Goal: Task Accomplishment & Management: Manage account settings

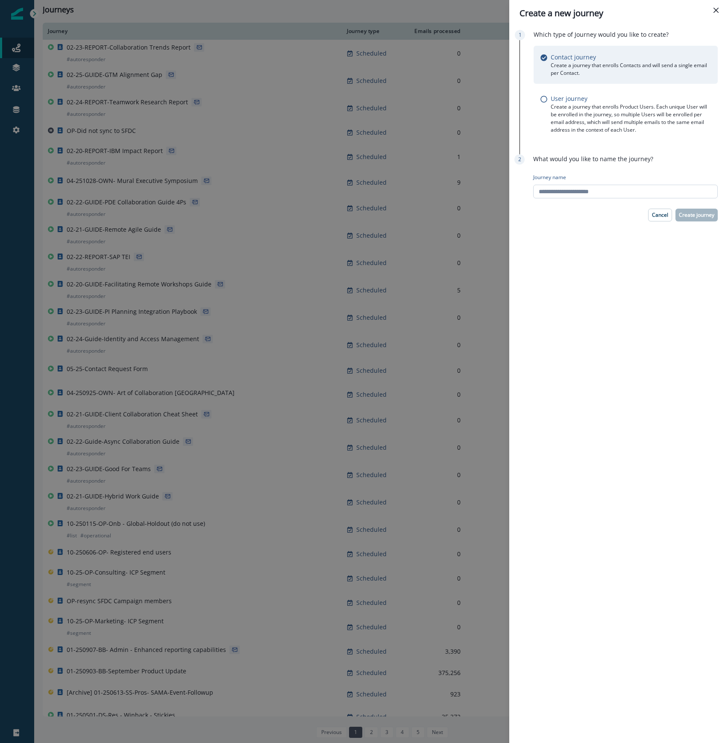
click at [600, 190] on input "Journey name" at bounding box center [625, 192] width 185 height 14
paste input "**********"
type input "**********"
click at [706, 215] on p "Create journey" at bounding box center [696, 215] width 35 height 6
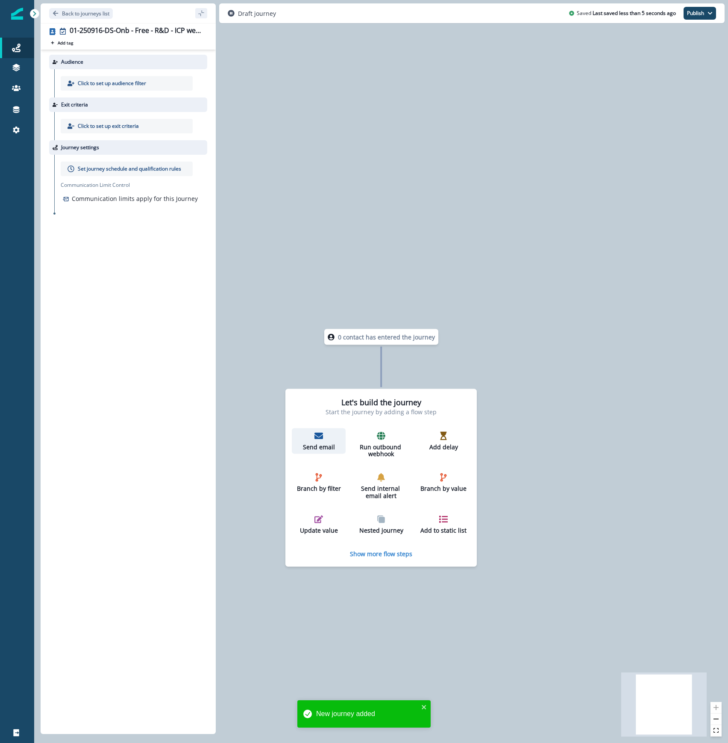
click at [315, 441] on div "Send email" at bounding box center [318, 440] width 47 height 19
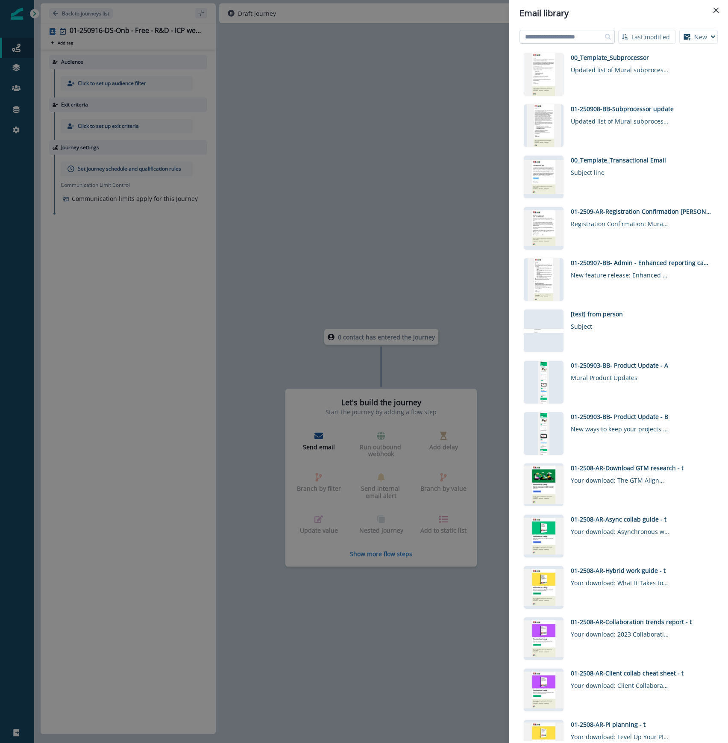
click at [582, 39] on input at bounding box center [567, 37] width 95 height 14
type input "******"
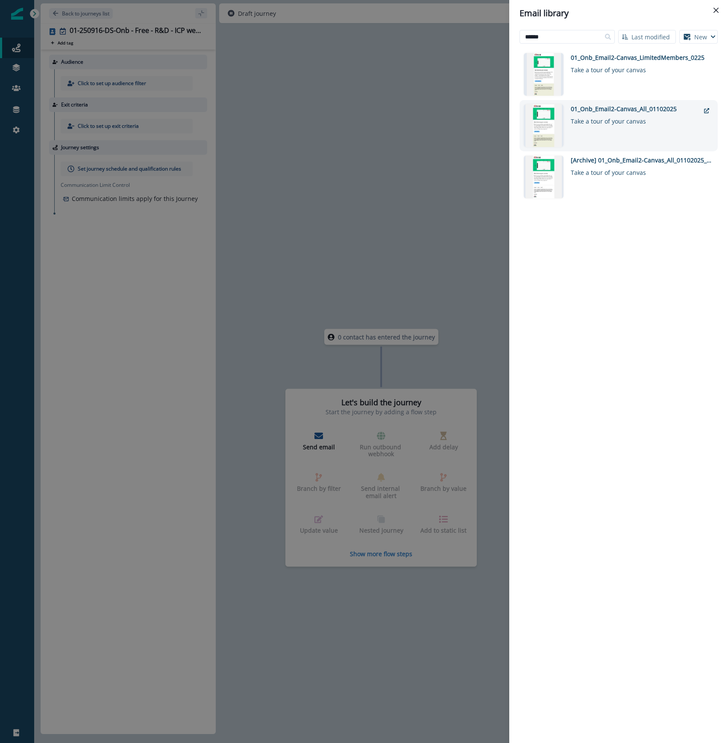
click at [586, 112] on div "01_Onb_Email2-Canvas_All_01102025" at bounding box center [635, 108] width 129 height 9
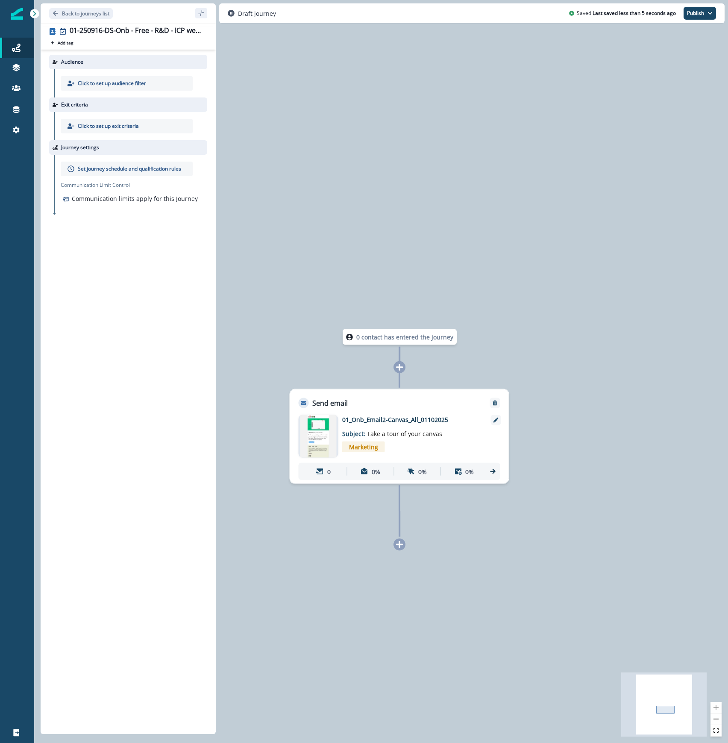
click at [404, 541] on div at bounding box center [400, 545] width 12 height 12
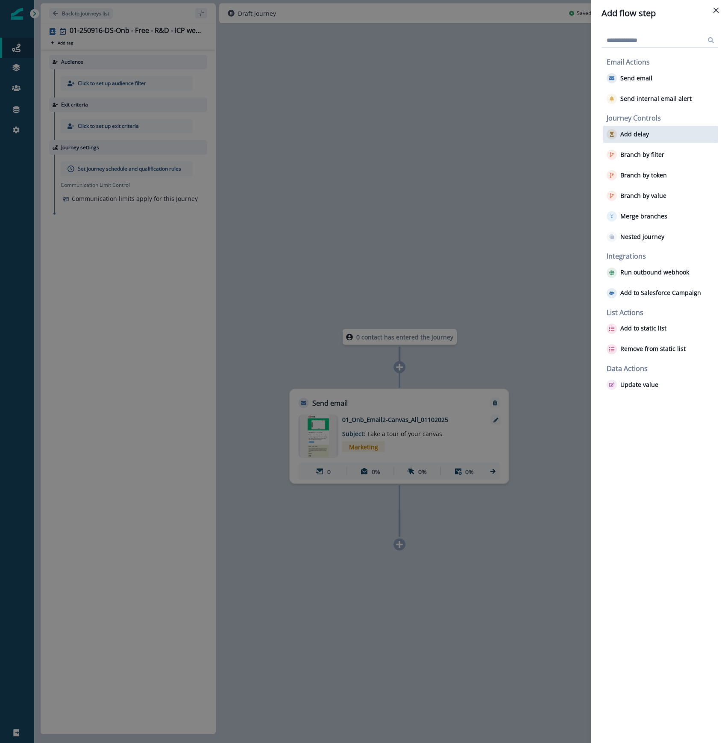
click at [639, 131] on p "Add delay" at bounding box center [635, 134] width 29 height 7
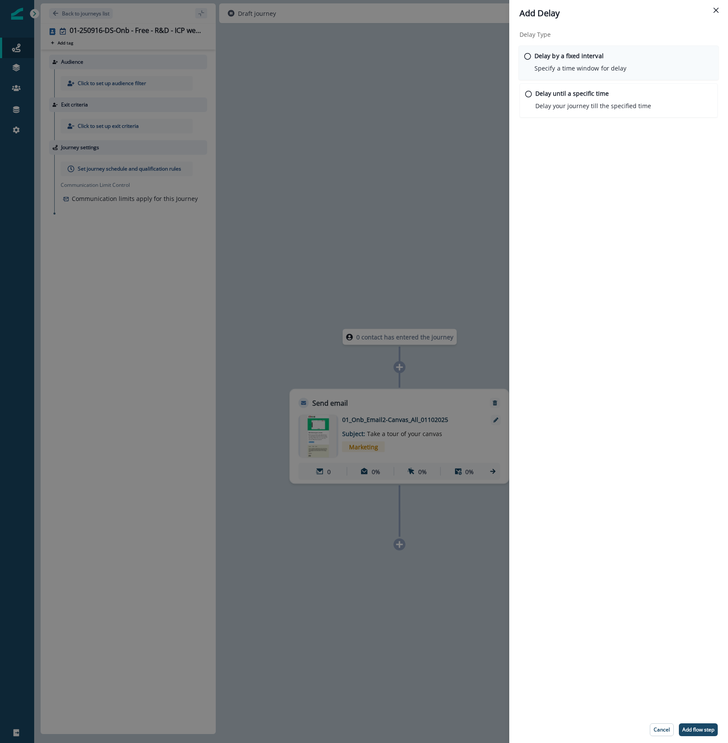
click at [535, 62] on div "Delay by a fixed interval Specify a time window for delay" at bounding box center [581, 62] width 92 height 22
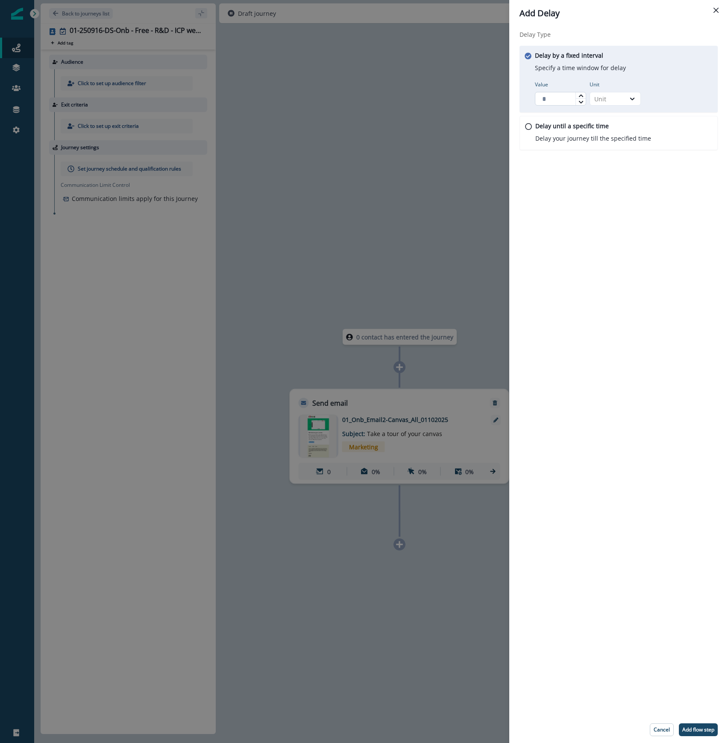
click at [560, 103] on input "Value" at bounding box center [560, 99] width 51 height 14
type input "*"
click at [609, 98] on div "Unit" at bounding box center [608, 98] width 27 height 9
click at [604, 151] on div "Day" at bounding box center [615, 150] width 51 height 16
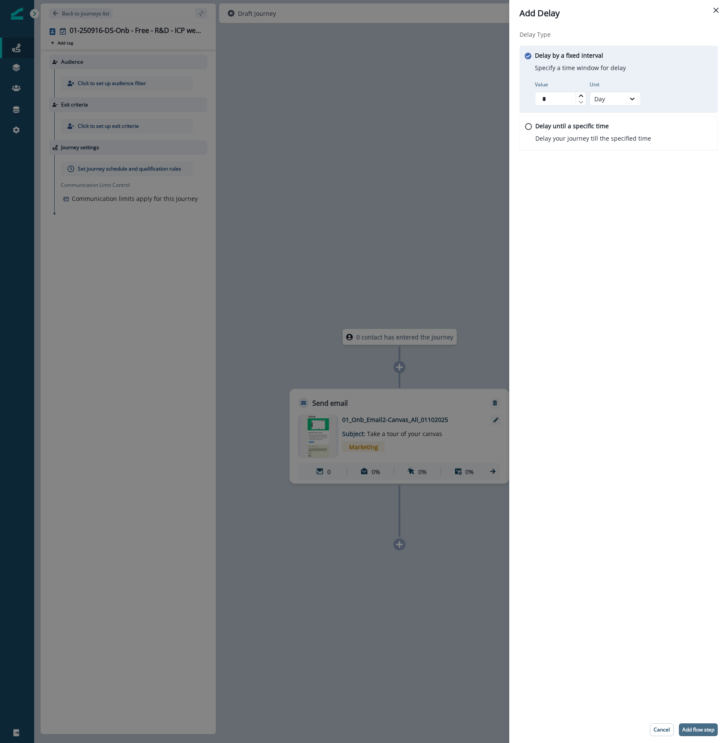
click at [704, 733] on button "Add flow step" at bounding box center [698, 729] width 39 height 13
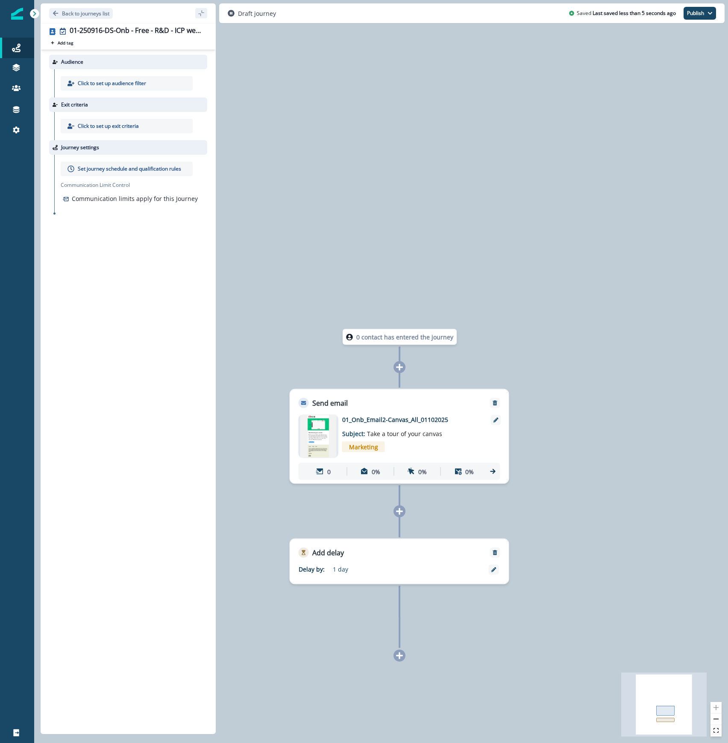
click at [402, 655] on icon at bounding box center [399, 655] width 7 height 7
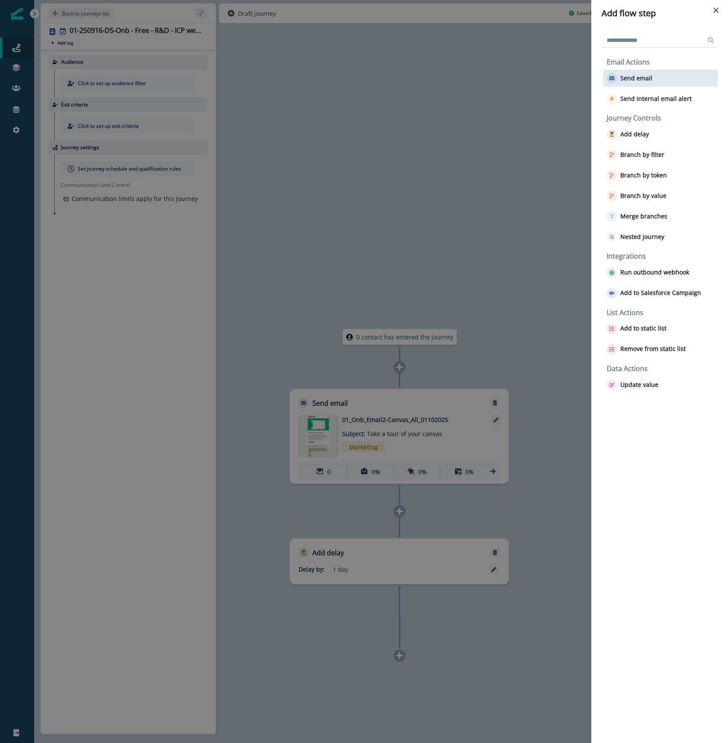
click at [652, 80] on div "Send email" at bounding box center [661, 78] width 115 height 17
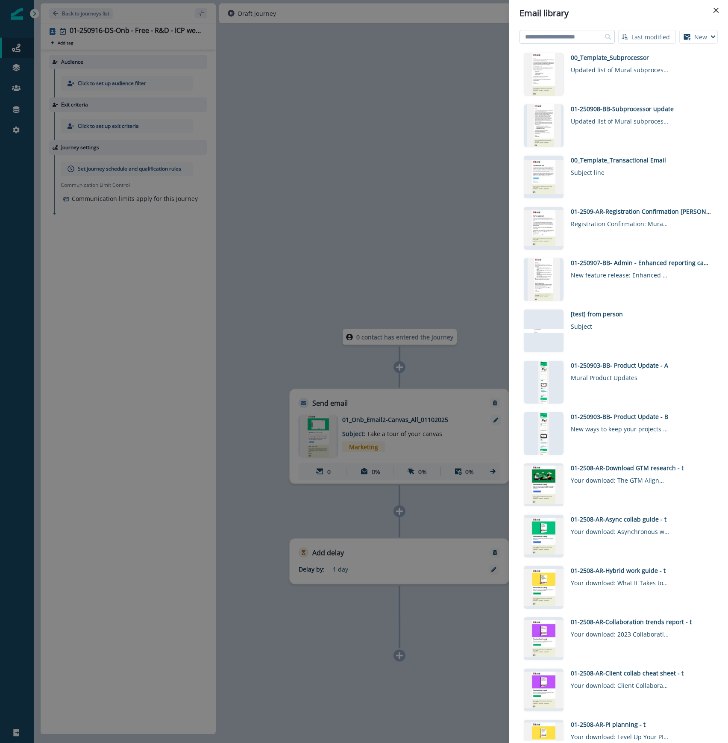
click at [575, 38] on input at bounding box center [567, 37] width 95 height 14
type input "*********"
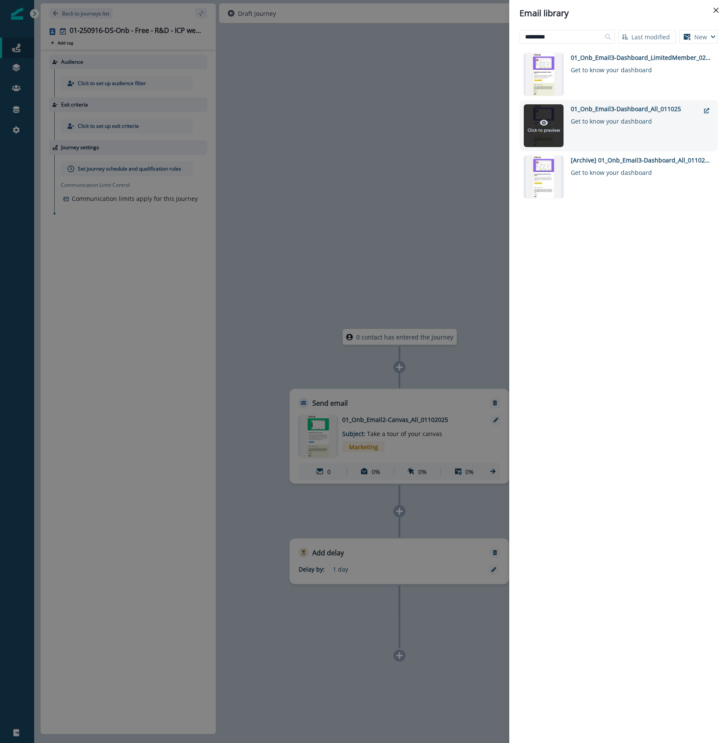
click at [555, 125] on div "Click to preview" at bounding box center [544, 125] width 32 height 15
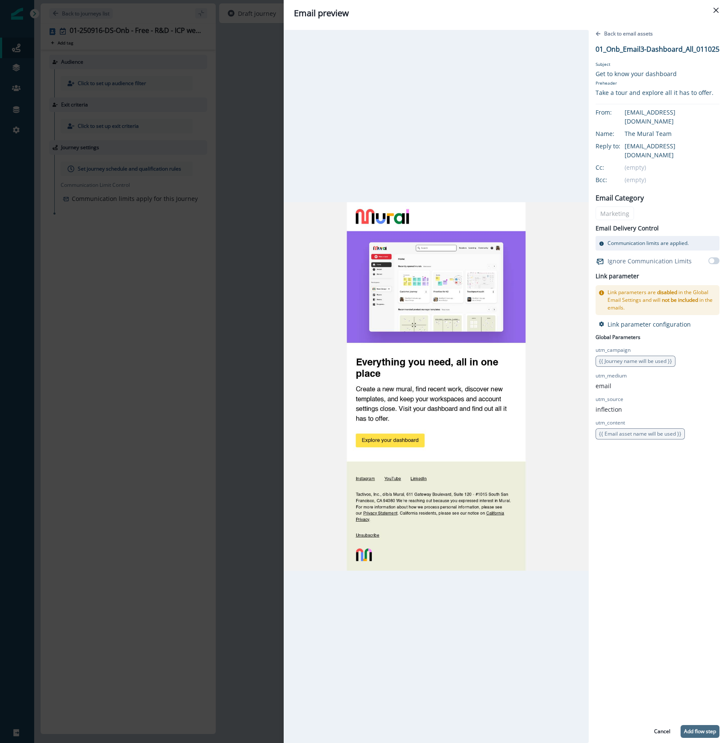
click at [712, 733] on p "Add flow step" at bounding box center [700, 731] width 32 height 6
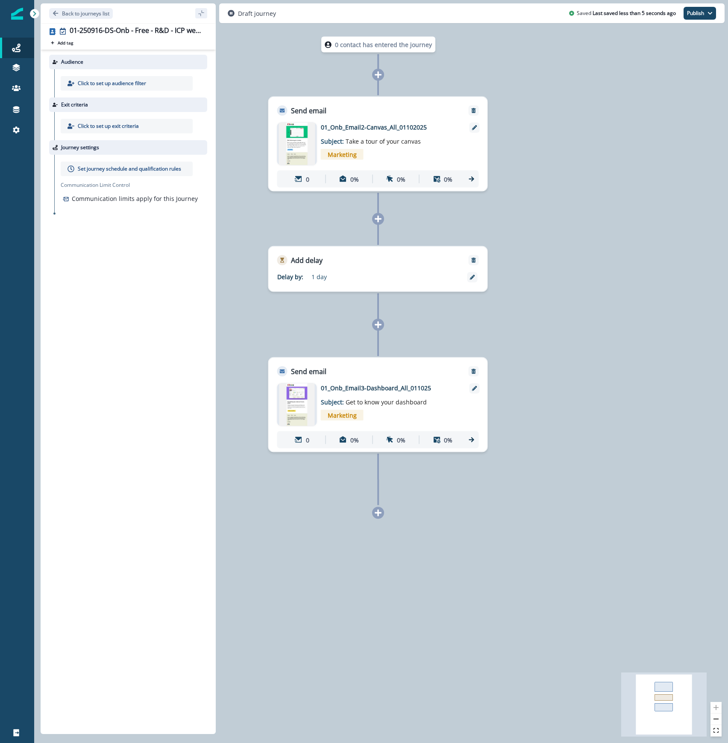
drag, startPoint x: 615, startPoint y: 599, endPoint x: 594, endPoint y: 244, distance: 356.2
click at [594, 244] on div "0 contact has entered the journey Send email Email asset changed, journey repor…" at bounding box center [381, 371] width 694 height 743
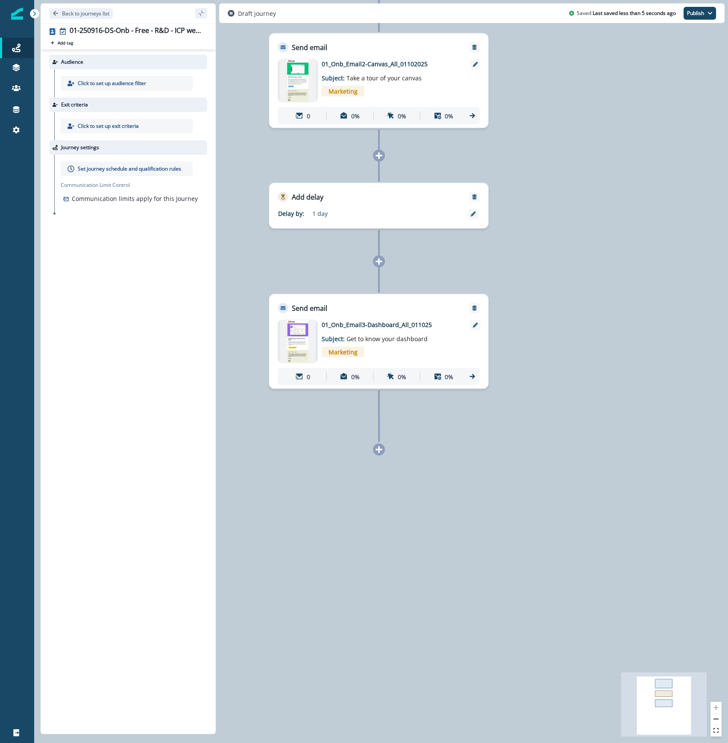
click at [379, 452] on icon at bounding box center [379, 449] width 7 height 7
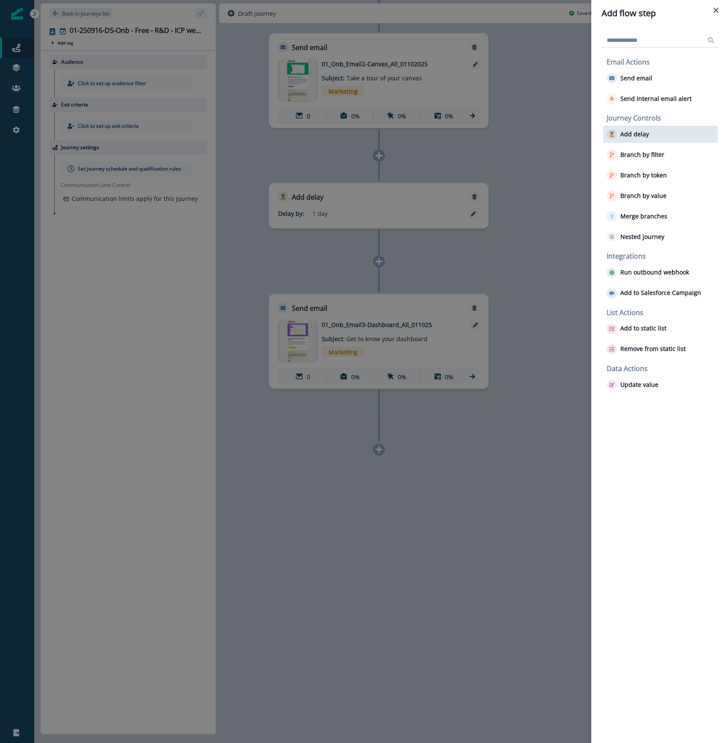
click at [641, 132] on p "Add delay" at bounding box center [635, 134] width 29 height 7
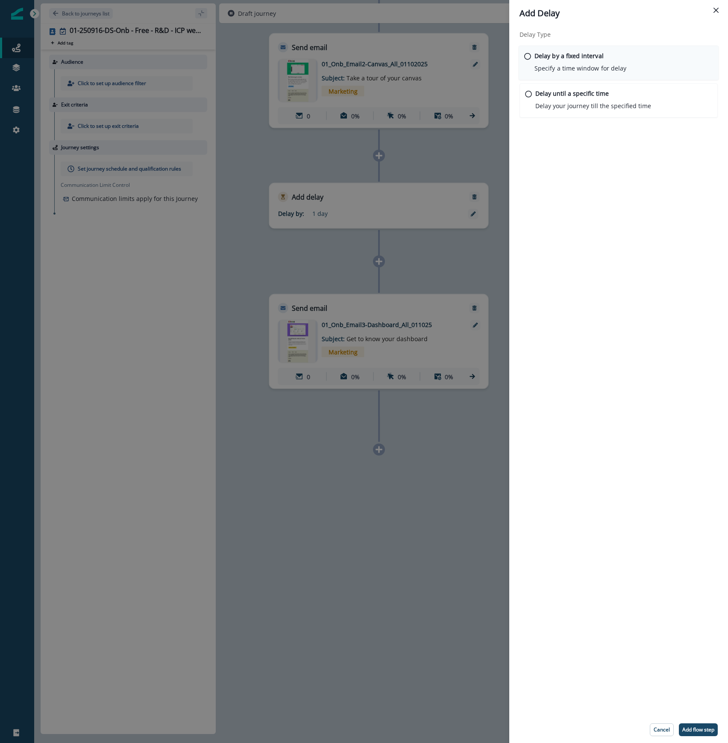
click at [599, 59] on p "Delay by a fixed interval" at bounding box center [569, 55] width 69 height 9
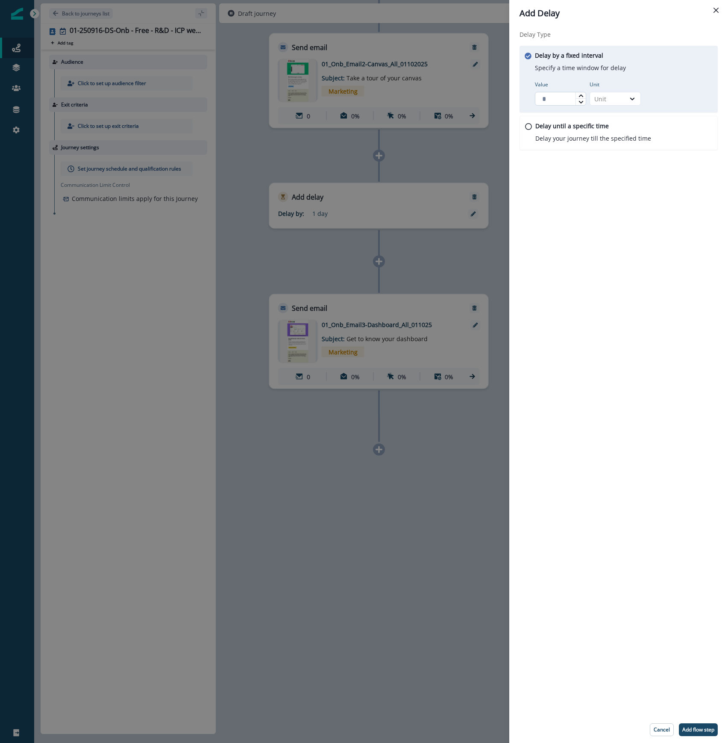
click at [563, 101] on input "Value" at bounding box center [560, 99] width 51 height 14
type input "*"
click at [605, 95] on div "Unit" at bounding box center [608, 98] width 27 height 9
click at [602, 149] on div "Day" at bounding box center [615, 150] width 51 height 16
click at [700, 727] on p "Add flow step" at bounding box center [699, 730] width 32 height 6
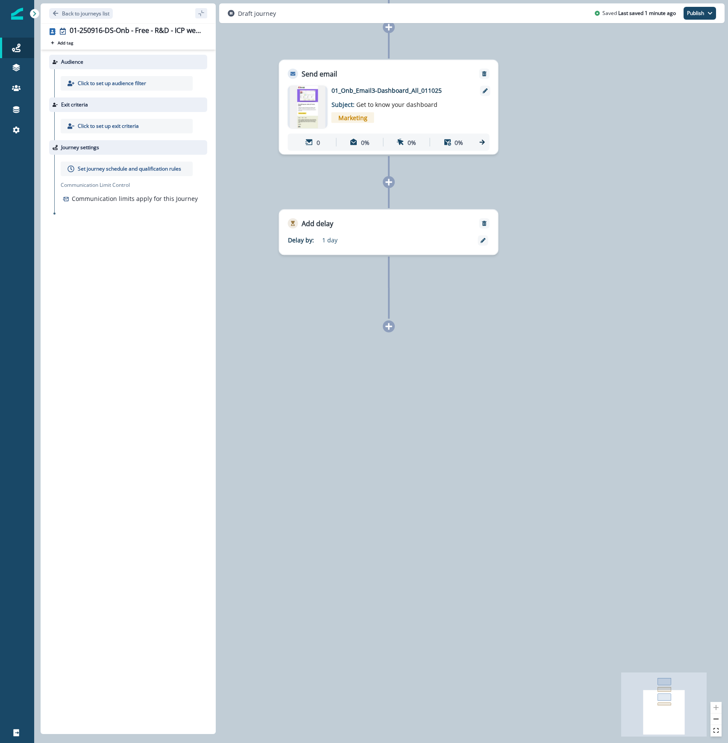
drag, startPoint x: 519, startPoint y: 614, endPoint x: 527, endPoint y: 377, distance: 237.8
click at [527, 377] on div "0 contact has entered the journey Send email Email asset changed, journey repor…" at bounding box center [381, 371] width 694 height 743
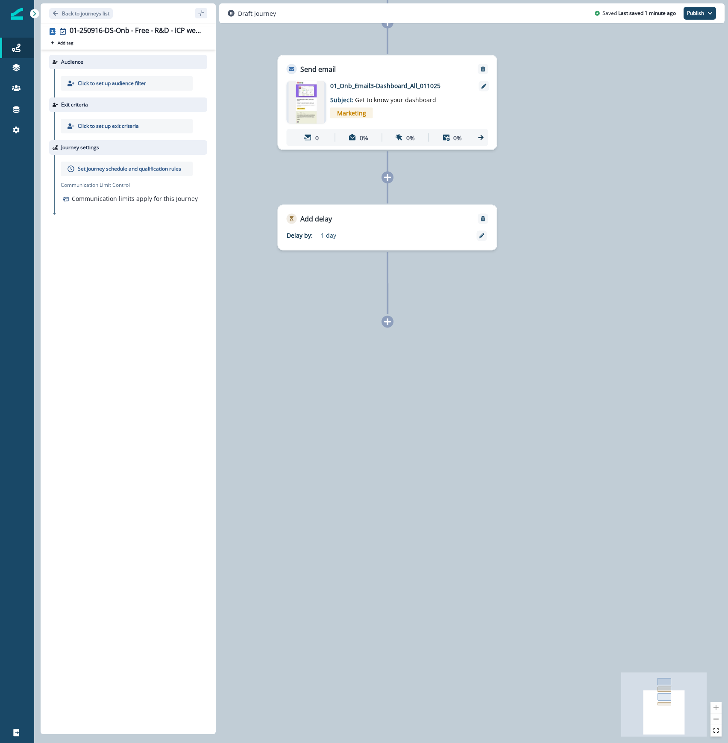
click at [389, 318] on icon at bounding box center [388, 322] width 8 height 8
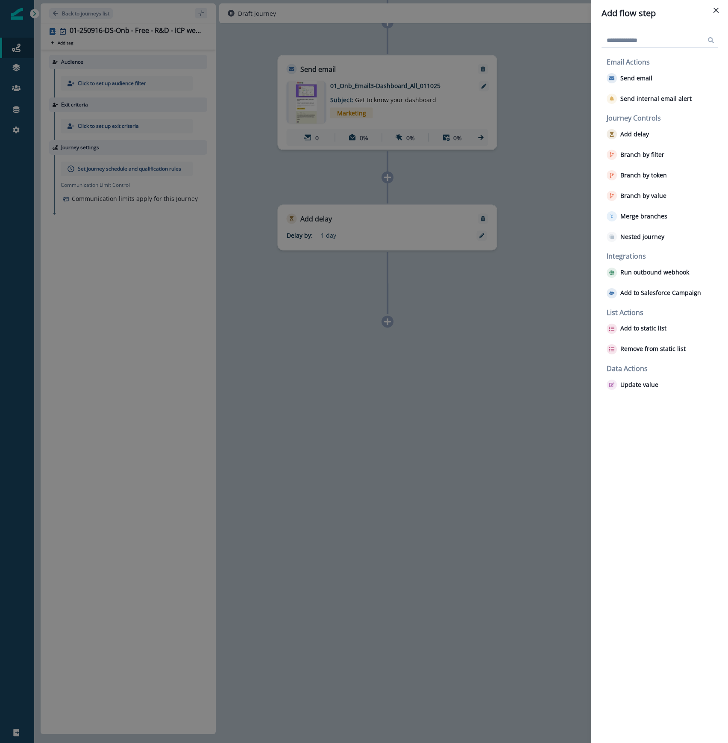
click at [655, 41] on input at bounding box center [660, 40] width 116 height 14
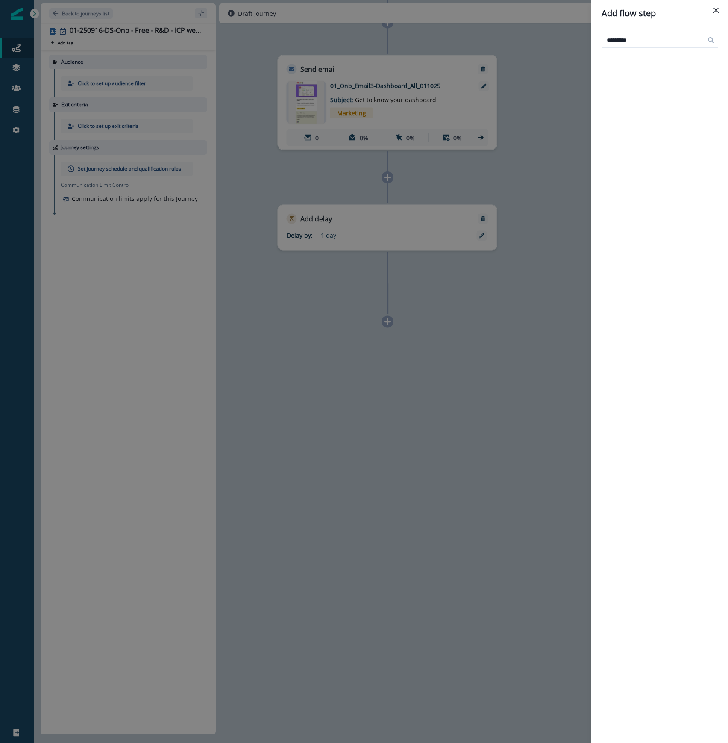
type input "*********"
click at [716, 13] on button "Close" at bounding box center [717, 10] width 14 height 14
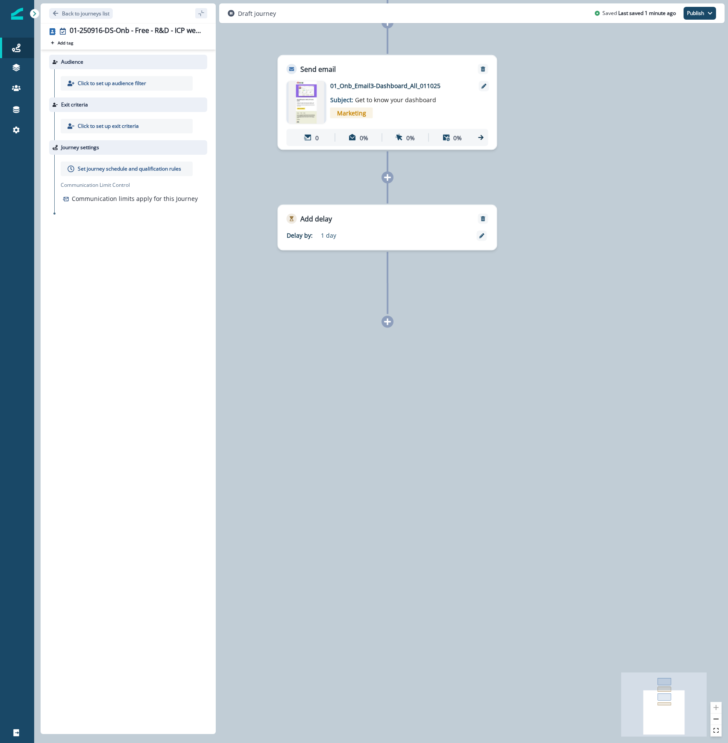
click at [387, 322] on icon at bounding box center [387, 321] width 7 height 7
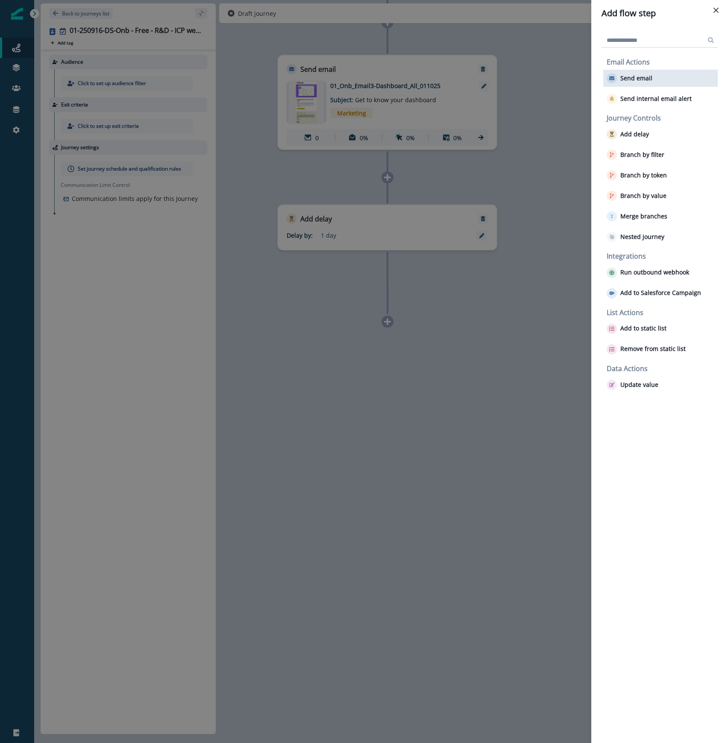
click at [635, 80] on p "Send email" at bounding box center [637, 78] width 32 height 7
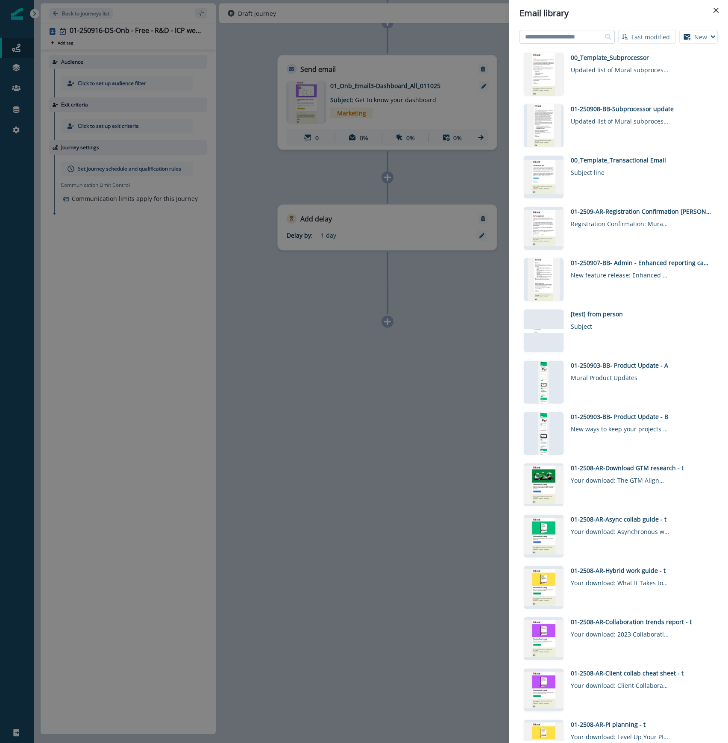
click at [577, 33] on input at bounding box center [567, 37] width 95 height 14
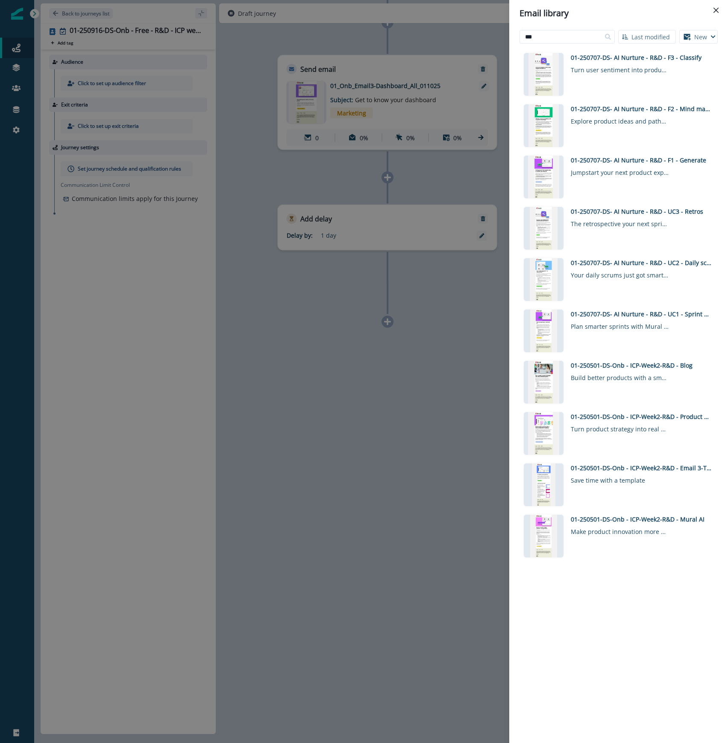
type input "***"
click at [664, 633] on div "Click to preview 01-250707-DS- AI Nurture - R&D - F3 - Classify Turn user senti…" at bounding box center [619, 395] width 198 height 692
click at [650, 465] on div "01-250501-DS-Onb - ICP-Week2-R&D - Email 3-Templates" at bounding box center [641, 467] width 141 height 9
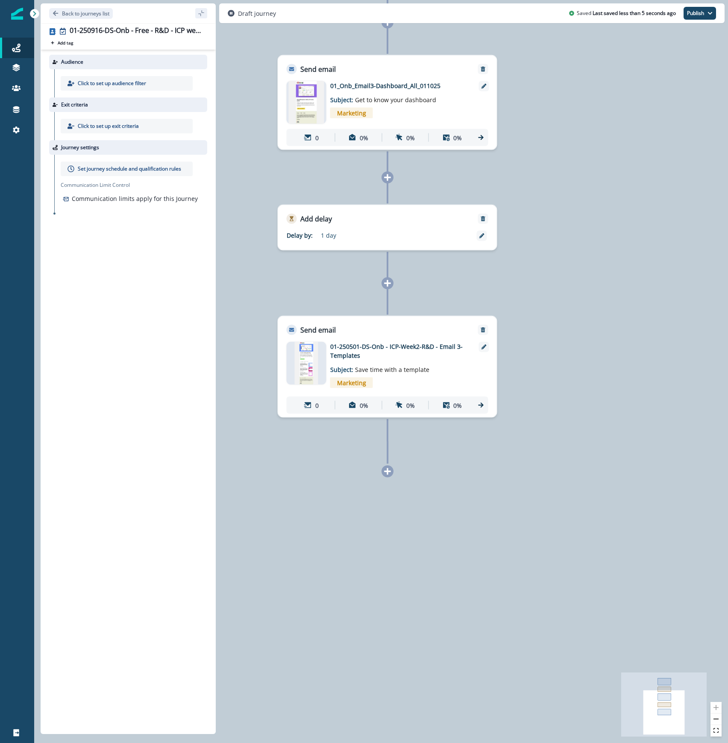
click at [386, 472] on icon at bounding box center [387, 471] width 7 height 7
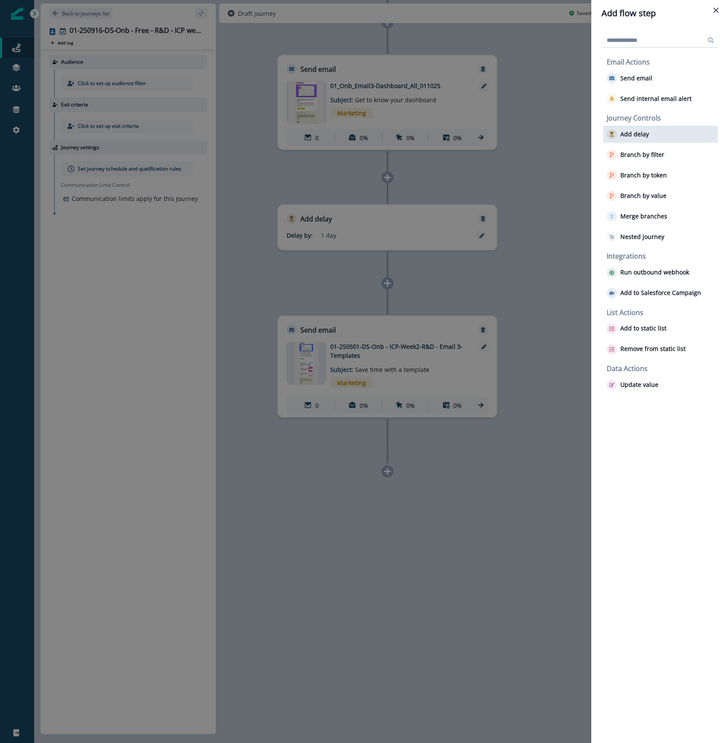
click at [660, 134] on div "Add delay" at bounding box center [661, 134] width 115 height 17
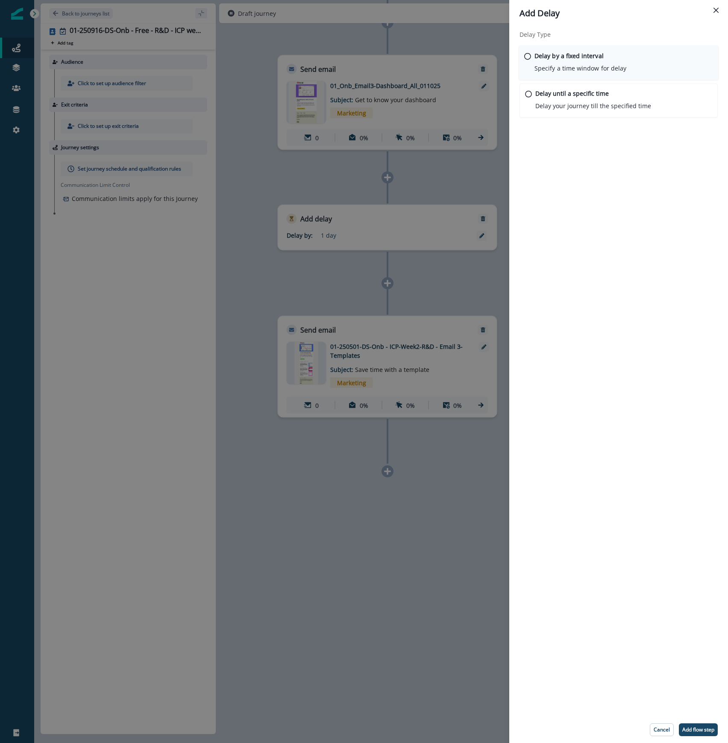
click at [584, 55] on p "Delay by a fixed interval" at bounding box center [569, 55] width 69 height 9
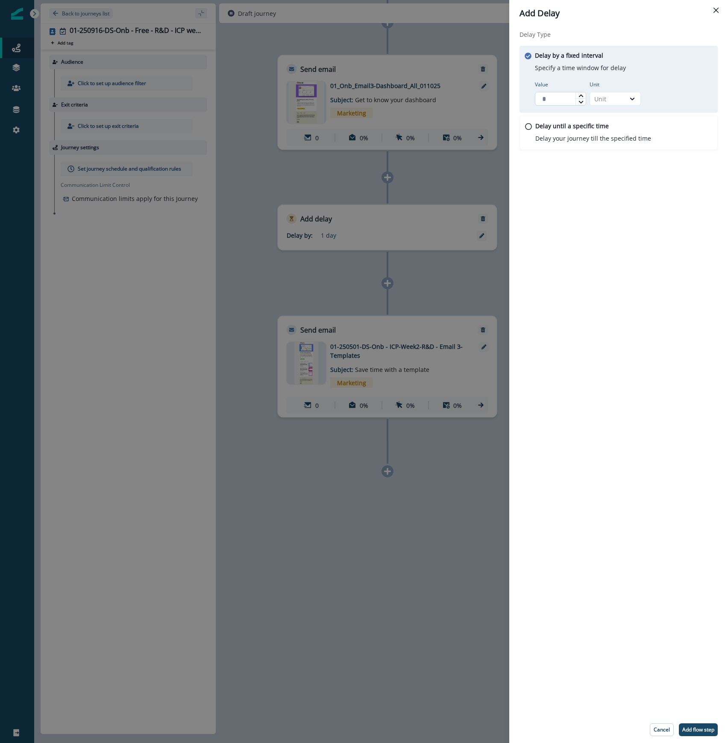
click at [551, 95] on input "Value" at bounding box center [560, 99] width 51 height 14
type input "*"
click at [608, 98] on div "Unit" at bounding box center [608, 98] width 27 height 9
click at [601, 150] on div "Day" at bounding box center [615, 150] width 51 height 16
click at [698, 727] on p "Add flow step" at bounding box center [699, 730] width 32 height 6
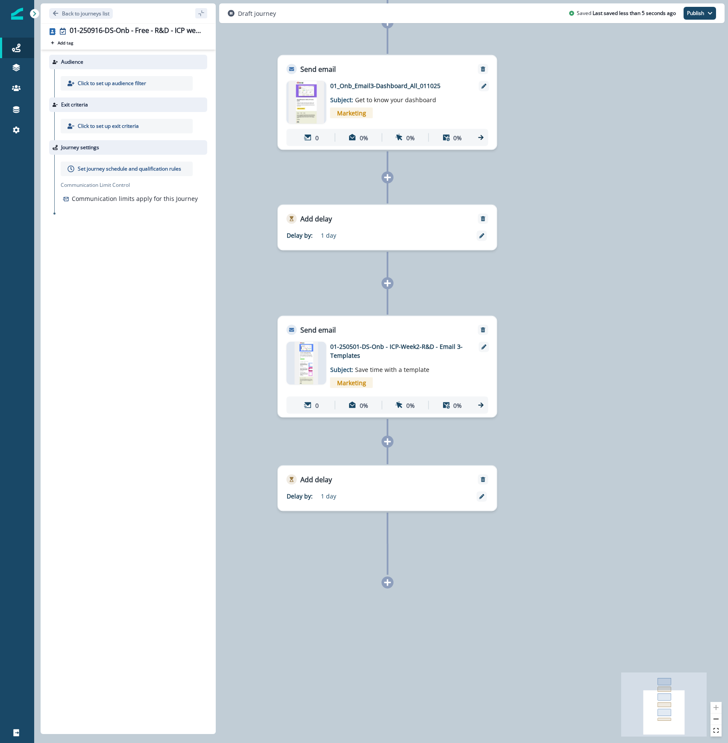
click at [389, 585] on icon at bounding box center [388, 583] width 8 height 8
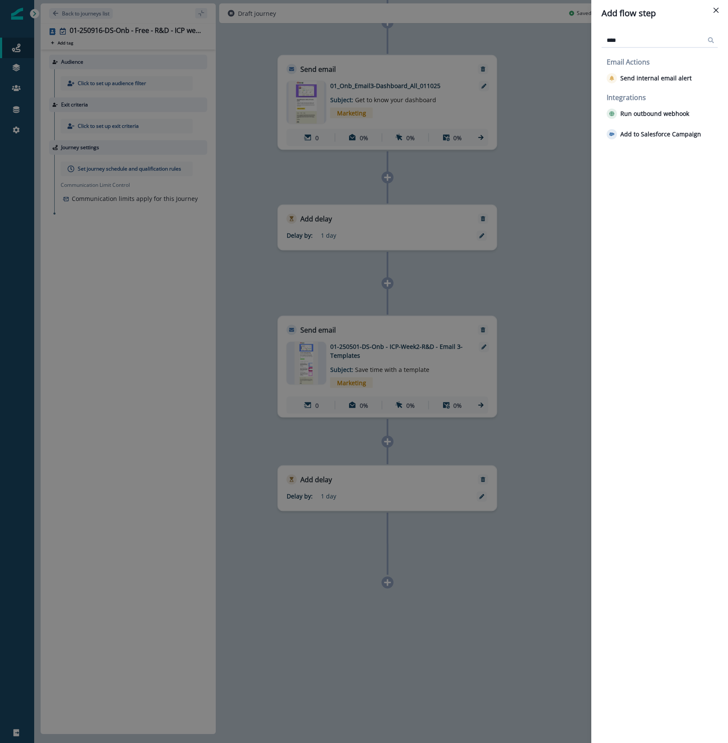
type input "*****"
drag, startPoint x: 640, startPoint y: 38, endPoint x: 540, endPoint y: 38, distance: 100.0
click at [551, 44] on div "Add flow step ***** Integrations Run outbound webhook Add to Salesforce Campaign" at bounding box center [364, 371] width 728 height 743
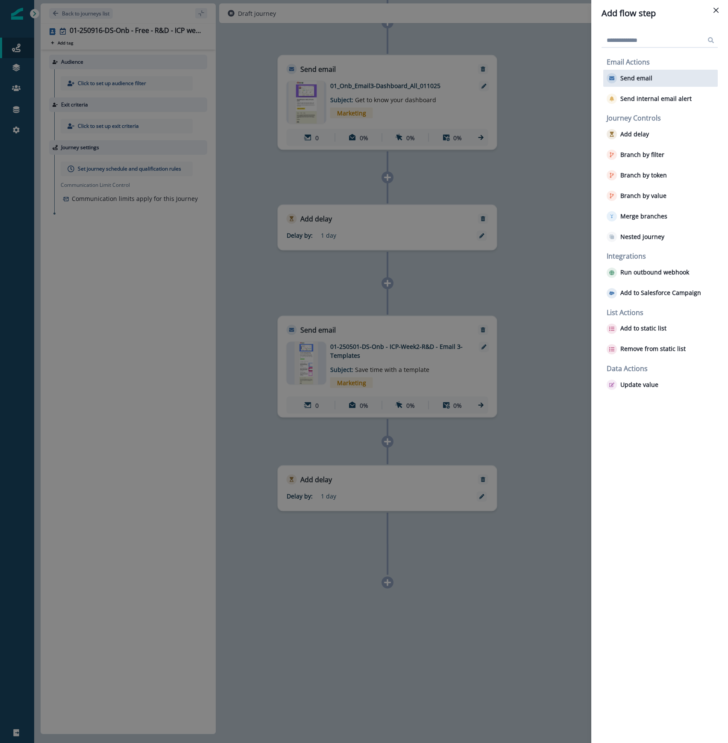
click at [630, 77] on p "Send email" at bounding box center [637, 78] width 32 height 7
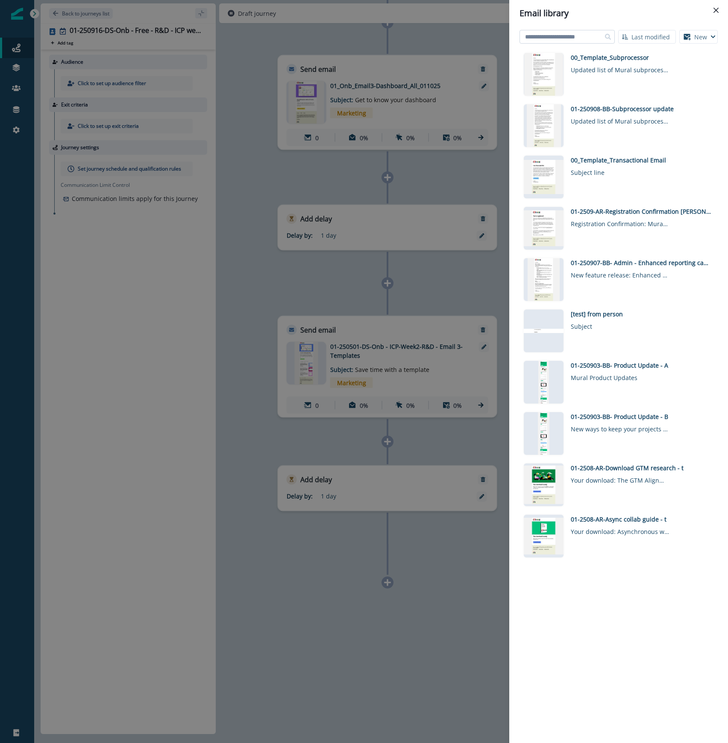
click at [593, 40] on input at bounding box center [567, 37] width 95 height 14
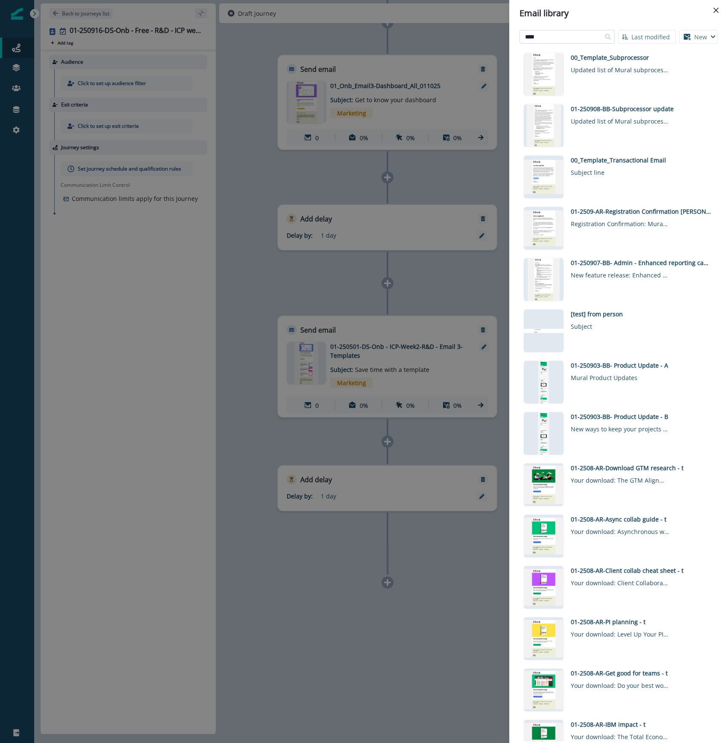
type input "**********"
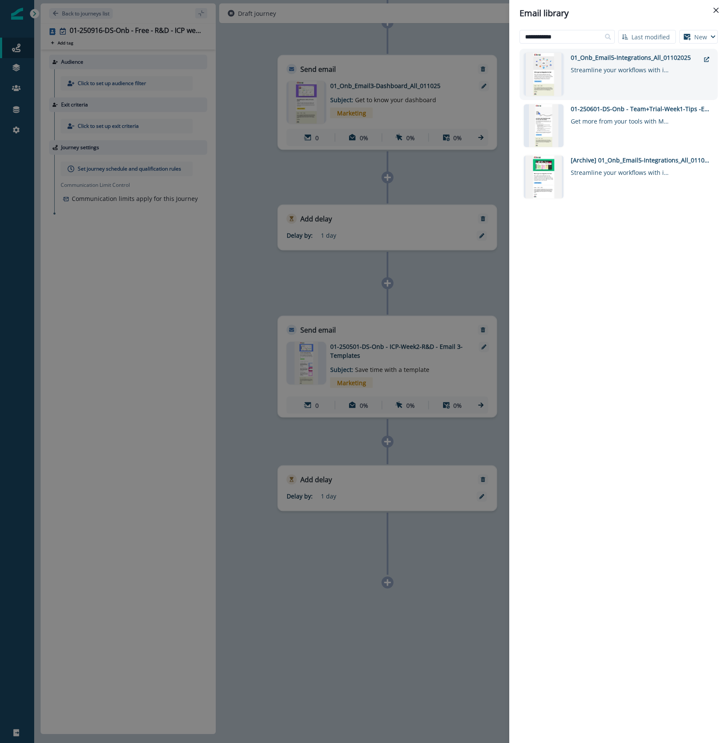
click at [635, 62] on div "01_Onb_Email5-Integrations_All_01102025" at bounding box center [635, 57] width 129 height 9
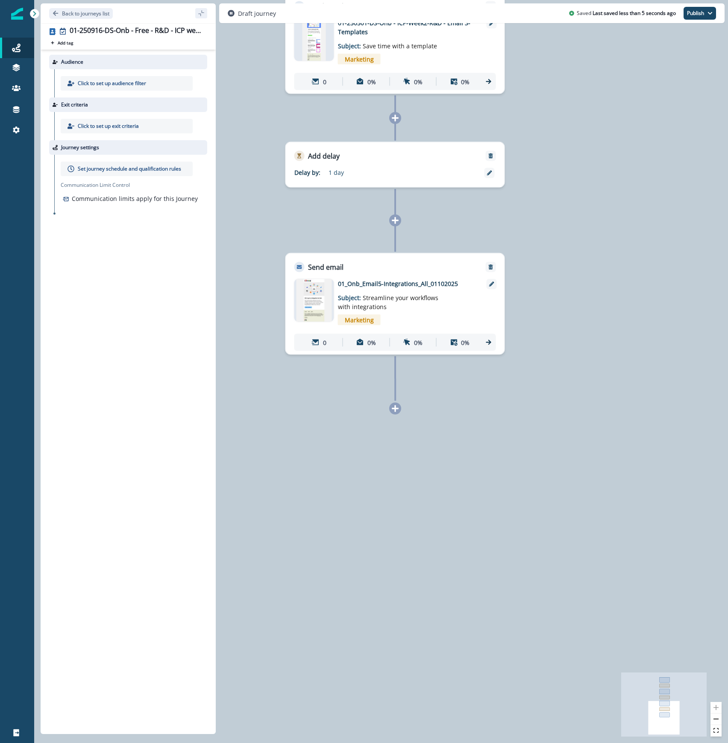
drag, startPoint x: 547, startPoint y: 638, endPoint x: 555, endPoint y: 315, distance: 323.7
click at [555, 315] on div "0 contact has entered the journey Send email Email asset changed, journey repor…" at bounding box center [381, 371] width 694 height 743
click at [393, 409] on icon at bounding box center [395, 408] width 7 height 7
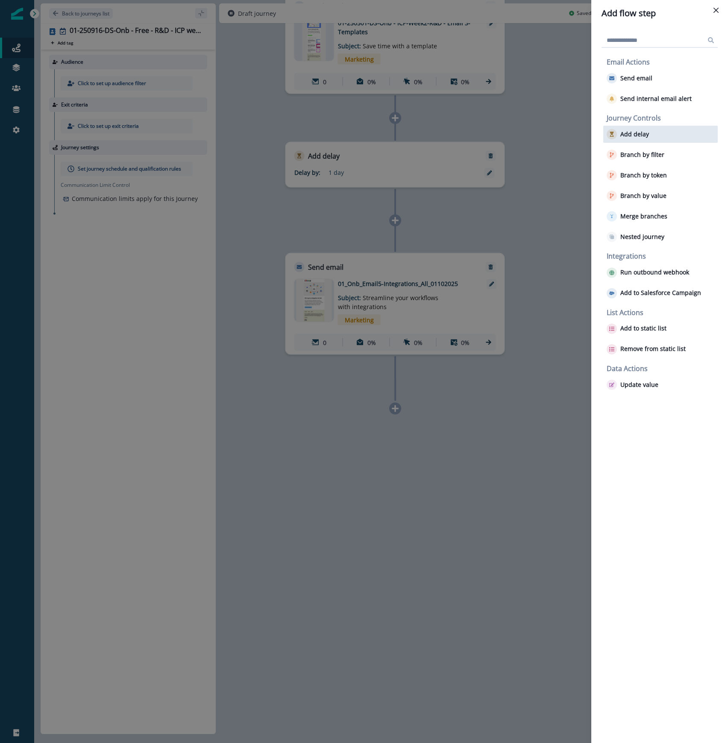
click at [631, 134] on p "Add delay" at bounding box center [635, 134] width 29 height 7
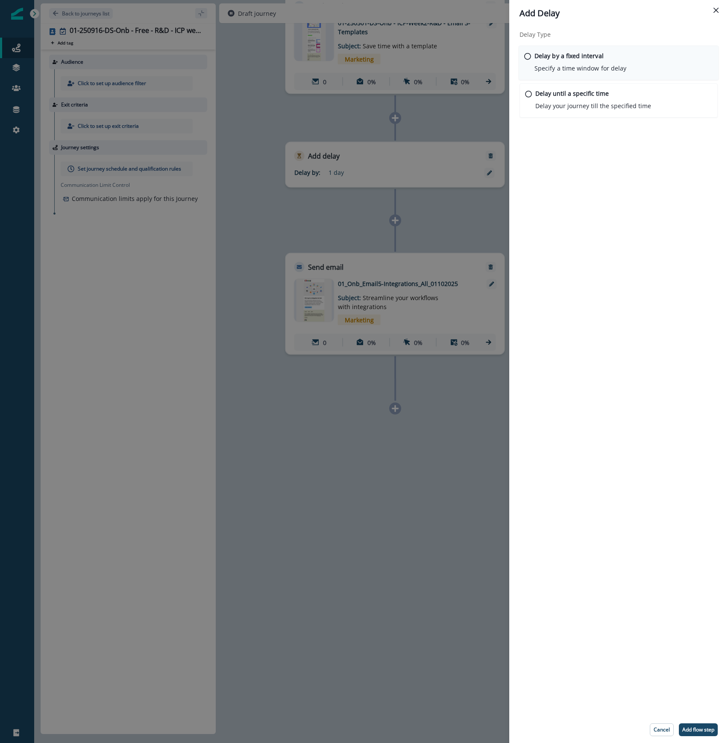
click at [559, 58] on p "Delay by a fixed interval" at bounding box center [569, 55] width 69 height 9
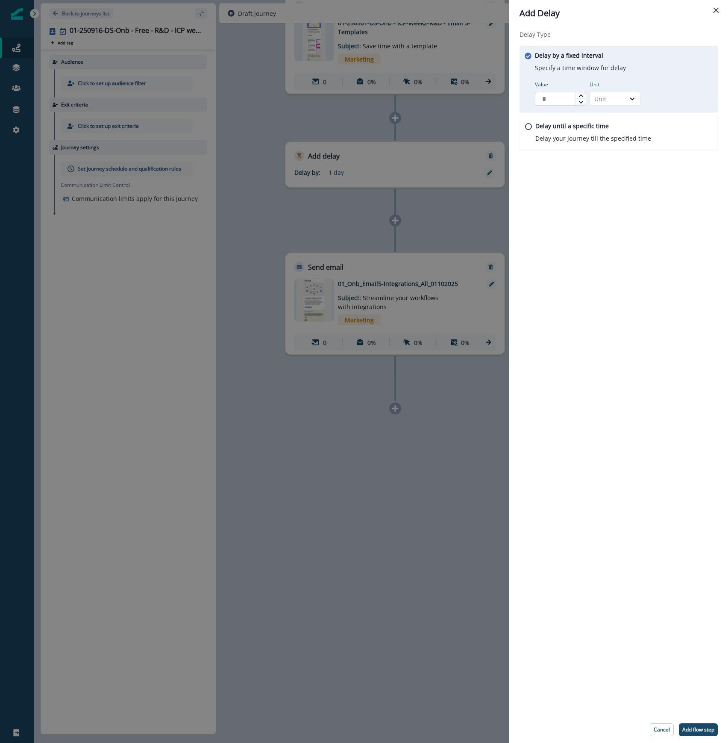
click at [550, 97] on input "Value" at bounding box center [560, 99] width 51 height 14
type input "*"
click at [623, 97] on div "Unit" at bounding box center [607, 99] width 35 height 11
click at [614, 148] on div "Day" at bounding box center [615, 150] width 51 height 16
click at [715, 725] on button "Add flow step" at bounding box center [698, 729] width 39 height 13
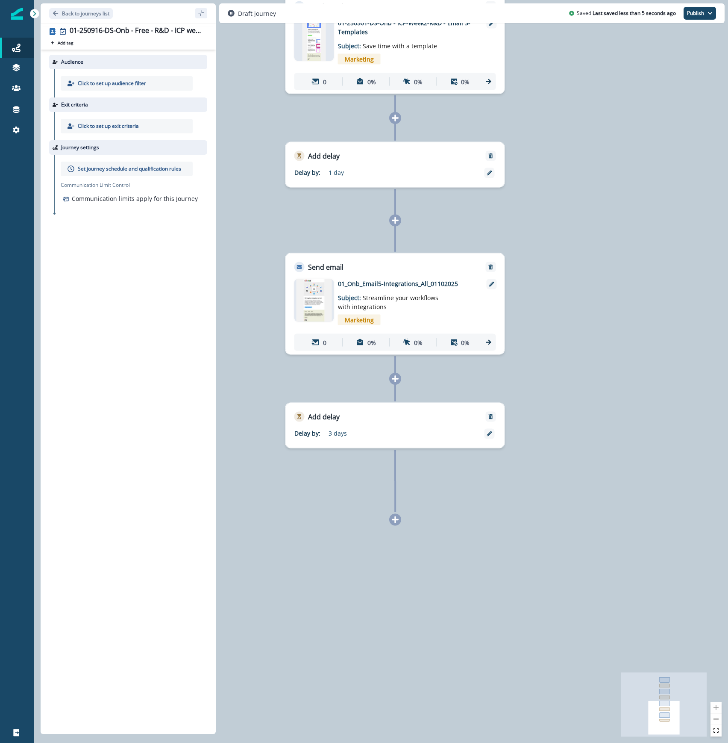
click at [397, 521] on icon at bounding box center [396, 520] width 8 height 8
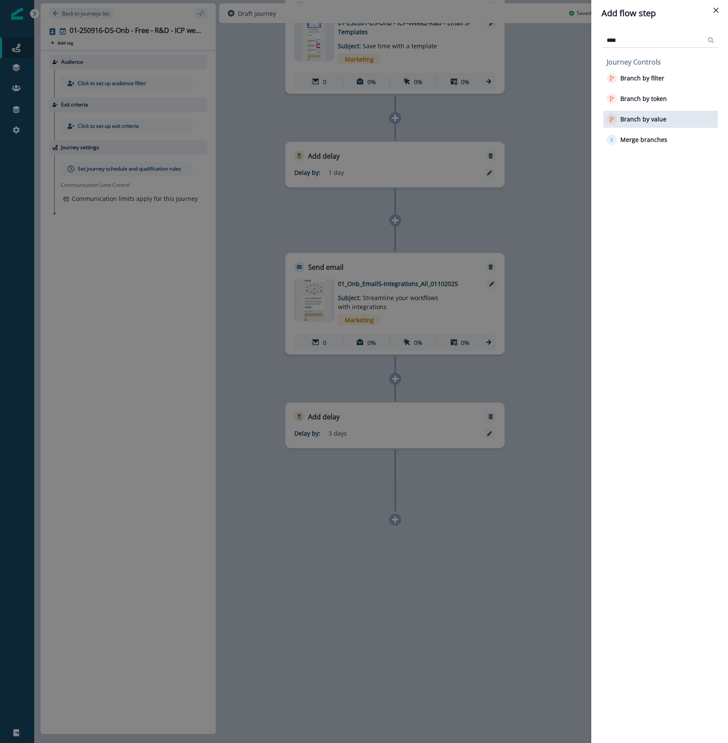
type input "****"
click at [644, 117] on p "Branch by value" at bounding box center [644, 119] width 46 height 7
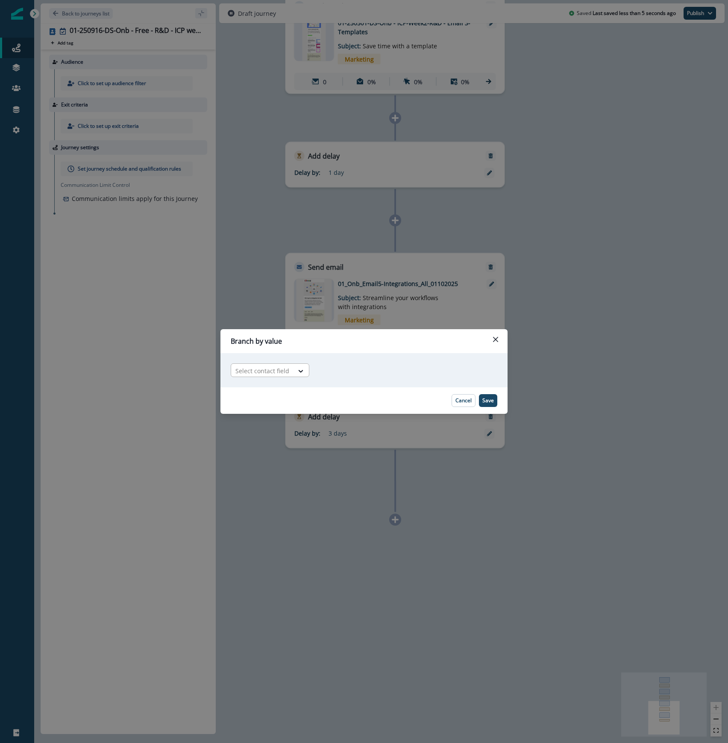
click at [292, 372] on div "Select contact field" at bounding box center [262, 371] width 62 height 14
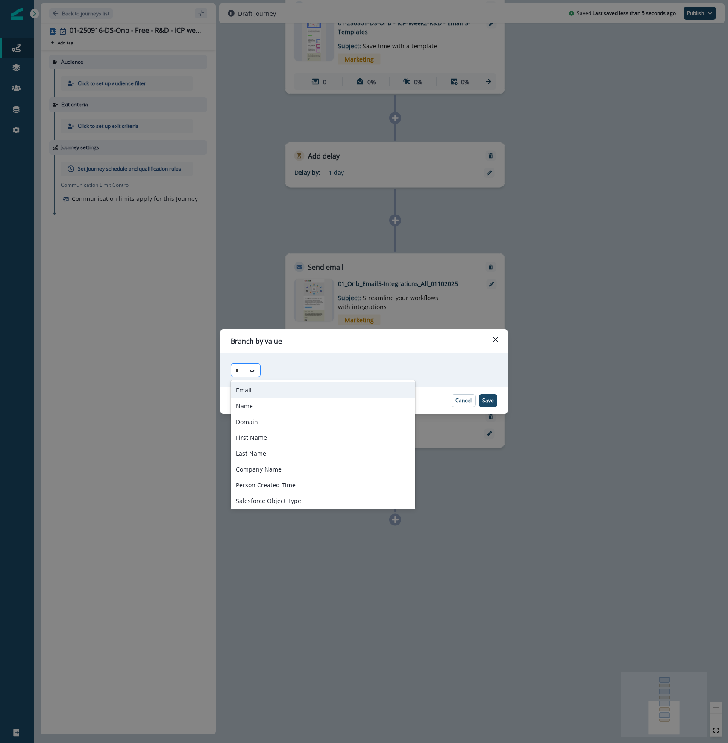
type input "**"
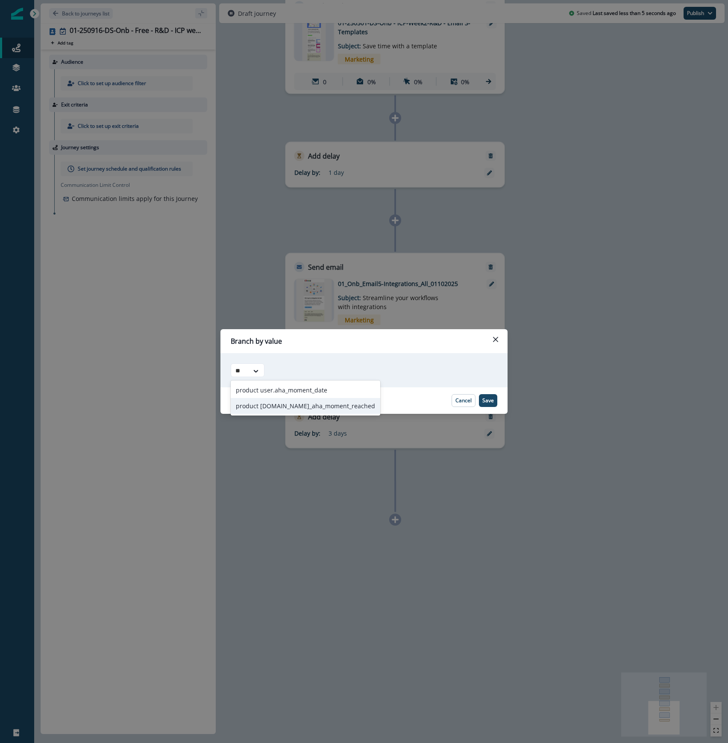
click at [297, 406] on div "product [DOMAIN_NAME]_aha_moment_reached" at bounding box center [306, 406] width 150 height 16
click at [404, 374] on div at bounding box center [426, 370] width 44 height 11
click at [401, 388] on div "false" at bounding box center [401, 390] width 68 height 16
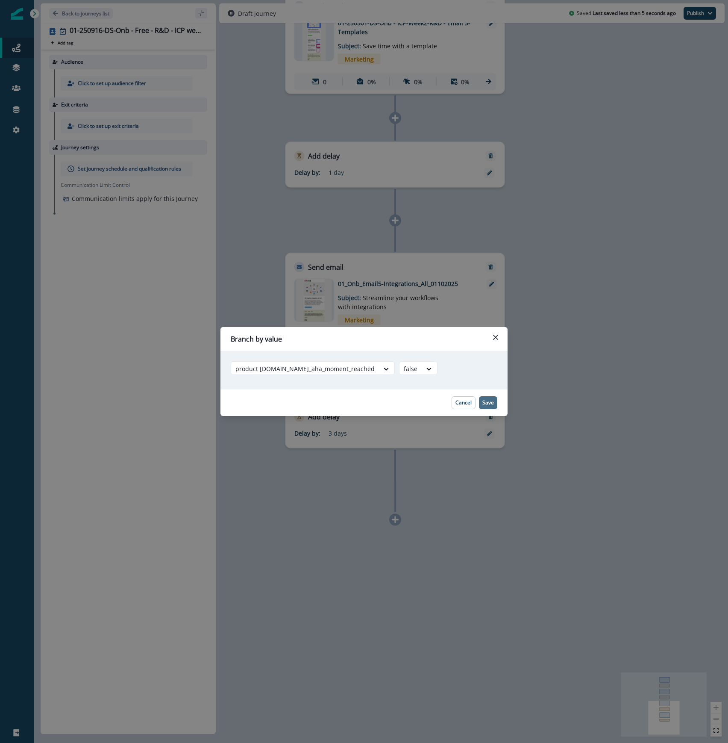
click at [492, 405] on p "Save" at bounding box center [489, 403] width 12 height 6
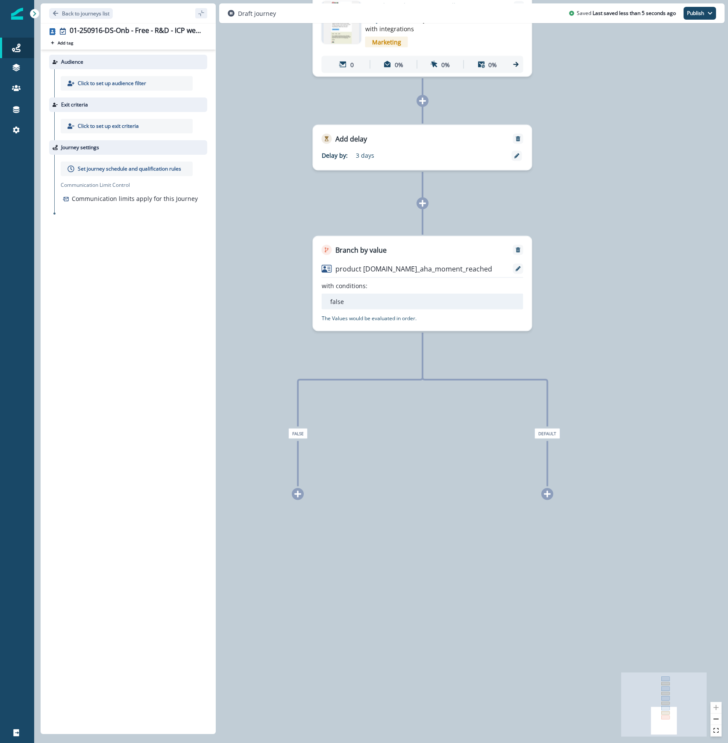
drag, startPoint x: 567, startPoint y: 632, endPoint x: 594, endPoint y: 354, distance: 279.2
click at [594, 354] on div "0 contact has entered the journey Send email Email asset changed, journey repor…" at bounding box center [381, 371] width 694 height 743
click at [300, 493] on icon at bounding box center [298, 494] width 7 height 7
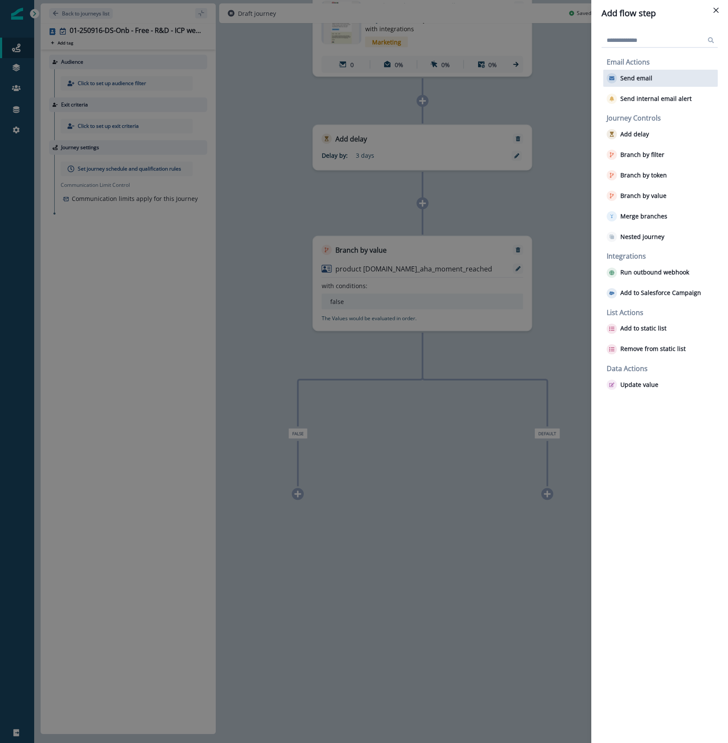
click at [615, 84] on div "Send email" at bounding box center [661, 78] width 115 height 17
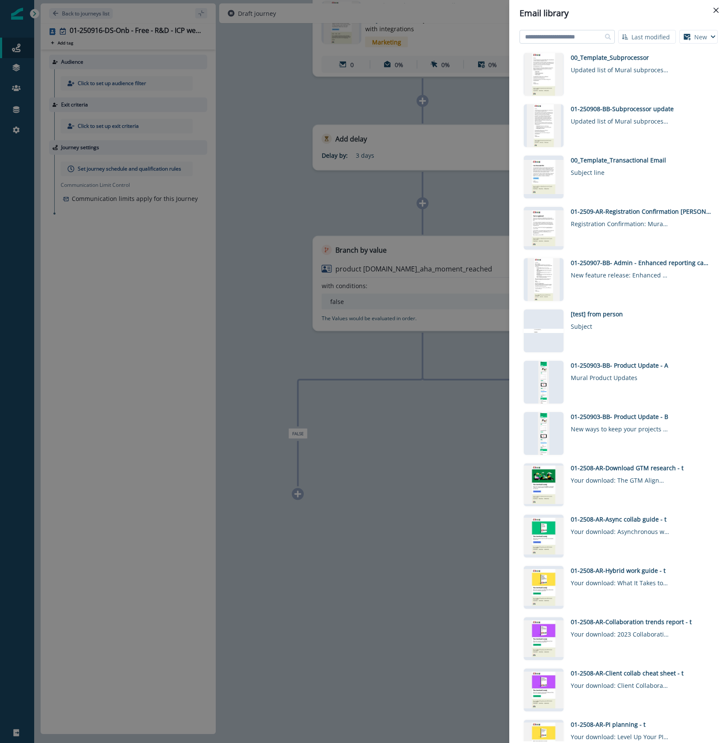
click at [548, 34] on input at bounding box center [567, 37] width 95 height 14
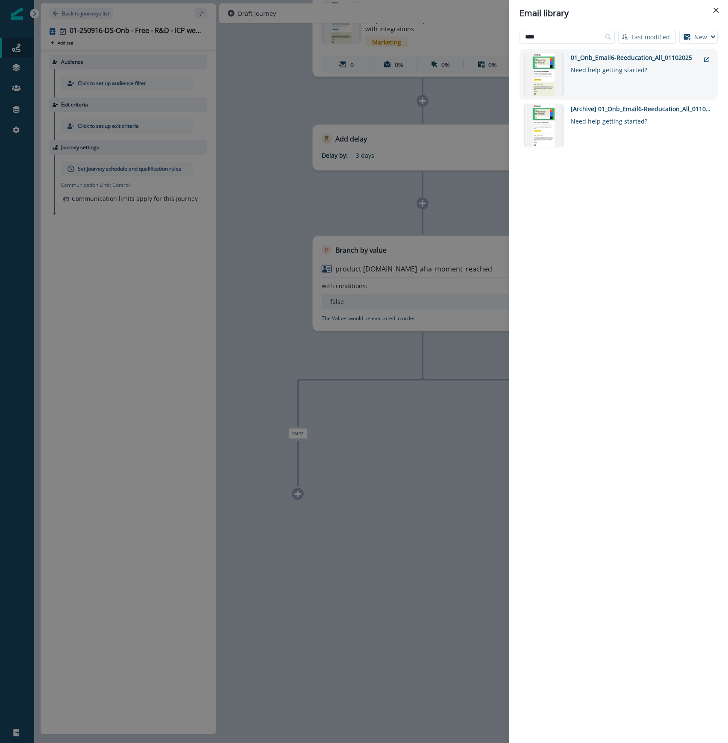
type input "****"
click at [624, 55] on div "01_Onb_Email6-Reeducation_All_01102025" at bounding box center [635, 57] width 129 height 9
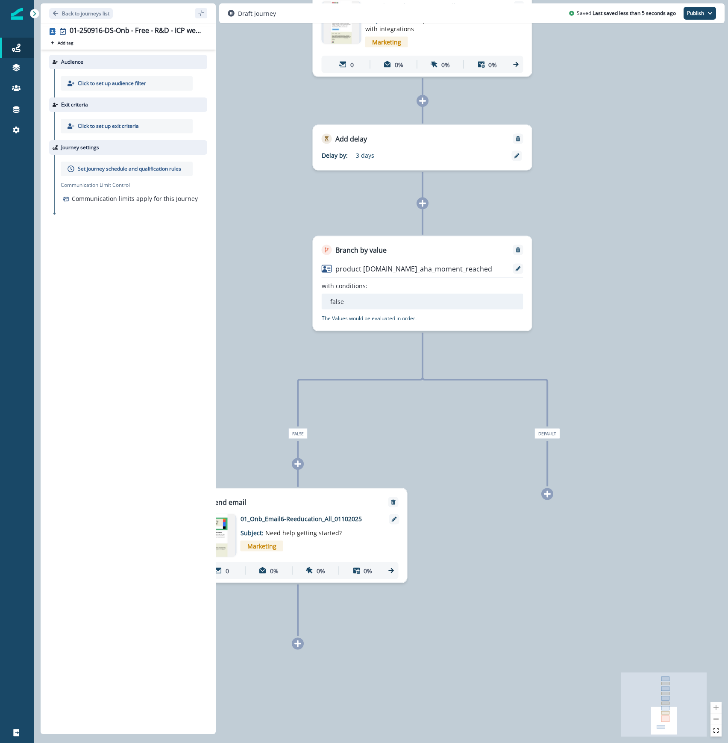
click at [548, 495] on icon at bounding box center [547, 494] width 7 height 7
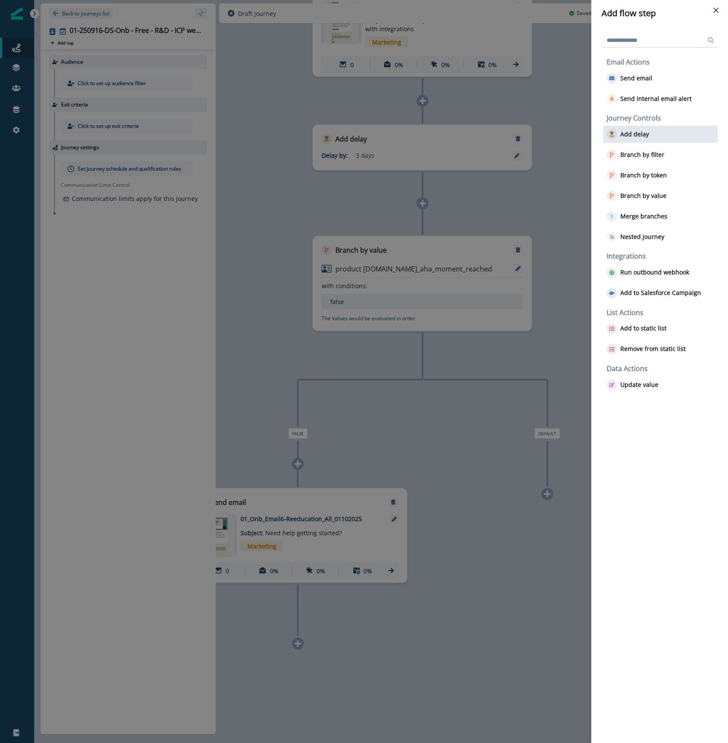
click at [641, 133] on p "Add delay" at bounding box center [635, 134] width 29 height 7
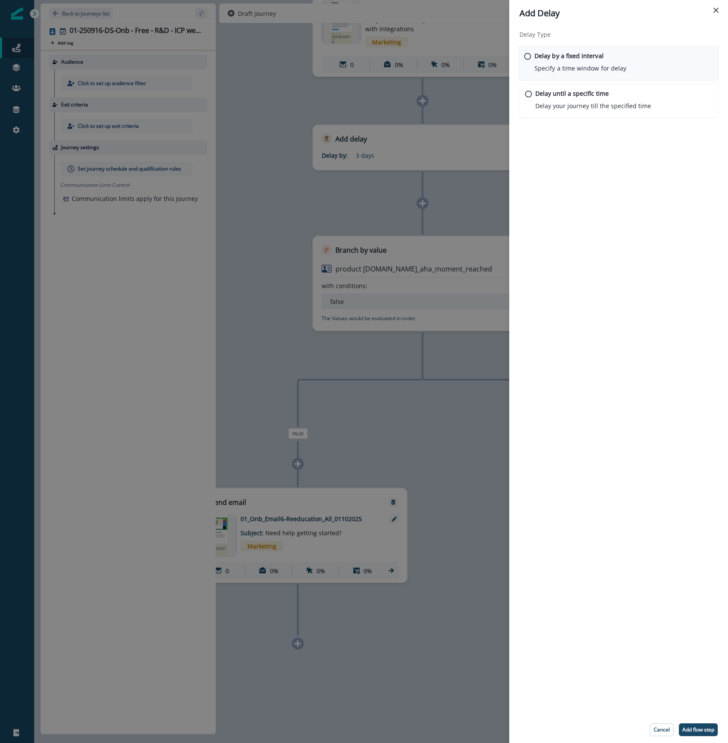
click at [557, 64] on p "Specify a time window for delay" at bounding box center [581, 68] width 92 height 9
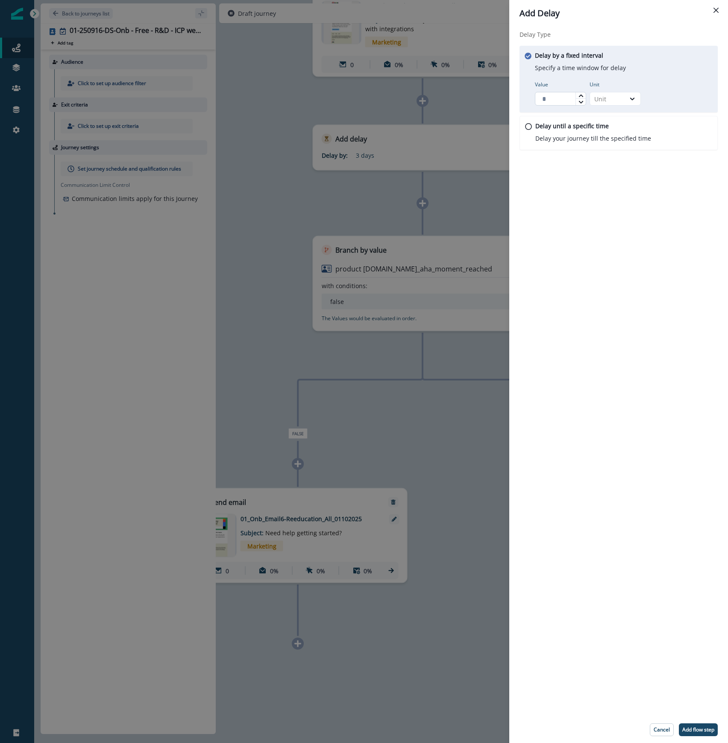
click at [549, 96] on input "Value" at bounding box center [560, 99] width 51 height 14
type input "*"
click at [610, 97] on div "Unit" at bounding box center [608, 98] width 27 height 9
click at [611, 147] on div "Day" at bounding box center [615, 150] width 51 height 16
drag, startPoint x: 460, startPoint y: 503, endPoint x: 471, endPoint y: 272, distance: 231.1
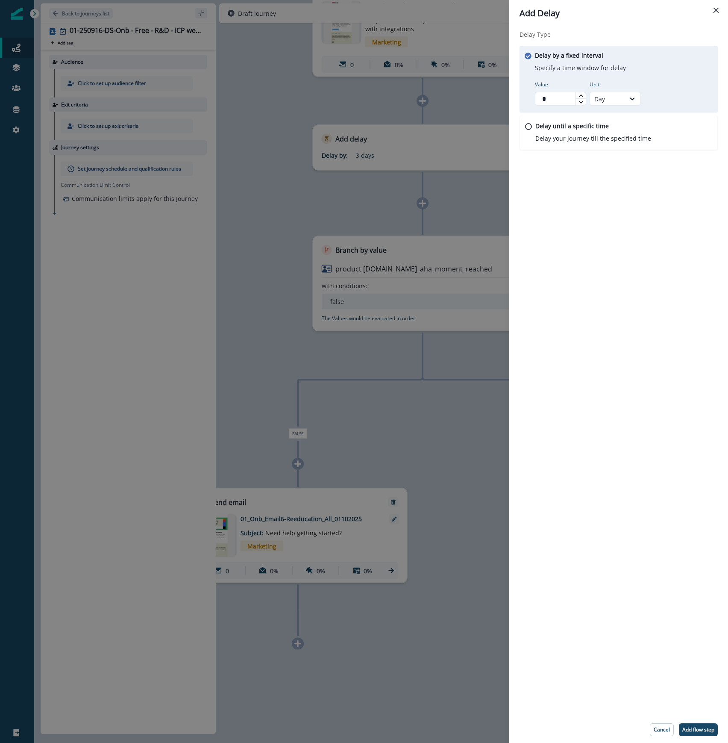
click at [471, 272] on div "Add Delay Delay Type Delay by a fixed interval Specify a time window for delay …" at bounding box center [364, 371] width 728 height 743
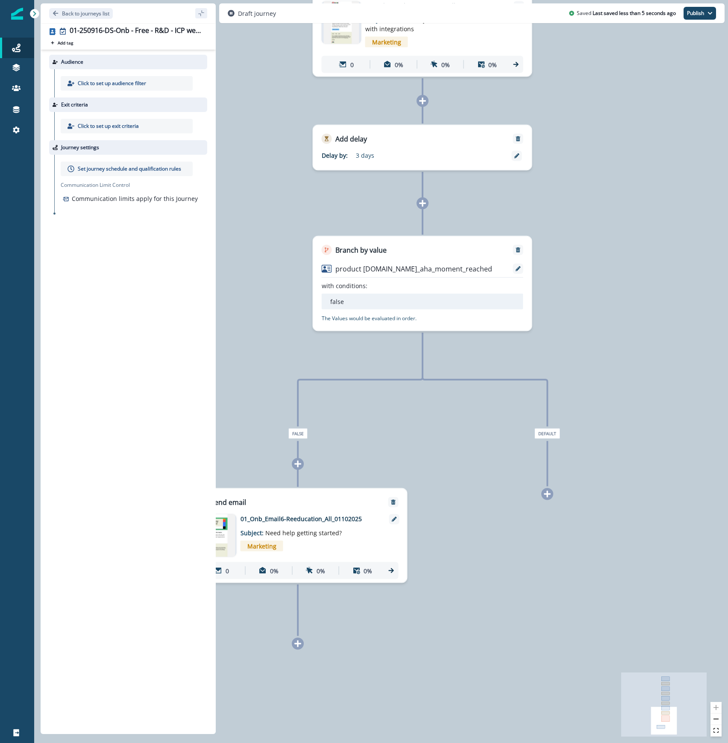
click at [549, 498] on div at bounding box center [548, 494] width 12 height 12
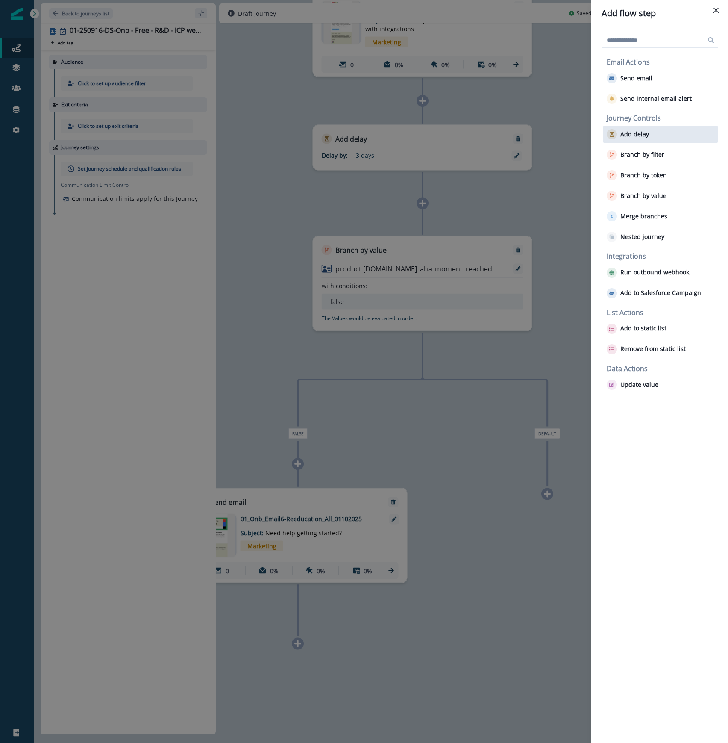
click at [634, 133] on p "Add delay" at bounding box center [635, 134] width 29 height 7
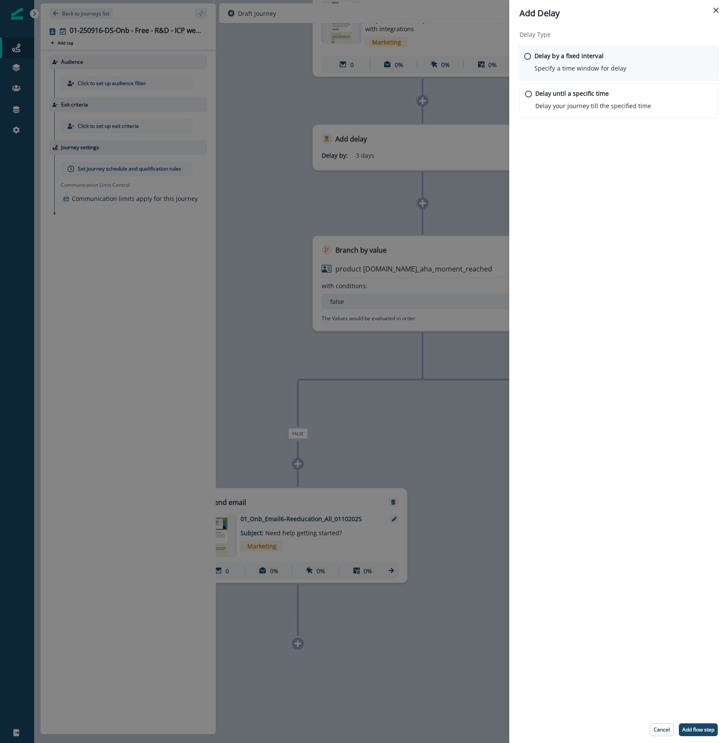
click at [561, 60] on div "Delay by a fixed interval Specify a time window for delay" at bounding box center [581, 62] width 92 height 22
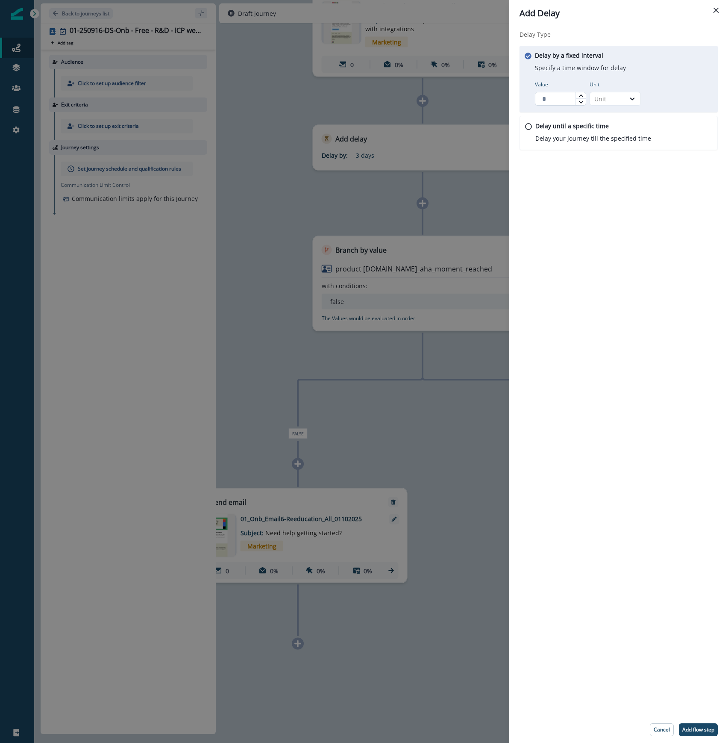
click at [546, 93] on input "Value" at bounding box center [560, 99] width 51 height 14
type input "*"
click at [618, 96] on div "Unit" at bounding box center [608, 98] width 27 height 9
click at [616, 147] on div "Day" at bounding box center [615, 150] width 51 height 16
click at [698, 724] on button "Add flow step" at bounding box center [698, 729] width 39 height 13
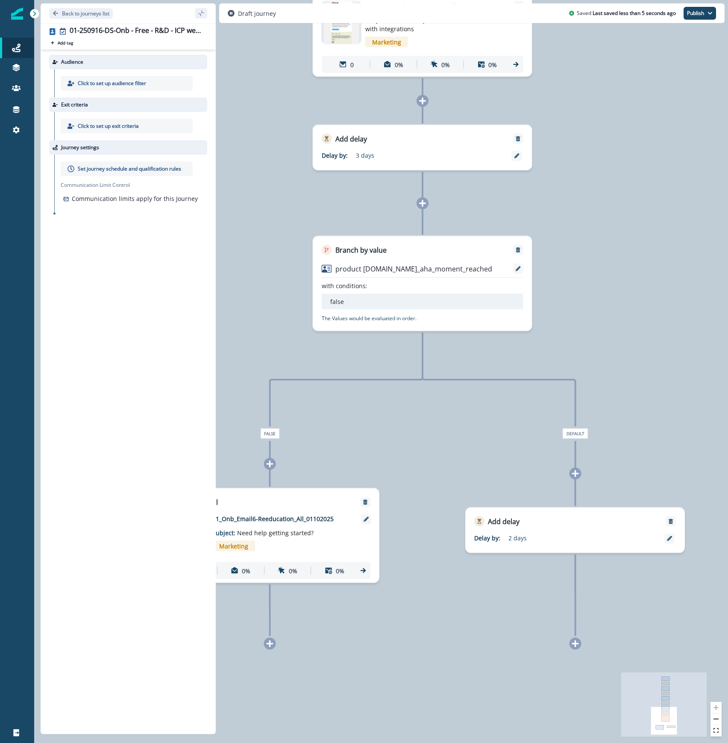
click at [480, 689] on div "0 contact has entered the journey Send email Email asset changed, journey repor…" at bounding box center [381, 371] width 694 height 743
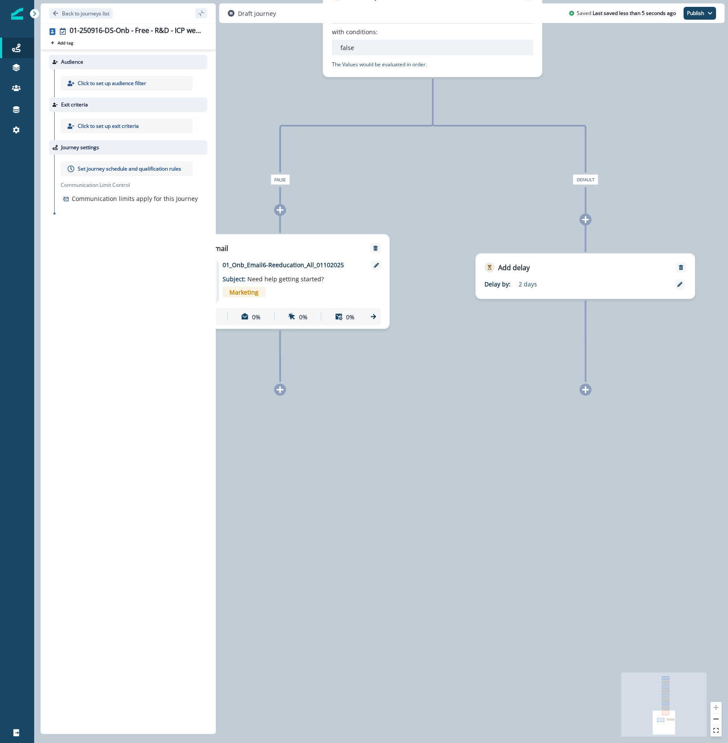
drag, startPoint x: 465, startPoint y: 698, endPoint x: 472, endPoint y: 435, distance: 263.4
click at [474, 436] on div "0 contact has entered the journey Send email Email asset changed, journey repor…" at bounding box center [381, 371] width 694 height 743
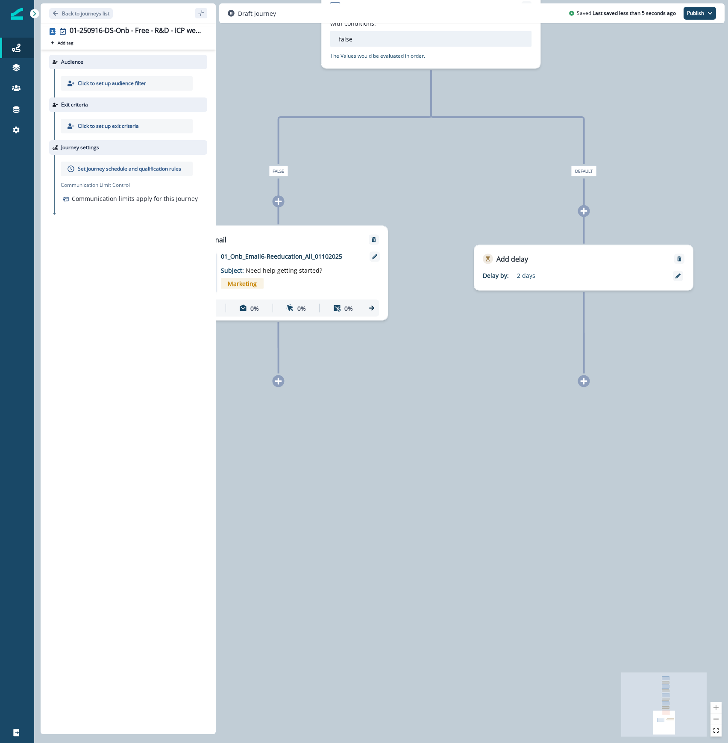
click at [279, 382] on icon at bounding box center [278, 381] width 7 height 7
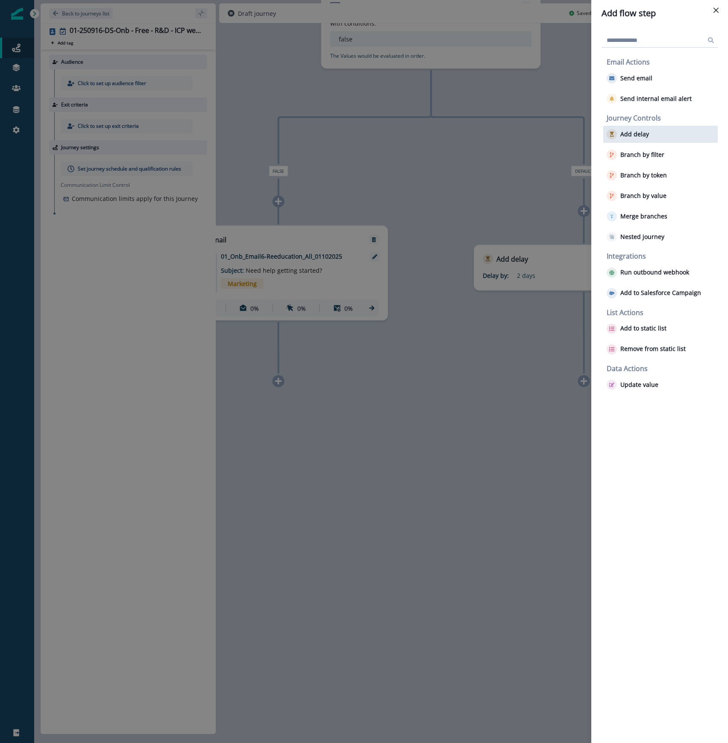
click at [638, 139] on button "Add delay" at bounding box center [628, 134] width 42 height 10
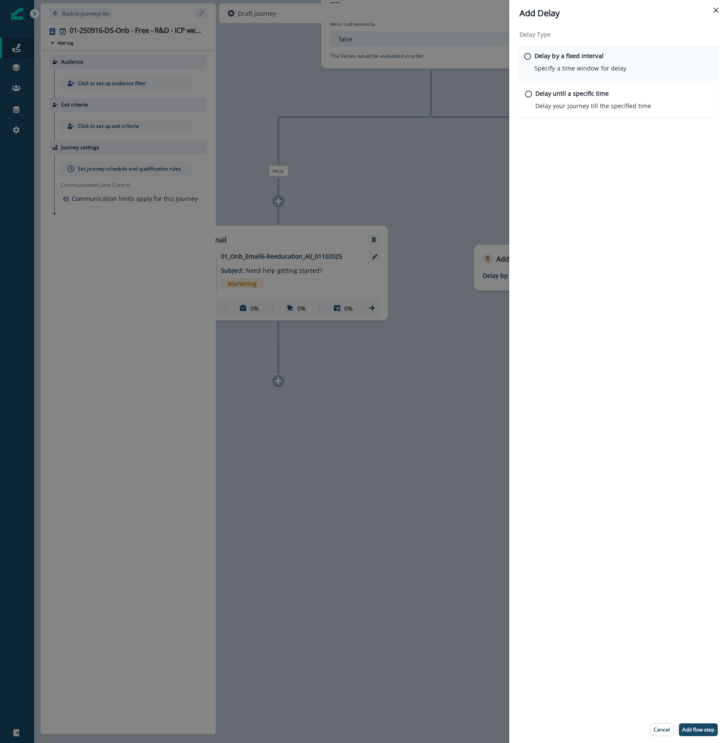
click at [555, 56] on p "Delay by a fixed interval" at bounding box center [569, 55] width 69 height 9
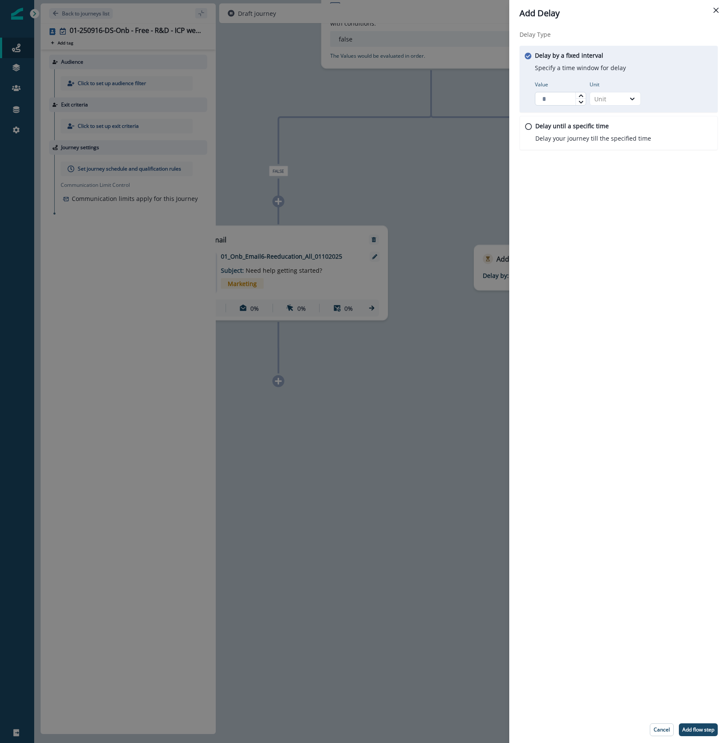
click at [557, 100] on input "Value" at bounding box center [560, 99] width 51 height 14
type input "*"
click at [614, 100] on div "Unit" at bounding box center [608, 98] width 27 height 9
click at [609, 148] on div "Day" at bounding box center [615, 150] width 51 height 16
click at [695, 729] on p "Add flow step" at bounding box center [699, 730] width 32 height 6
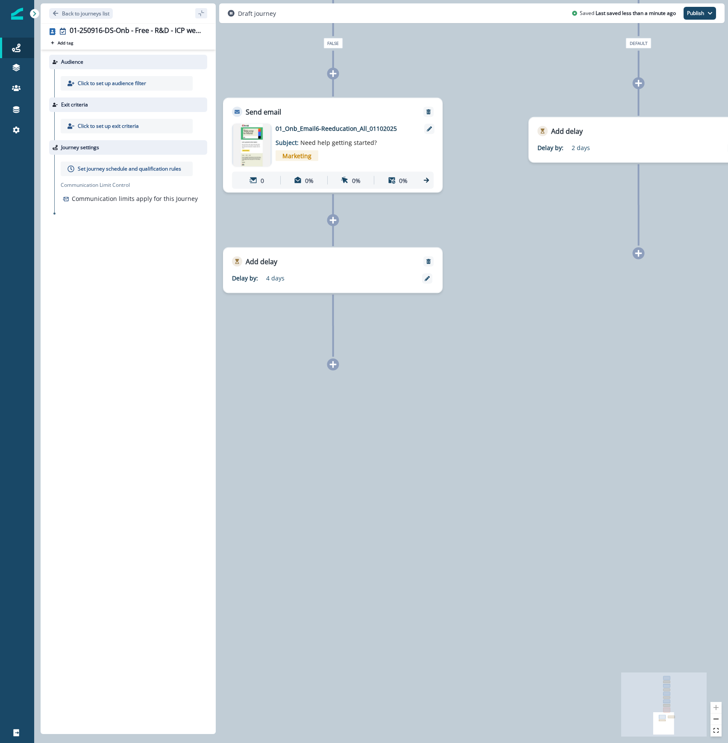
drag, startPoint x: 418, startPoint y: 602, endPoint x: 474, endPoint y: 474, distance: 139.9
click at [474, 474] on div "0 contact has entered the journey Send email Email asset changed, journey repor…" at bounding box center [381, 371] width 694 height 743
click at [641, 255] on icon at bounding box center [640, 253] width 8 height 8
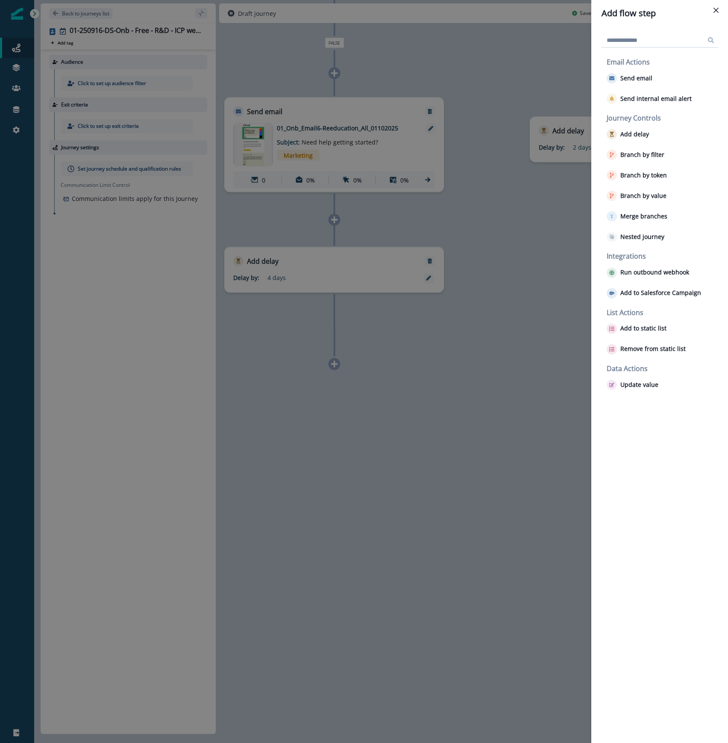
click at [333, 353] on div "Add flow step Email Actions Send email Send internal email alert Journey Contro…" at bounding box center [364, 371] width 728 height 743
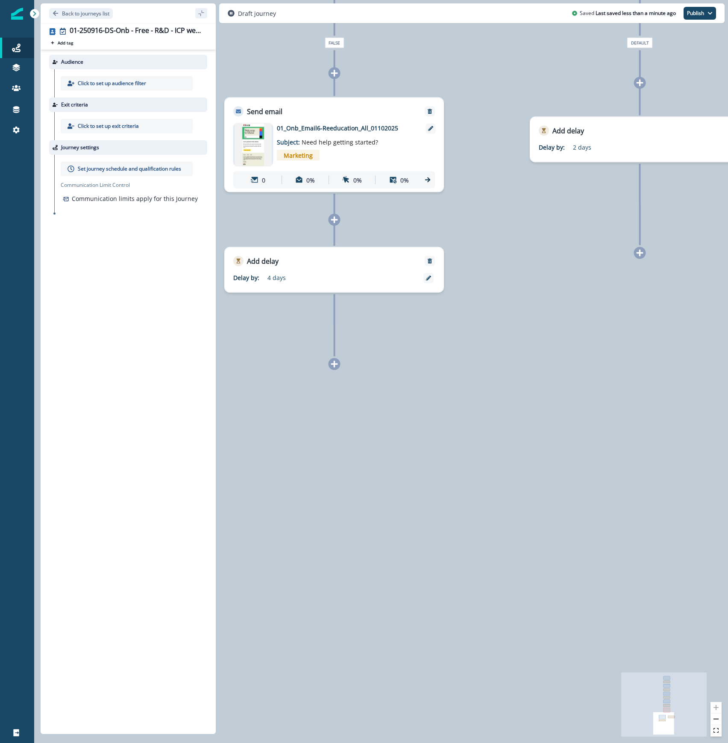
click at [336, 364] on icon at bounding box center [334, 364] width 7 height 7
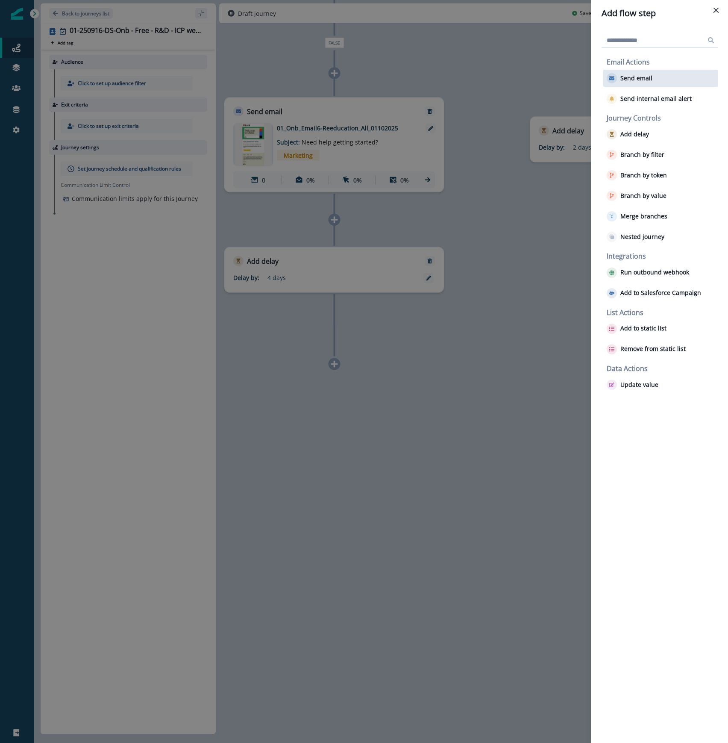
click at [639, 76] on p "Send email" at bounding box center [637, 78] width 32 height 7
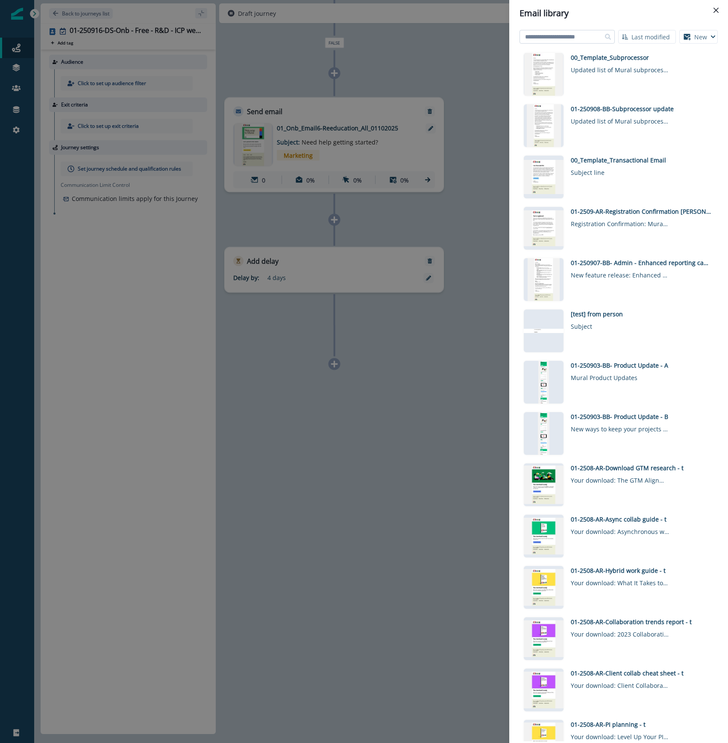
click at [583, 38] on input at bounding box center [567, 37] width 95 height 14
type input "***"
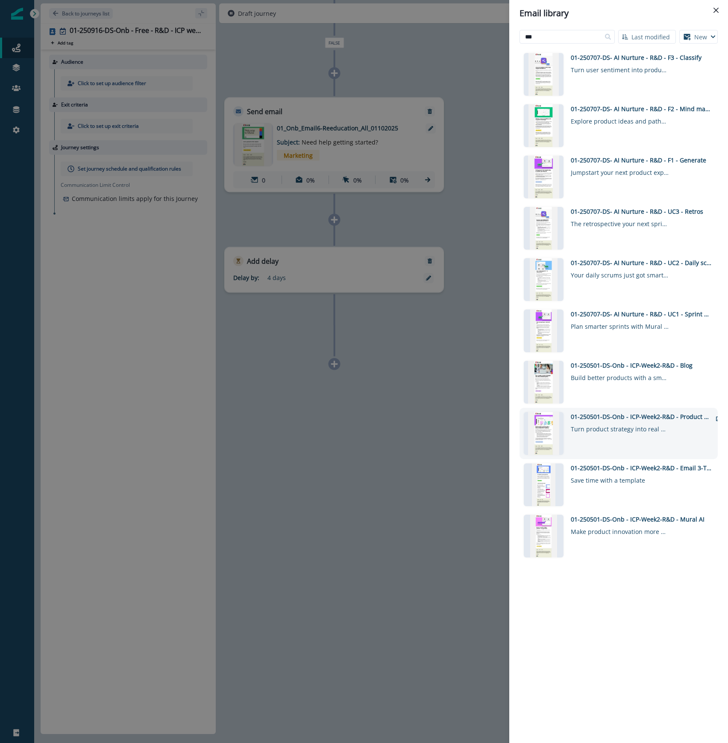
click at [667, 412] on div "01-250501-DS-Onb - ICP-Week2-R&D - Product Roadmap Template" at bounding box center [641, 416] width 141 height 9
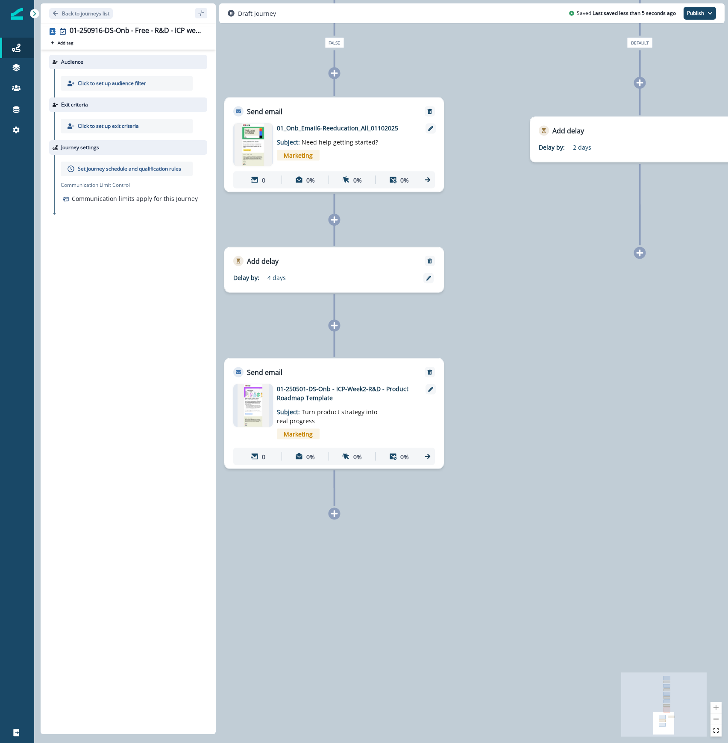
click at [638, 250] on icon at bounding box center [640, 253] width 8 height 8
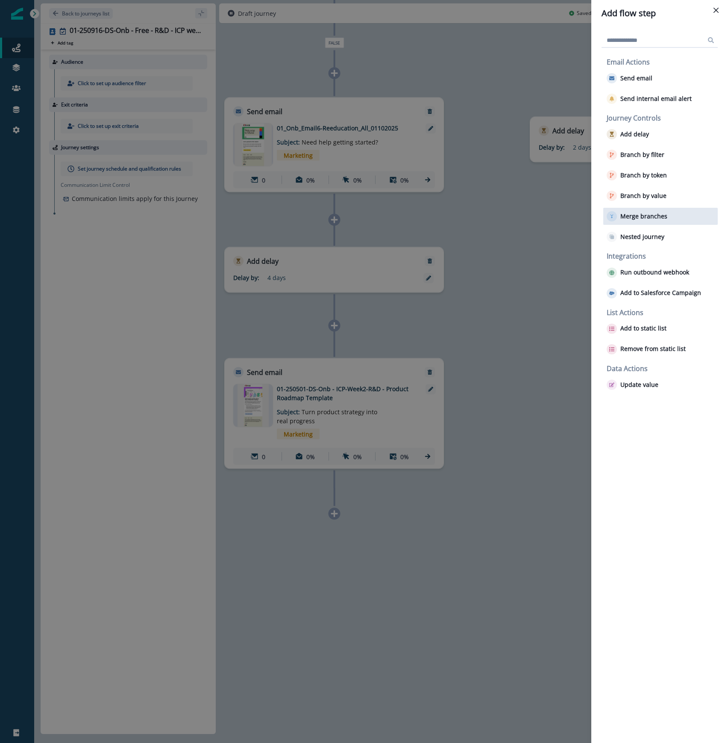
click at [642, 215] on p "Merge branches" at bounding box center [644, 216] width 47 height 7
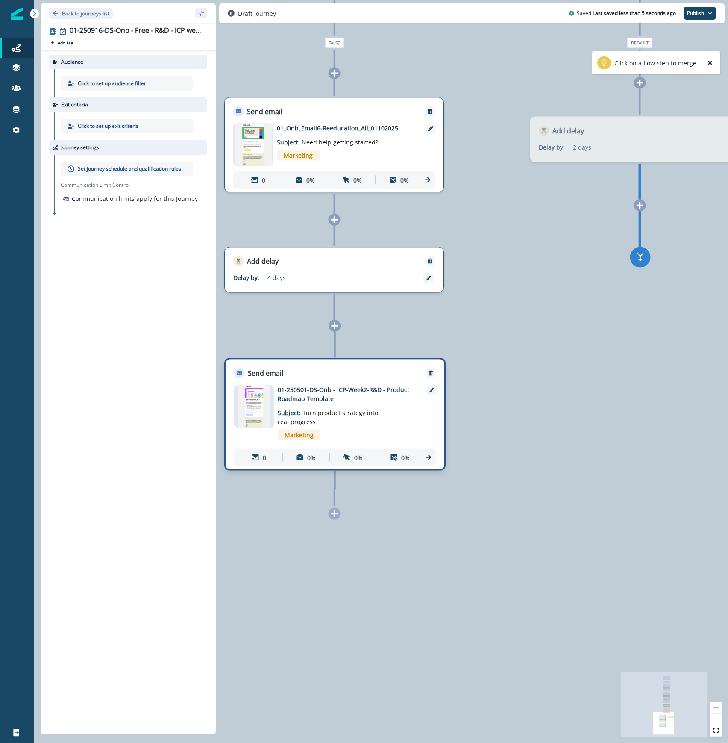
click at [377, 396] on div "Send email Email asset changed, journey reports will be subject to change This …" at bounding box center [334, 414] width 221 height 112
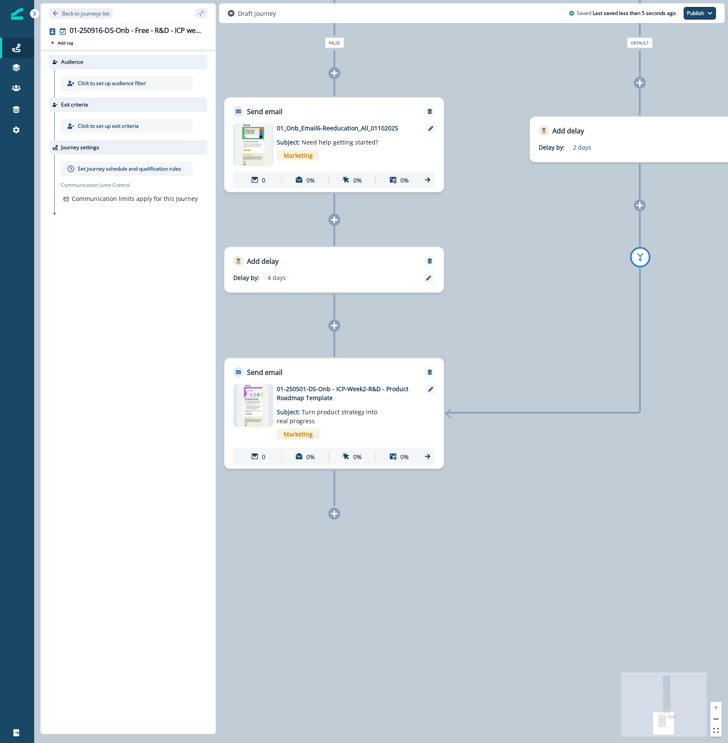
click at [337, 513] on icon at bounding box center [334, 513] width 7 height 7
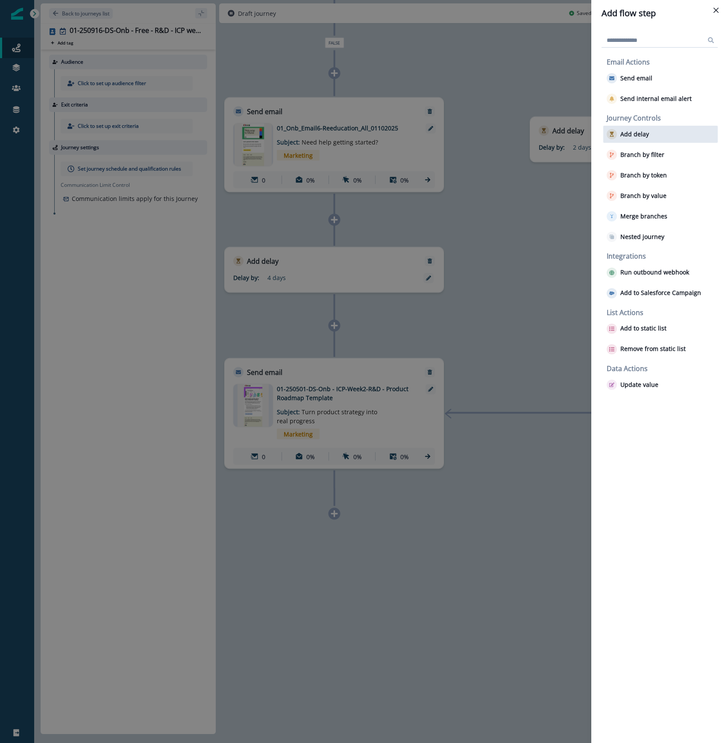
click at [640, 134] on p "Add delay" at bounding box center [635, 134] width 29 height 7
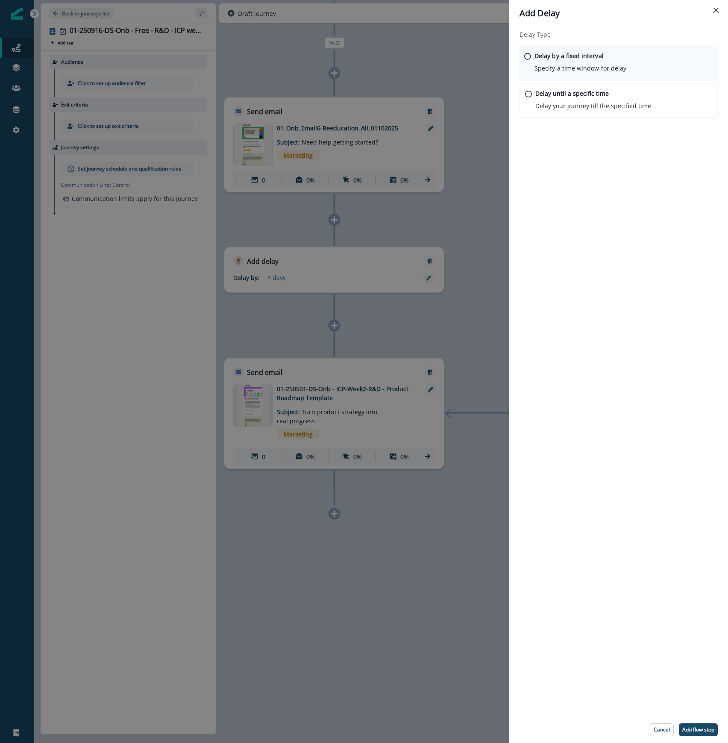
click at [525, 50] on div "Delay by a fixed interval Specify a time window for delay" at bounding box center [619, 63] width 200 height 35
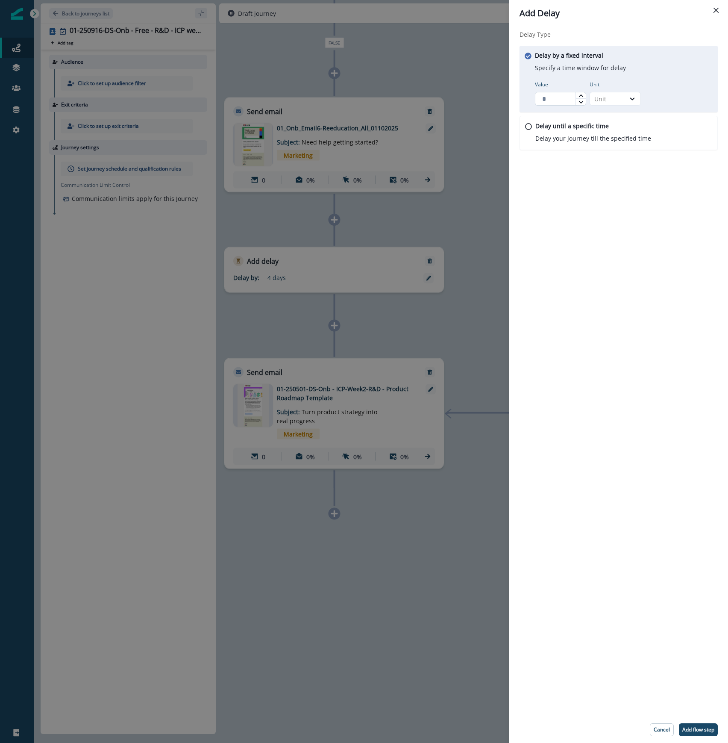
click at [555, 100] on input "Value" at bounding box center [560, 99] width 51 height 14
type input "*"
click at [629, 103] on icon at bounding box center [633, 98] width 8 height 9
click at [614, 149] on div "Day" at bounding box center [615, 150] width 51 height 16
click at [702, 733] on button "Add flow step" at bounding box center [698, 729] width 39 height 13
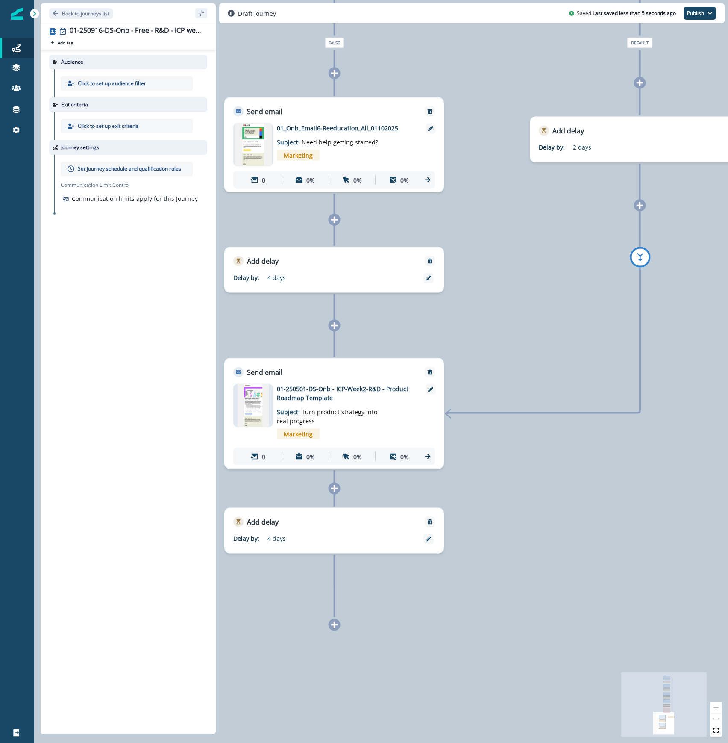
click at [336, 627] on icon at bounding box center [335, 625] width 8 height 8
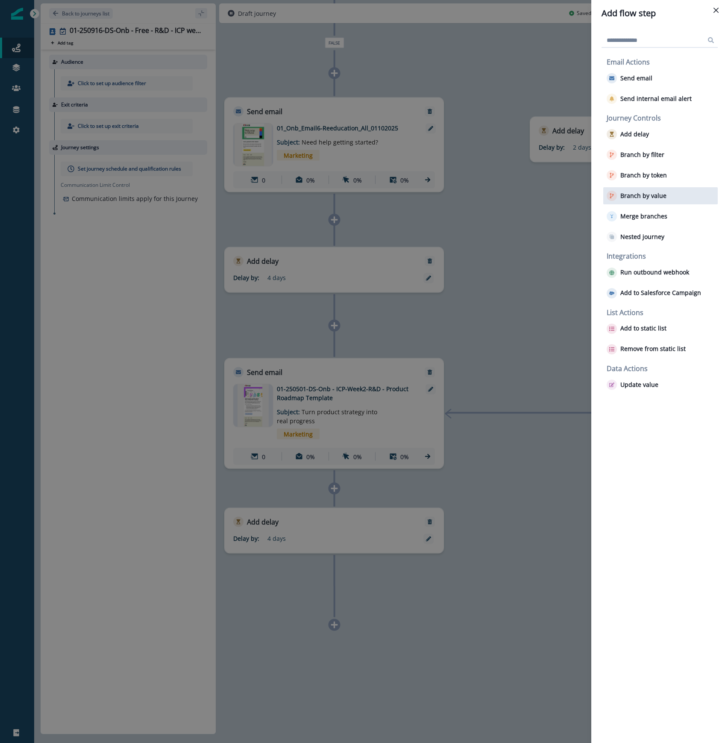
click at [639, 193] on p "Branch by value" at bounding box center [644, 195] width 46 height 7
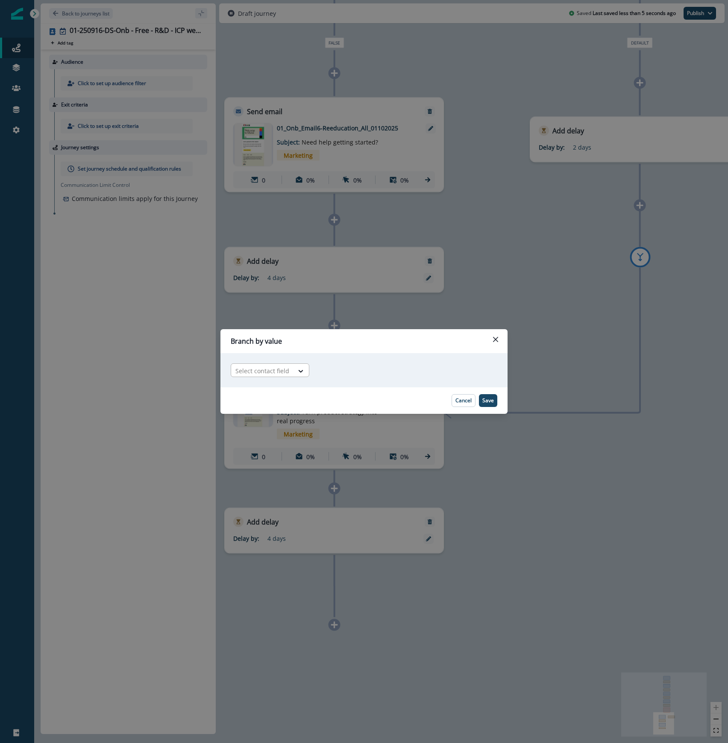
click at [280, 371] on div at bounding box center [263, 370] width 54 height 11
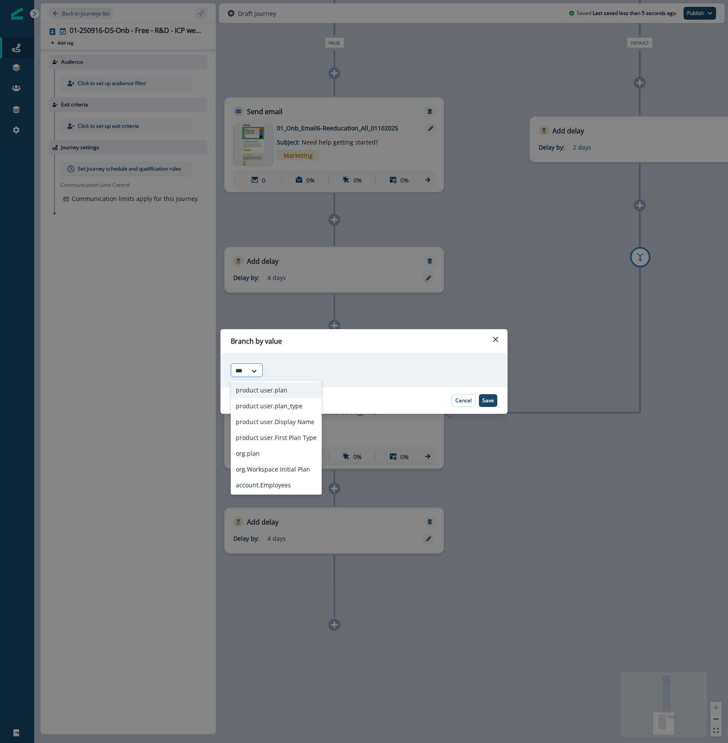
type input "****"
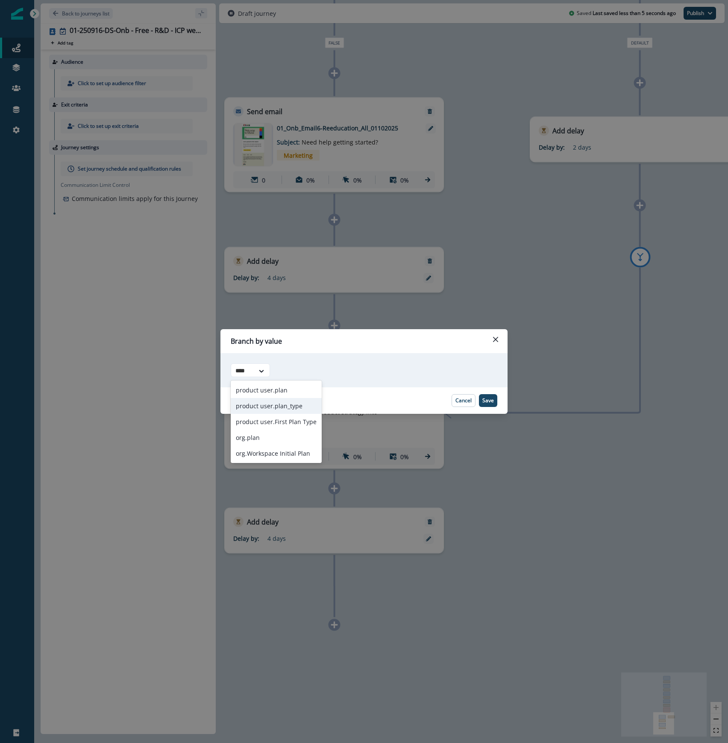
click at [283, 408] on div "product user.plan_type" at bounding box center [276, 406] width 91 height 16
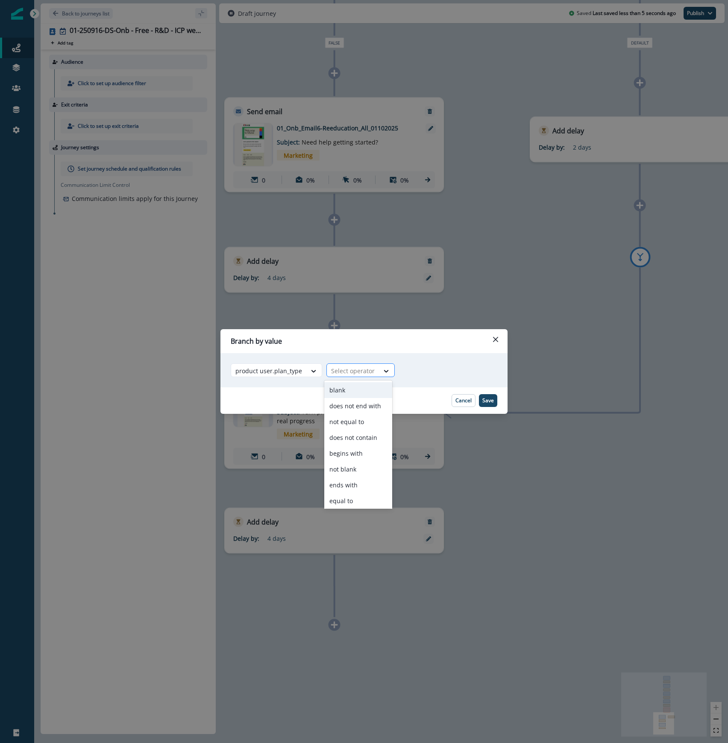
click at [358, 363] on div "Select operator" at bounding box center [361, 370] width 68 height 14
click at [360, 496] on div "contains" at bounding box center [358, 499] width 68 height 16
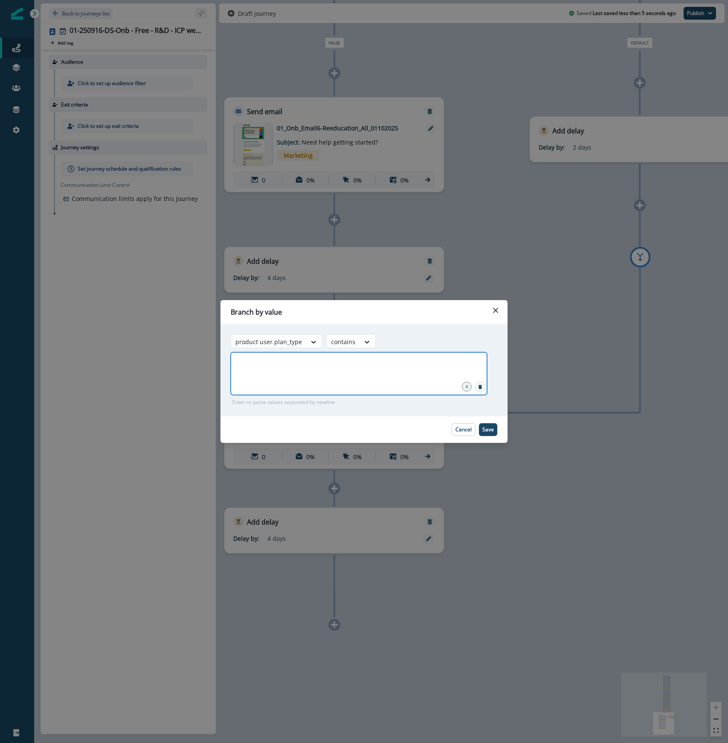
click at [401, 365] on input "text" at bounding box center [359, 362] width 254 height 17
type input "****"
click at [489, 429] on p "Save" at bounding box center [489, 430] width 12 height 6
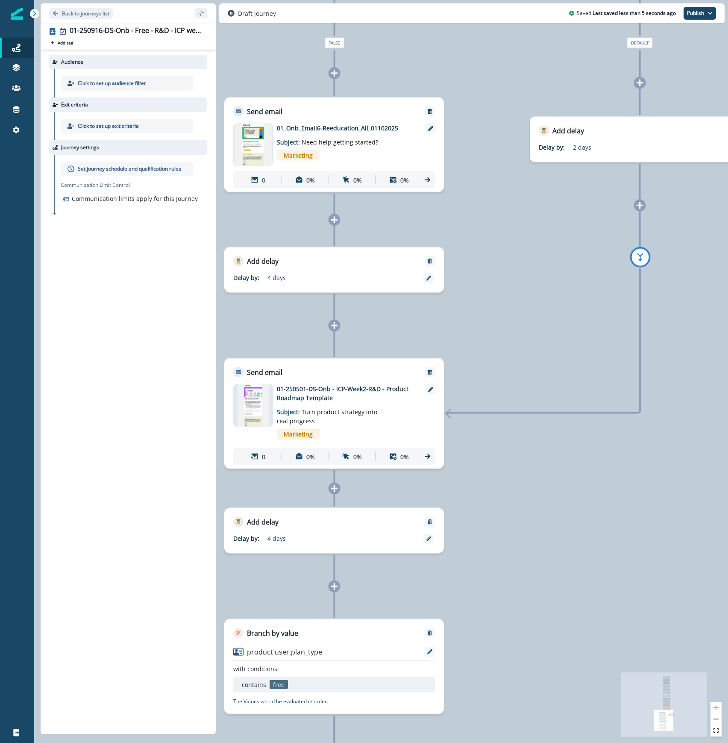
click at [613, 623] on div "0 contact has entered the journey Send email Email asset changed, journey repor…" at bounding box center [381, 371] width 694 height 743
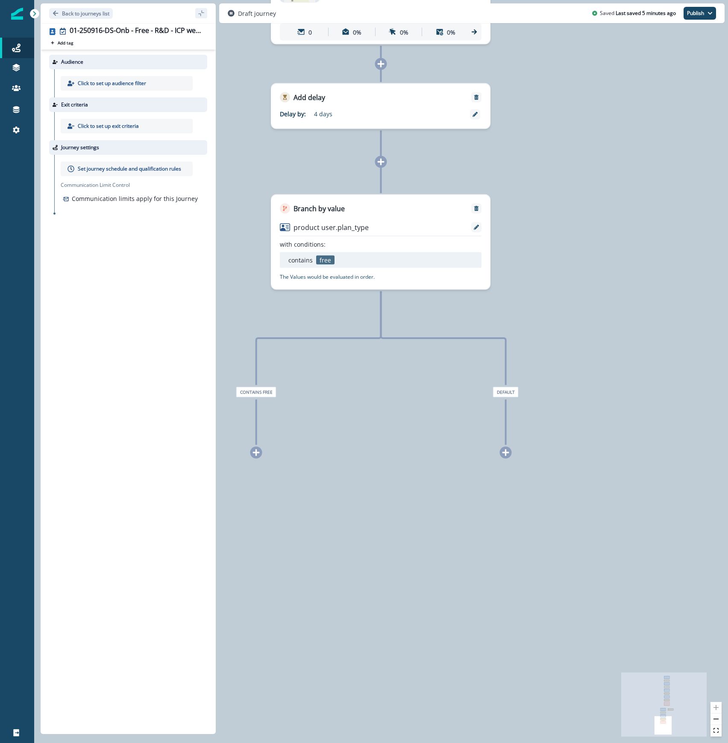
drag, startPoint x: 525, startPoint y: 610, endPoint x: 573, endPoint y: 177, distance: 435.2
click at [573, 177] on div "0 contact has entered the journey Send email Email asset changed, journey repor…" at bounding box center [381, 371] width 694 height 743
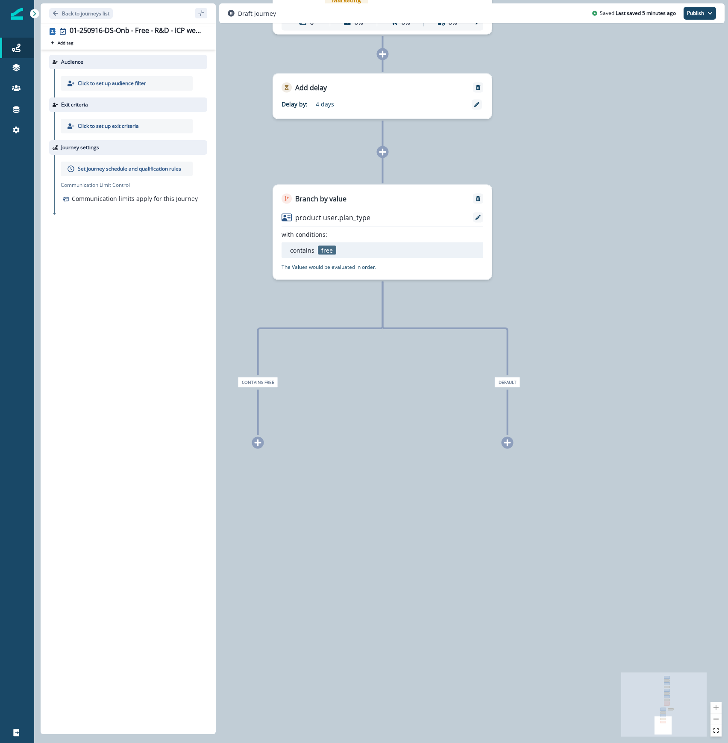
click at [257, 446] on icon at bounding box center [258, 443] width 8 height 8
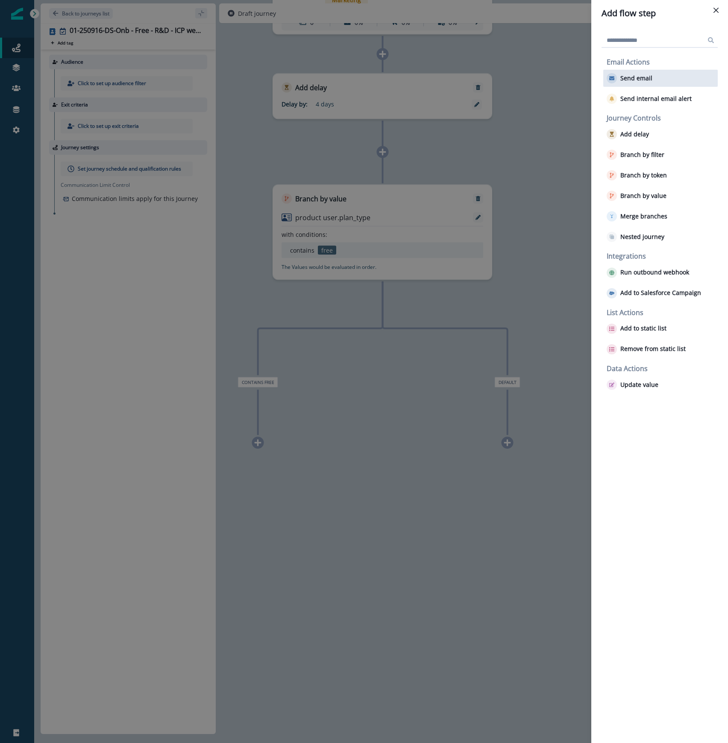
click at [639, 83] on div "Send email" at bounding box center [661, 78] width 115 height 17
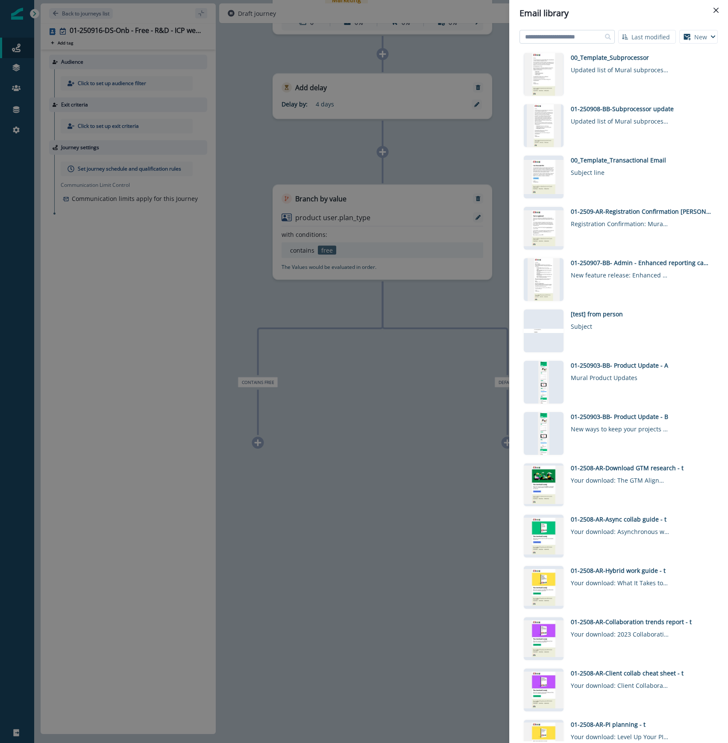
click at [578, 38] on input at bounding box center [567, 37] width 95 height 14
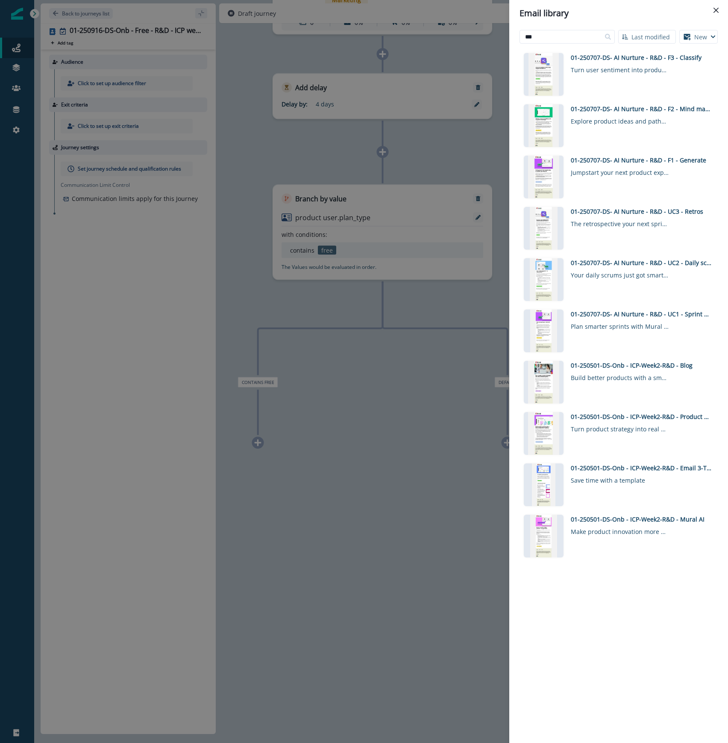
drag, startPoint x: 545, startPoint y: 34, endPoint x: 474, endPoint y: 24, distance: 72.5
click at [477, 28] on div "Email library *** Last modified Name (A-Z) Last modified Last created New Visua…" at bounding box center [364, 371] width 728 height 743
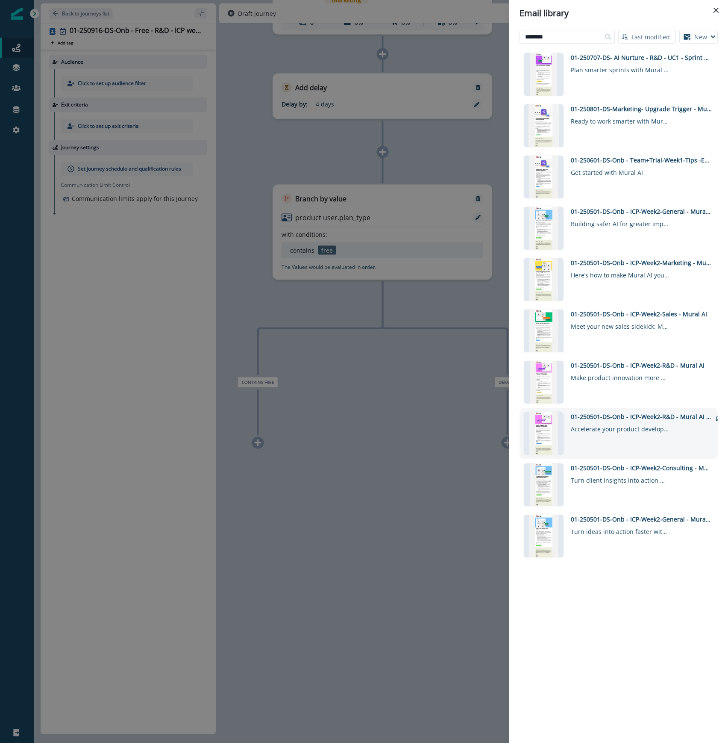
type input "********"
click at [661, 415] on div "01-250501-DS-Onb - ICP-Week2-R&D - Mural AI Upgrade" at bounding box center [641, 416] width 141 height 9
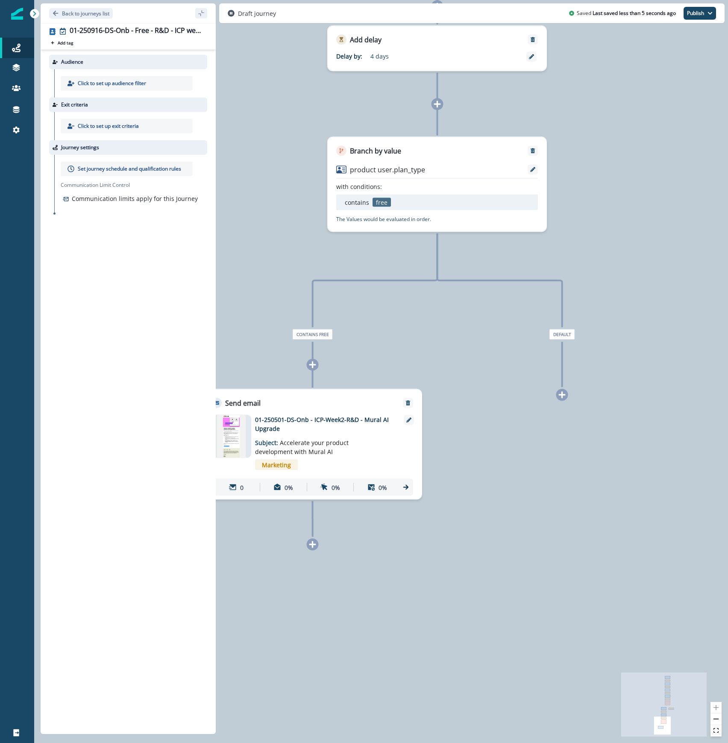
drag, startPoint x: 356, startPoint y: 632, endPoint x: 356, endPoint y: 568, distance: 63.3
click at [339, 583] on div "0 contact has entered the journey Send email Email asset changed, journey repor…" at bounding box center [381, 371] width 694 height 743
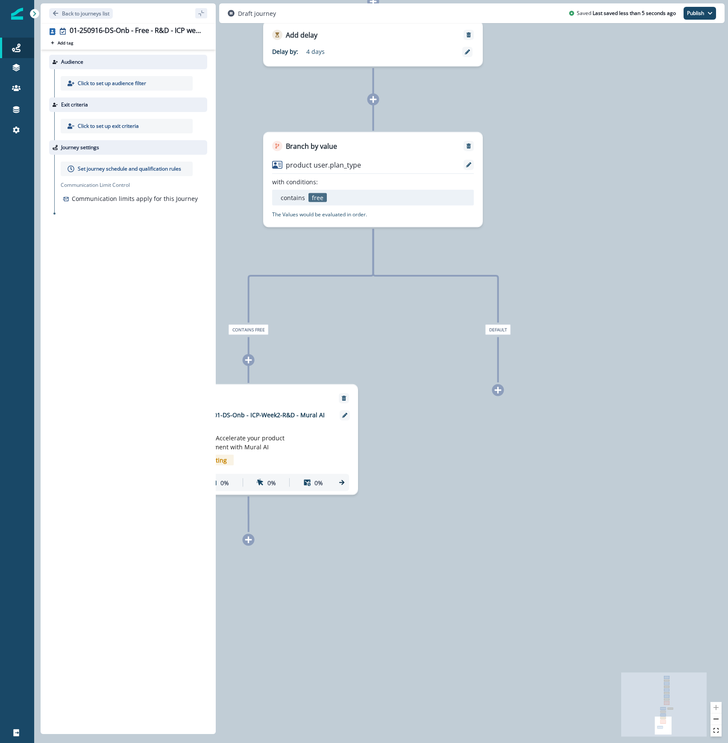
click at [498, 385] on div at bounding box center [498, 390] width 12 height 12
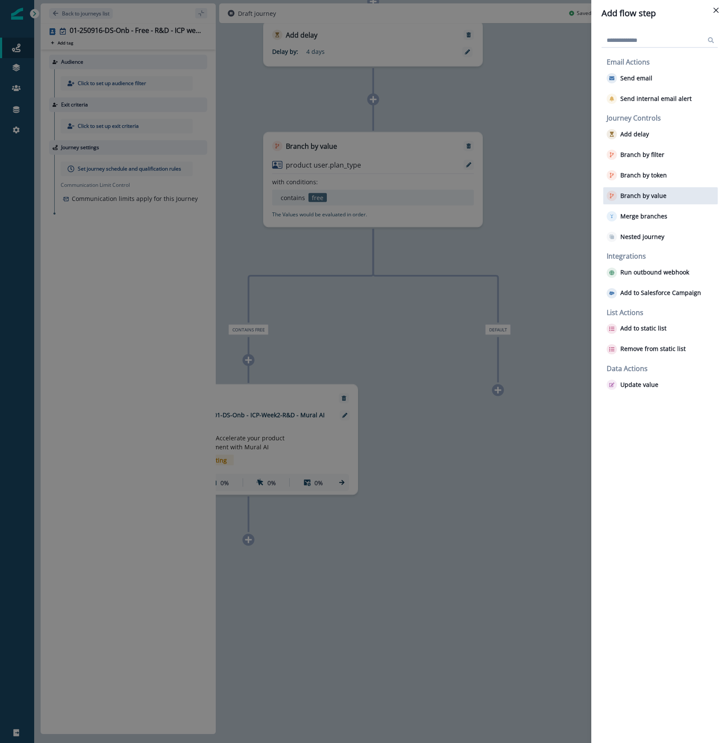
click at [633, 199] on p "Branch by value" at bounding box center [644, 195] width 46 height 7
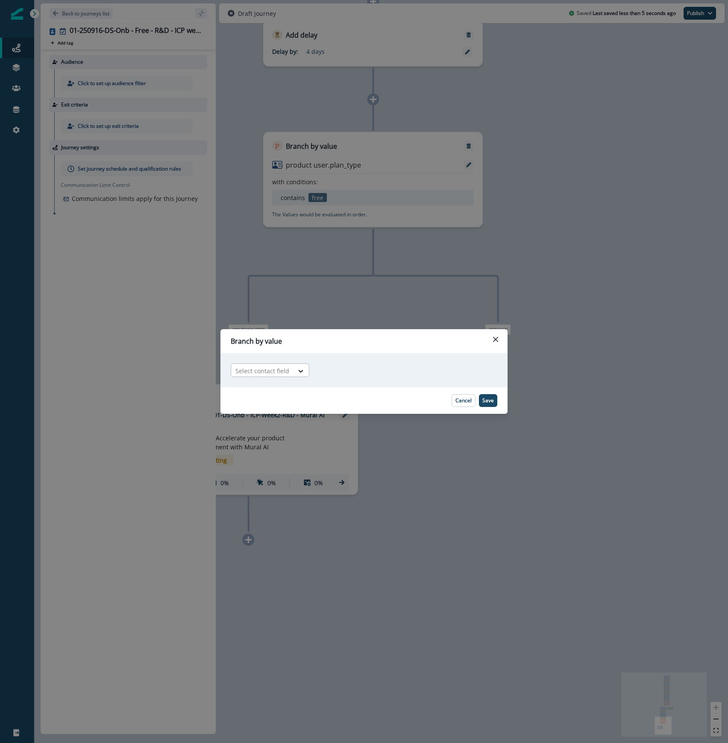
click at [254, 370] on div at bounding box center [263, 370] width 54 height 11
click at [380, 362] on div "Adding Branch by value flow step in the middle will add the succeeding flow ste…" at bounding box center [364, 370] width 287 height 34
click at [247, 364] on div "Select contact field" at bounding box center [262, 371] width 62 height 14
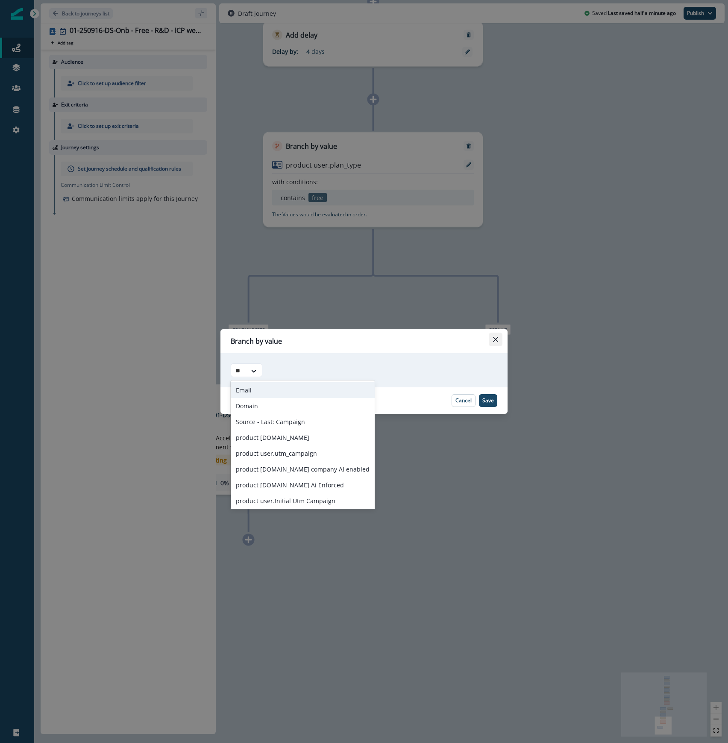
type input "**"
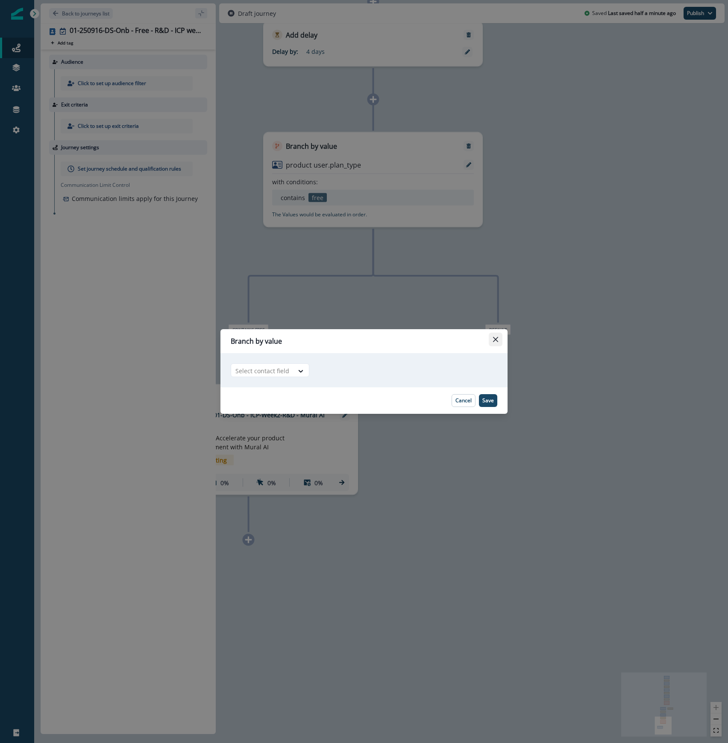
click at [498, 342] on button "Close" at bounding box center [496, 340] width 14 height 14
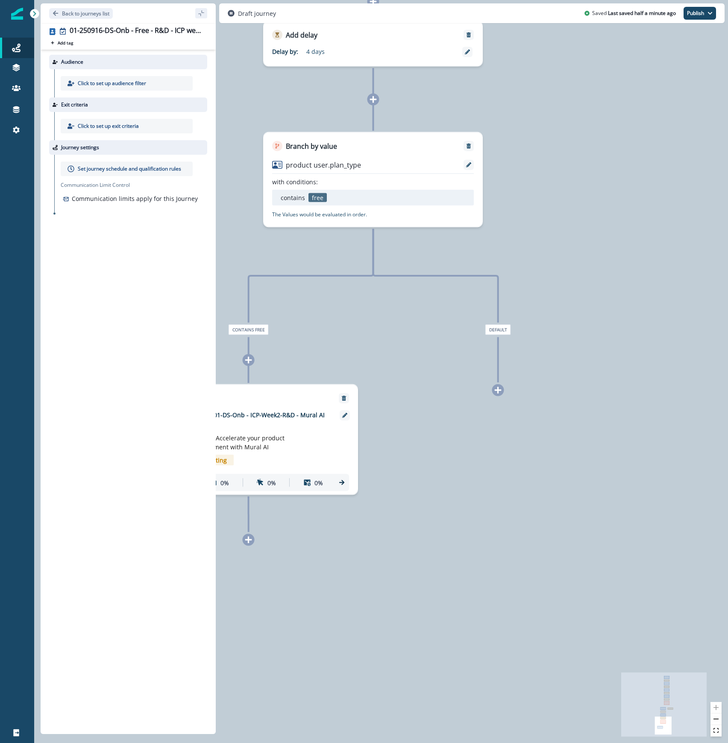
click at [499, 392] on icon at bounding box center [499, 390] width 8 height 8
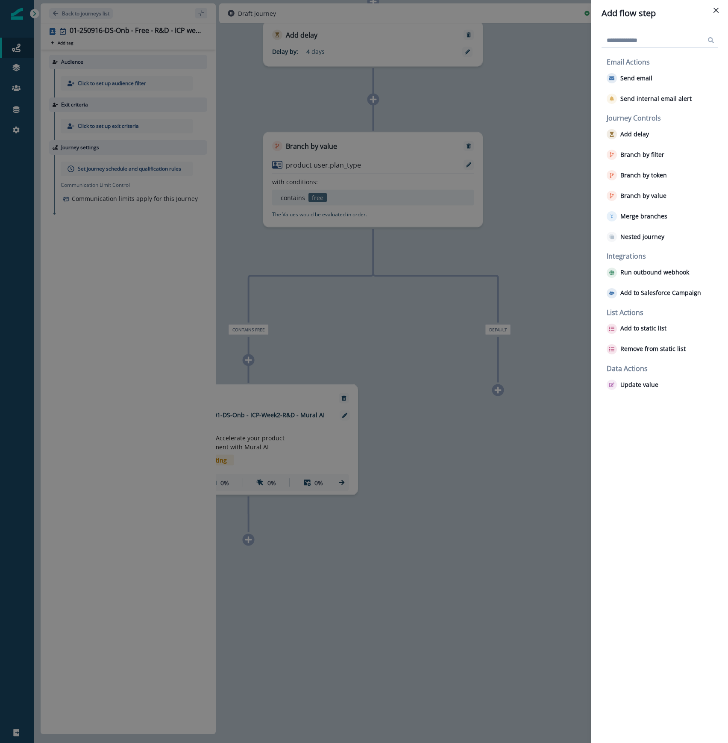
click at [692, 39] on input at bounding box center [660, 40] width 116 height 14
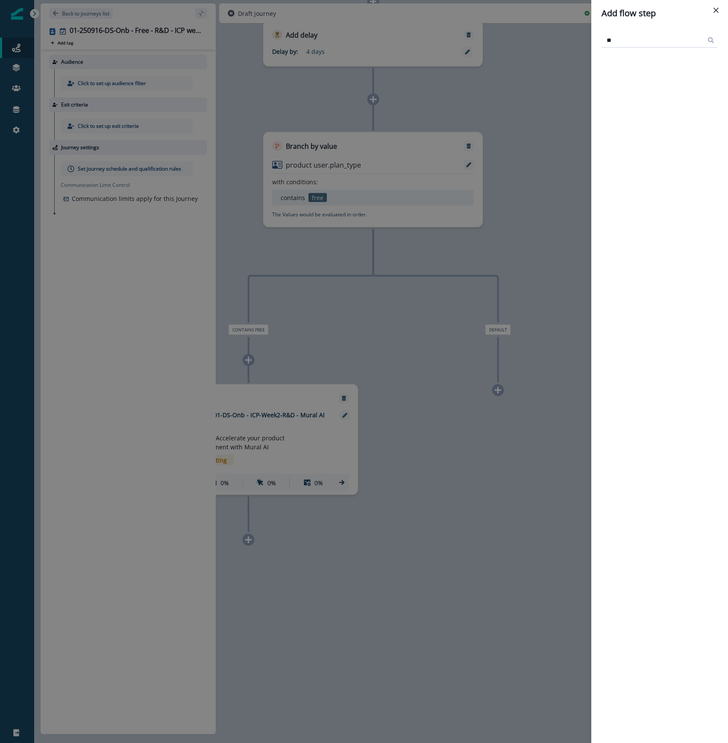
type input "*"
type input "***"
click at [721, 12] on button "Close" at bounding box center [717, 10] width 14 height 14
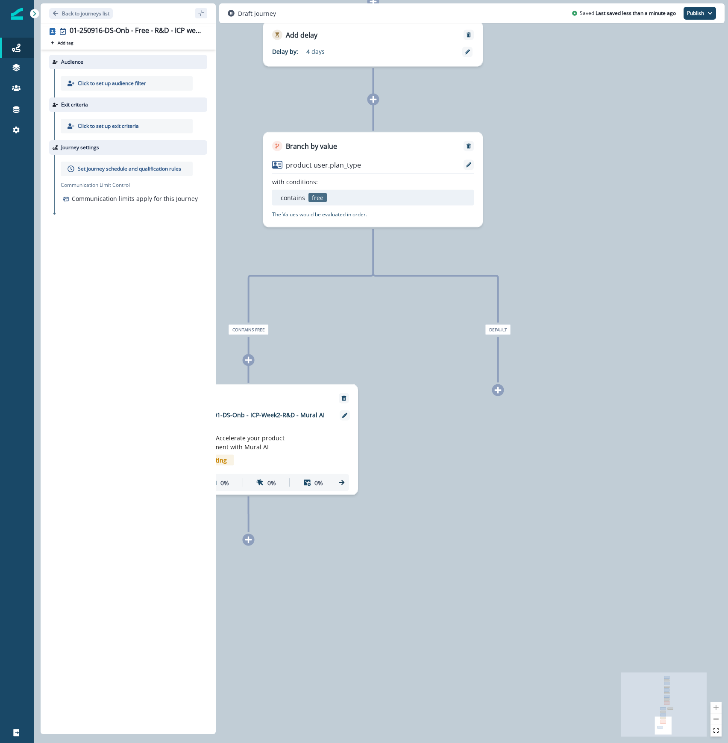
click at [498, 386] on icon at bounding box center [499, 390] width 8 height 8
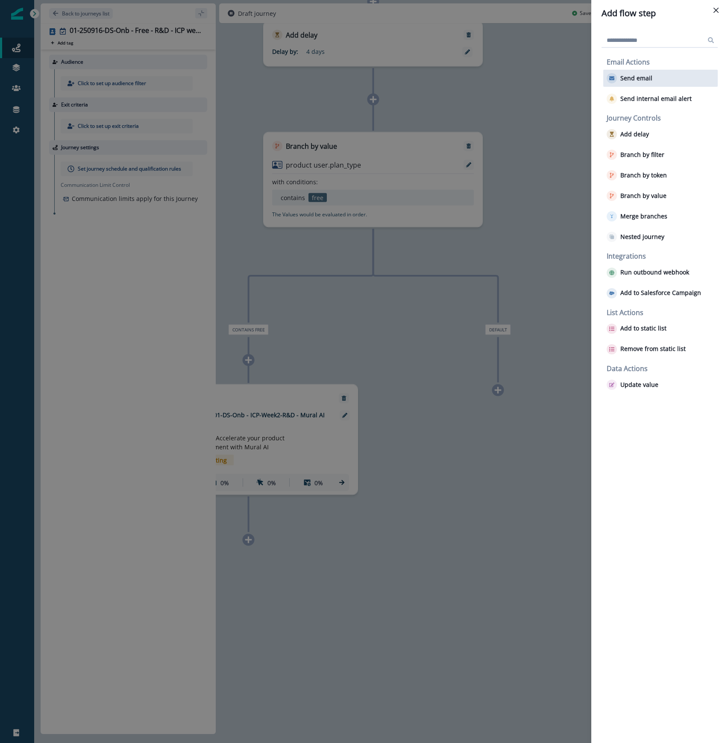
click at [638, 75] on p "Send email" at bounding box center [637, 78] width 32 height 7
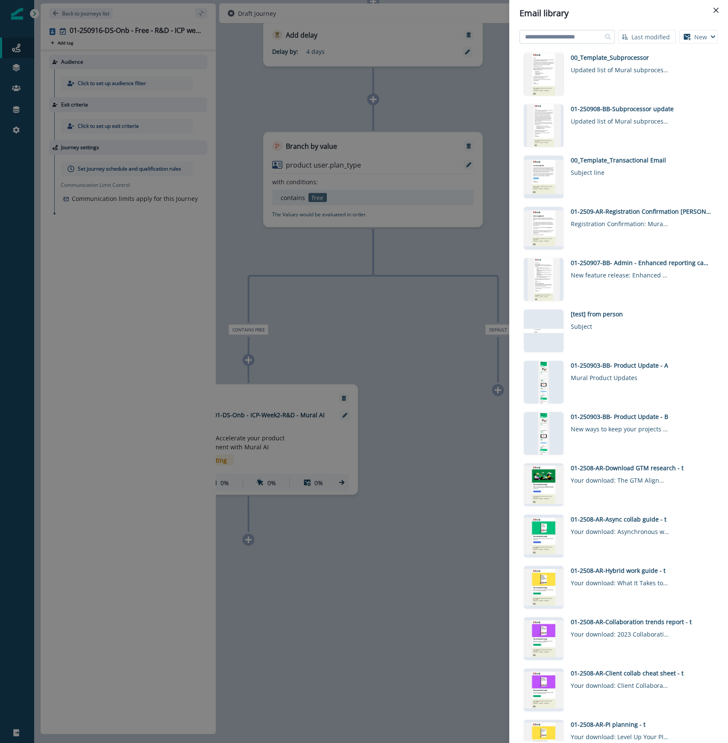
click at [574, 41] on input at bounding box center [567, 37] width 95 height 14
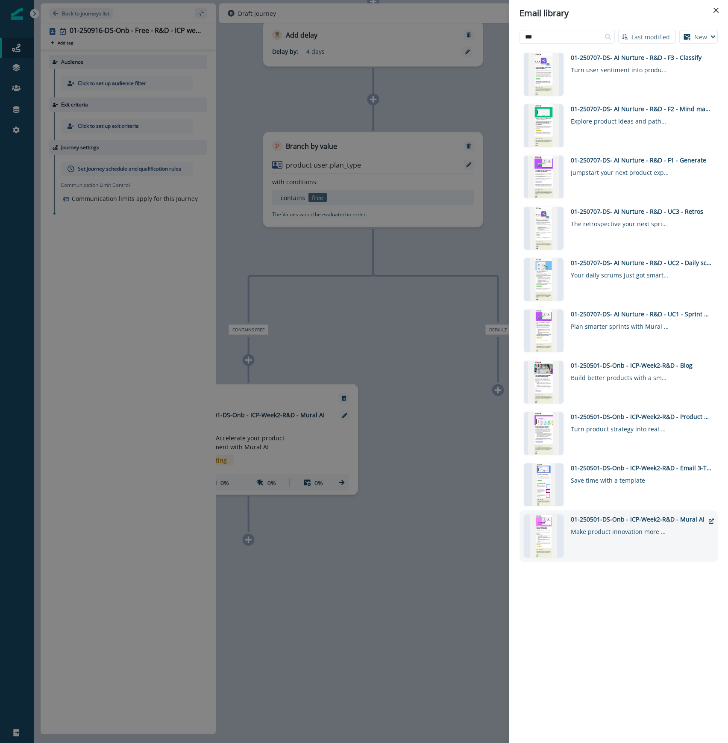
type input "***"
click at [629, 524] on div "Make product innovation more predictable" at bounding box center [620, 530] width 98 height 12
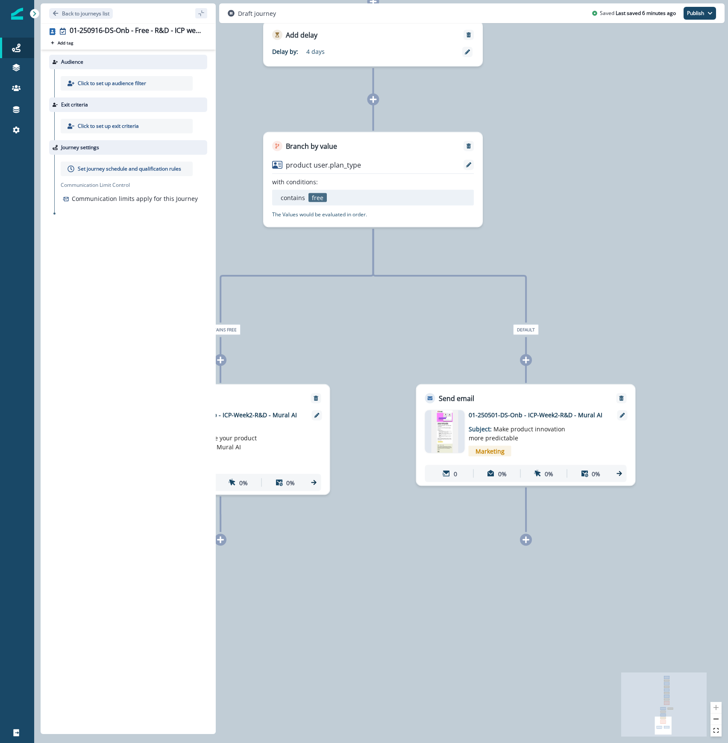
click at [490, 653] on div "0 contact has entered the journey Send email Email asset changed, journey repor…" at bounding box center [381, 371] width 694 height 743
click at [129, 124] on p "Click to set up exit criteria" at bounding box center [108, 126] width 61 height 8
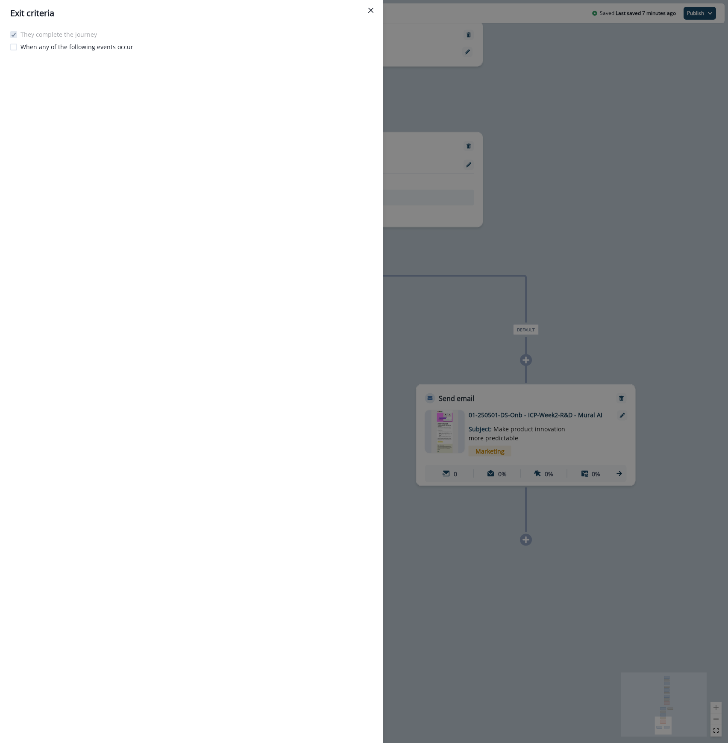
click at [16, 46] on span at bounding box center [13, 47] width 7 height 7
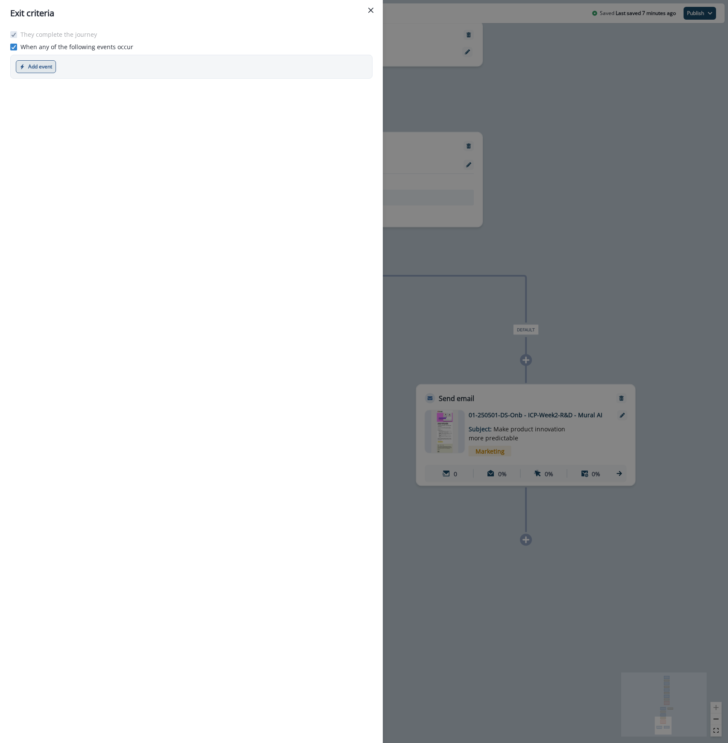
click at [47, 69] on button "Add event" at bounding box center [36, 66] width 40 height 13
click at [35, 103] on button "Marketing event" at bounding box center [63, 102] width 95 height 14
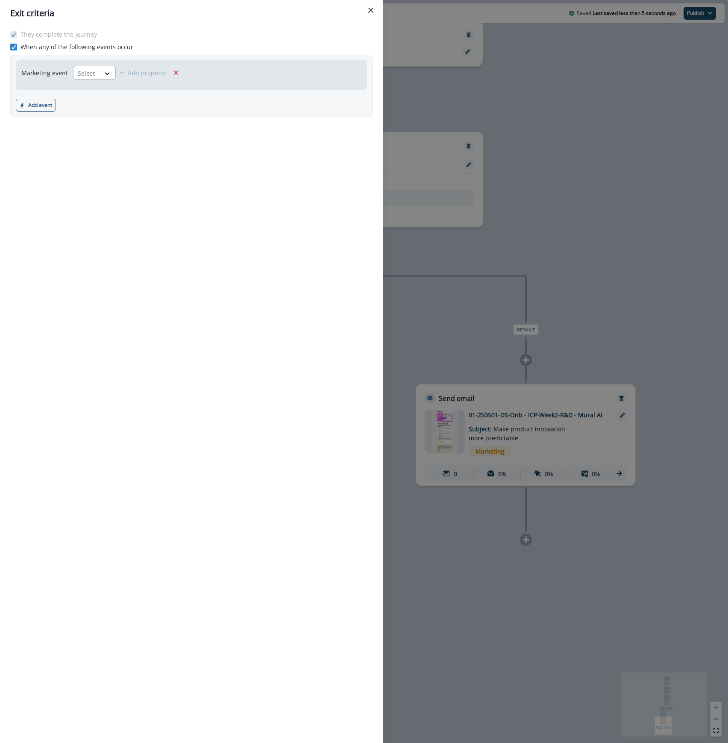
click at [87, 77] on div at bounding box center [87, 73] width 18 height 11
type input "**"
click at [88, 105] on div "Unsubscribed" at bounding box center [110, 109] width 77 height 16
click at [33, 106] on button "Add event" at bounding box center [36, 105] width 40 height 13
click at [290, 195] on div "They complete the journey When any of the following events occur Marketing even…" at bounding box center [191, 385] width 383 height 716
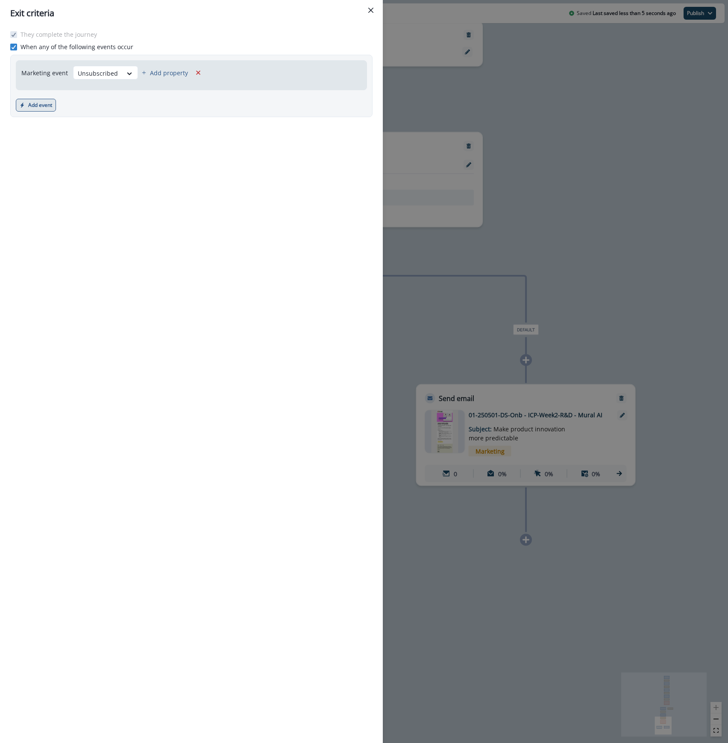
click at [21, 105] on icon "button" at bounding box center [22, 105] width 5 height 5
click at [55, 127] on button "Product event" at bounding box center [63, 127] width 95 height 14
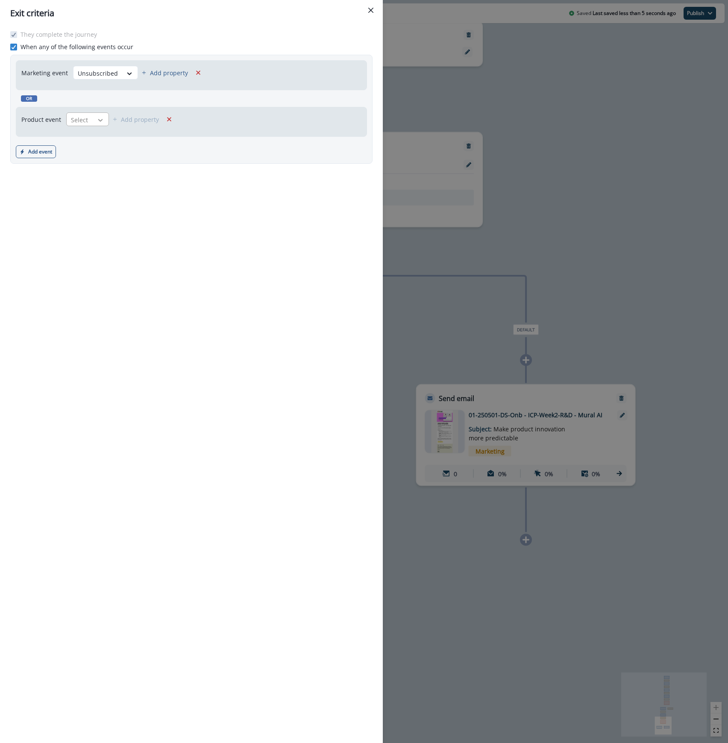
click at [94, 122] on div at bounding box center [100, 120] width 15 height 9
type input "*"
click at [168, 118] on icon "Remove" at bounding box center [169, 119] width 8 height 8
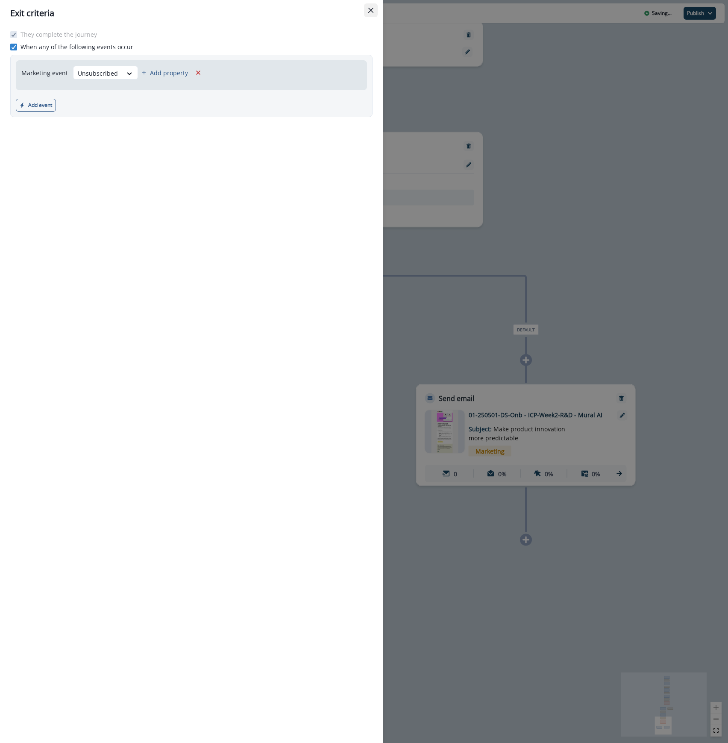
click at [368, 4] on button "Close" at bounding box center [371, 10] width 14 height 14
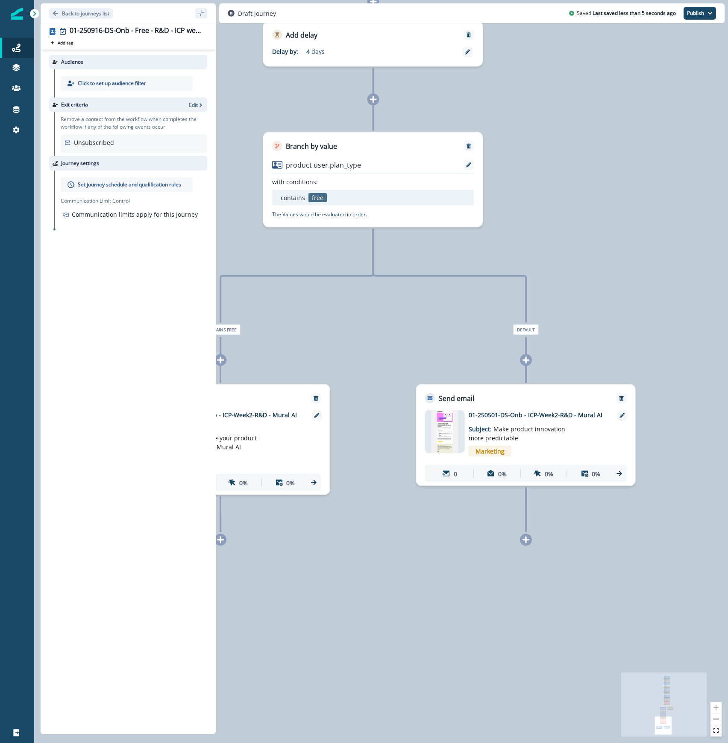
click at [168, 185] on p "Set journey schedule and qualification rules" at bounding box center [129, 185] width 103 height 8
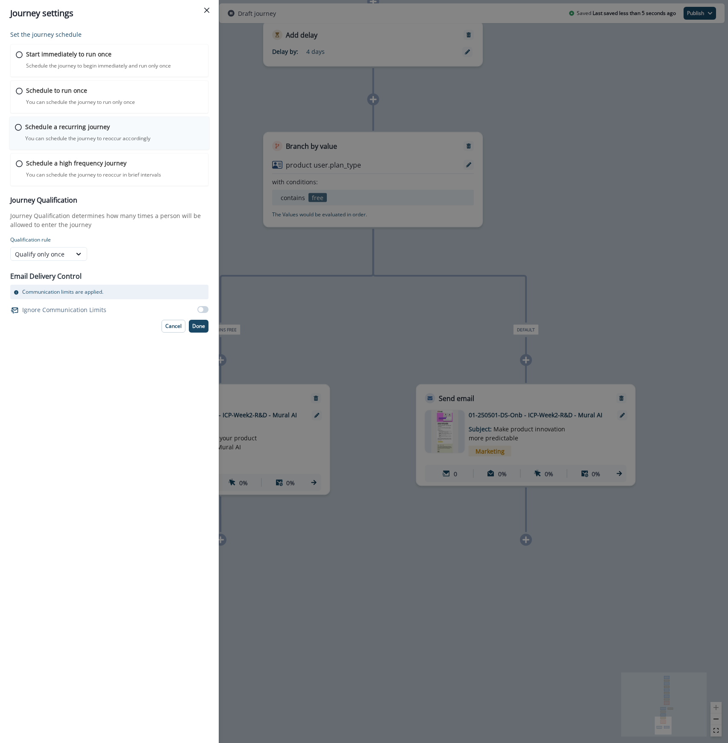
click at [41, 132] on div "Schedule a recurring journey You can schedule the journey to reoccur accordingl…" at bounding box center [114, 132] width 179 height 20
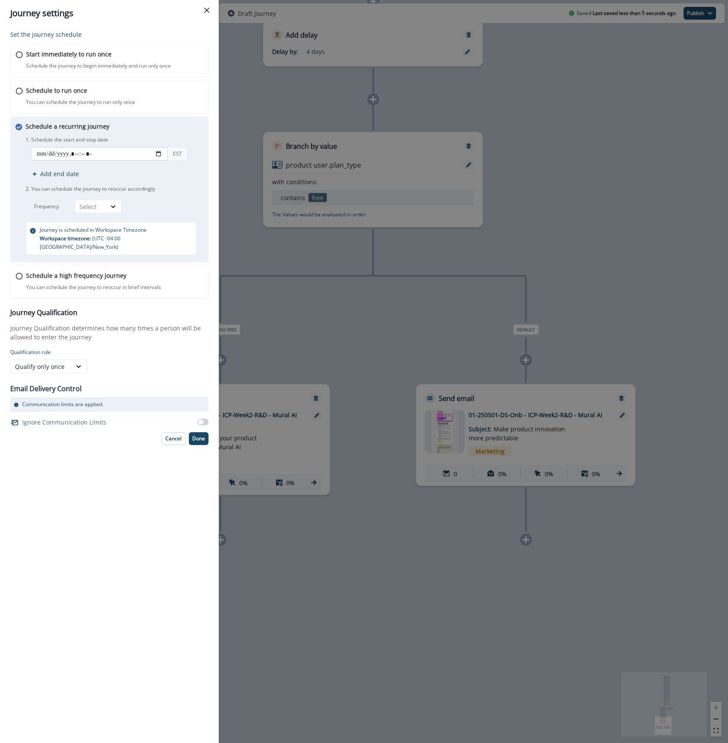
click at [68, 154] on input "datetime-local" at bounding box center [99, 154] width 137 height 14
click at [161, 153] on input "datetime-local" at bounding box center [99, 154] width 137 height 14
click at [175, 137] on p "1. Schedule the start and stop date" at bounding box center [116, 140] width 180 height 8
click at [158, 156] on input "datetime-local" at bounding box center [99, 154] width 137 height 14
type input "**********"
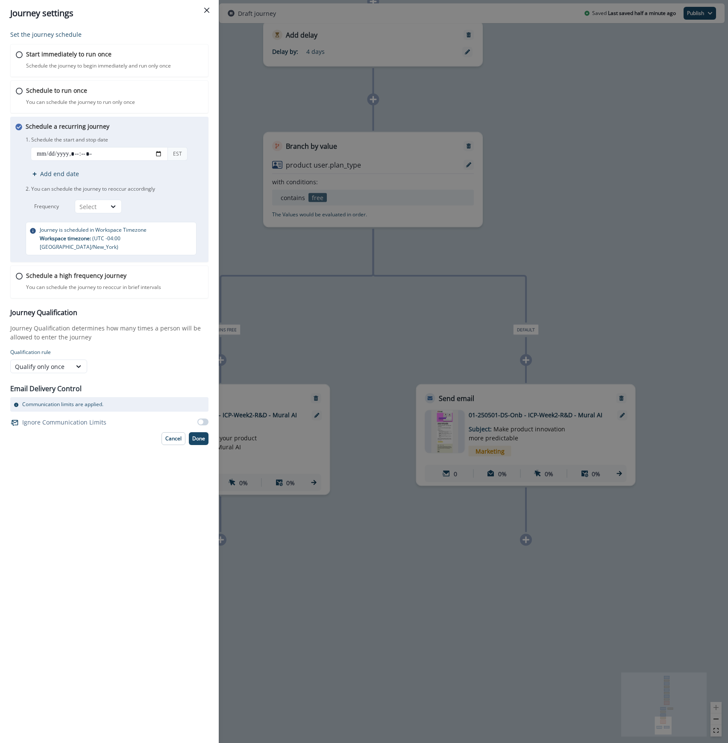
click at [159, 359] on div "Qualify only once" at bounding box center [89, 366] width 159 height 14
click at [98, 209] on div "Select" at bounding box center [91, 206] width 22 height 9
click at [97, 229] on div "Day" at bounding box center [98, 227] width 47 height 16
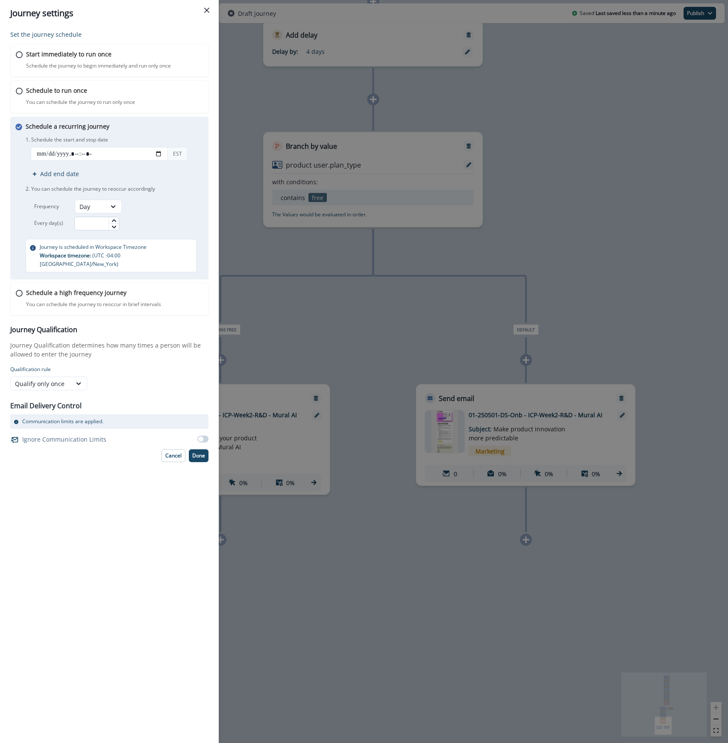
click at [104, 223] on input "text" at bounding box center [96, 224] width 45 height 14
type input "*"
click at [133, 342] on p "Journey Qualification determines how many times a person will be allowed to ent…" at bounding box center [109, 350] width 198 height 18
click at [201, 453] on p "Done" at bounding box center [198, 456] width 13 height 6
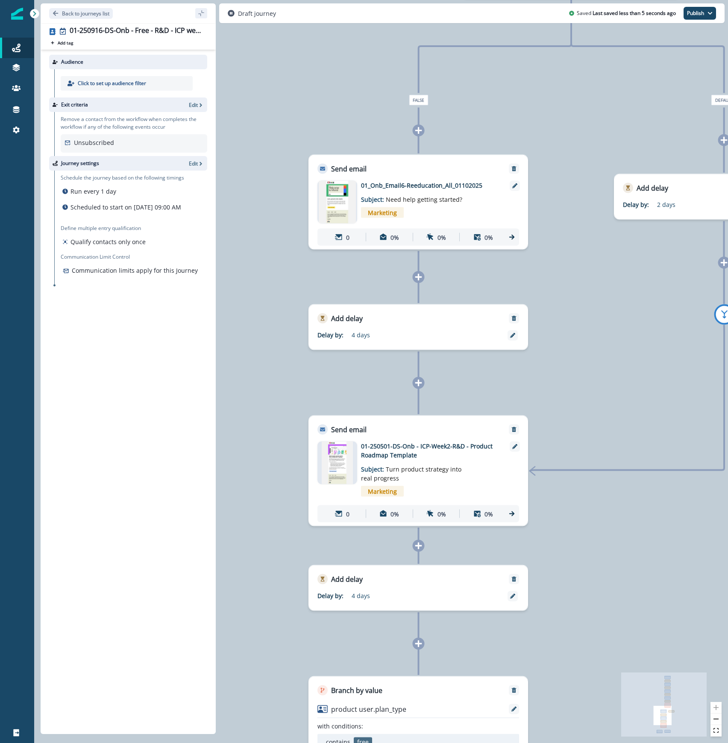
drag, startPoint x: 619, startPoint y: 168, endPoint x: 680, endPoint y: 627, distance: 464.0
click at [667, 708] on div "0 contact has entered the journey Send email Email asset changed, journey repor…" at bounding box center [381, 371] width 694 height 743
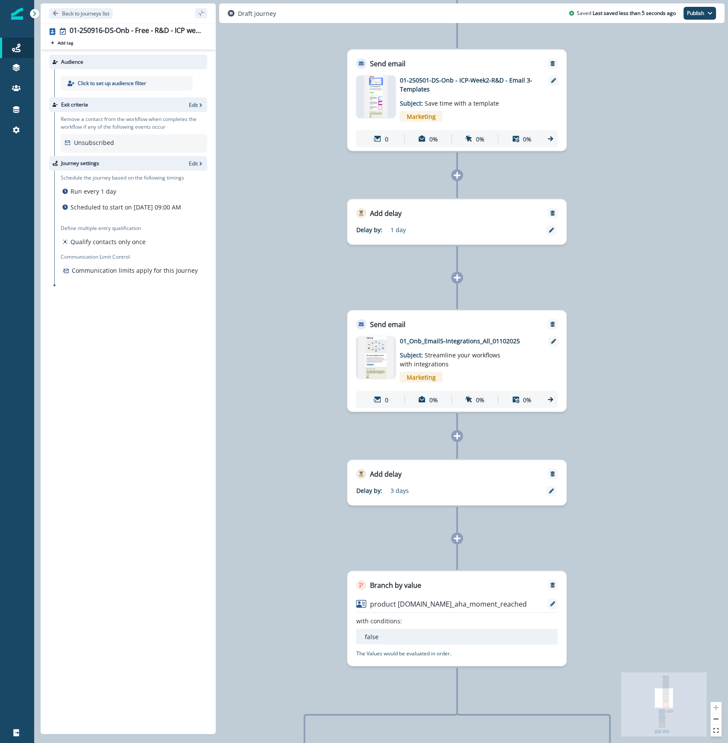
drag, startPoint x: 320, startPoint y: 115, endPoint x: 228, endPoint y: 738, distance: 629.5
click at [228, 738] on div "0 contact has entered the journey Send email Email asset changed, journey repor…" at bounding box center [381, 371] width 694 height 743
click at [102, 11] on p "Back to journeys list" at bounding box center [85, 13] width 47 height 7
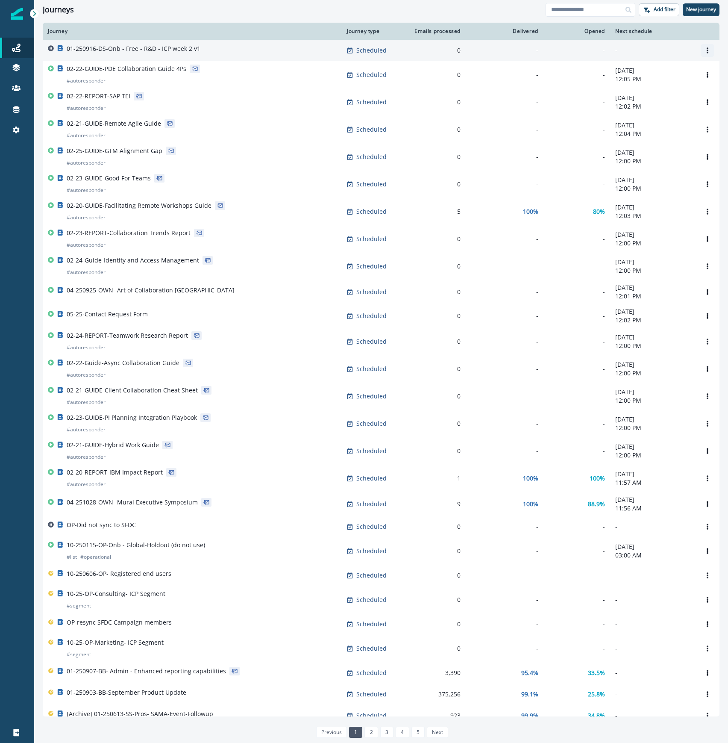
click at [705, 51] on icon "Options" at bounding box center [708, 50] width 6 height 6
click at [667, 70] on button "Clone" at bounding box center [658, 71] width 95 height 14
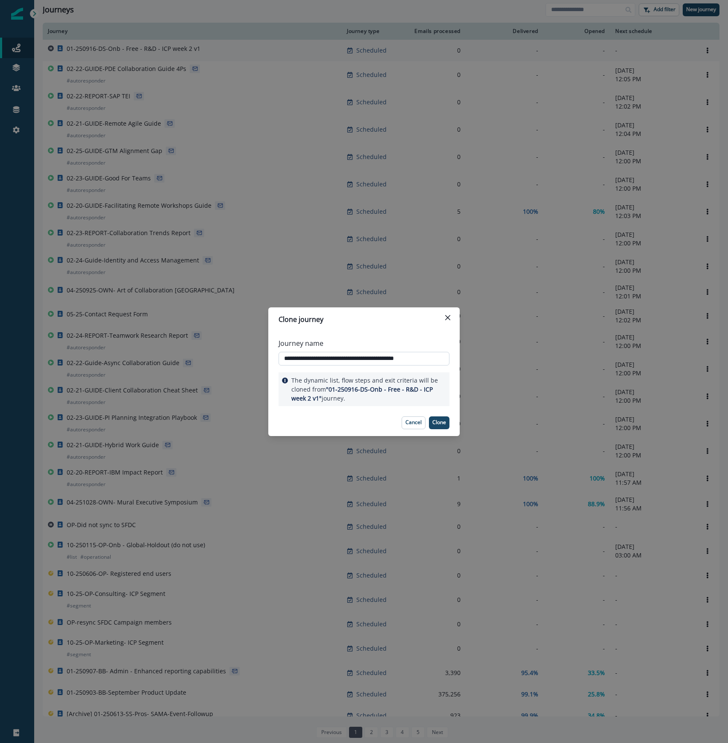
click at [377, 356] on input "**********" at bounding box center [364, 359] width 171 height 14
paste input "text"
type input "**********"
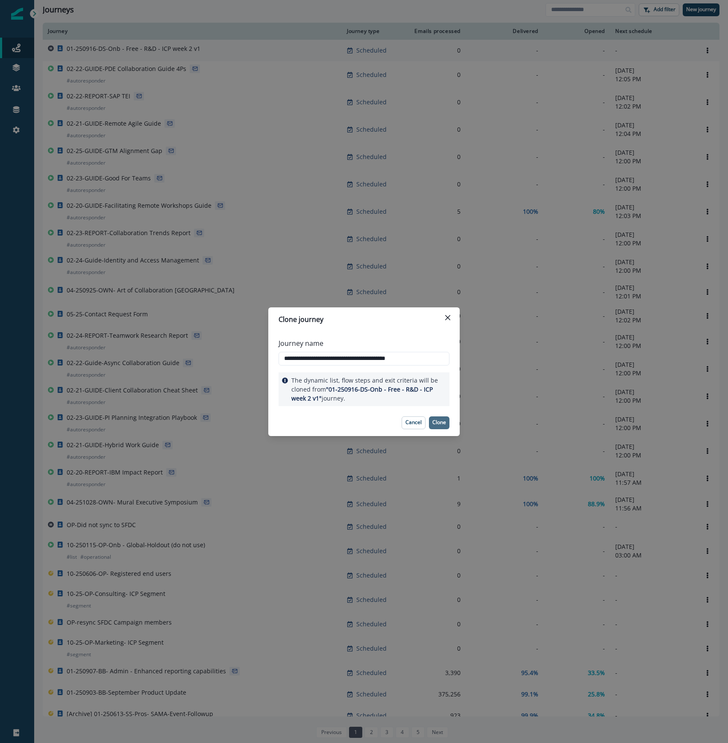
click at [438, 418] on button "Clone" at bounding box center [439, 422] width 21 height 13
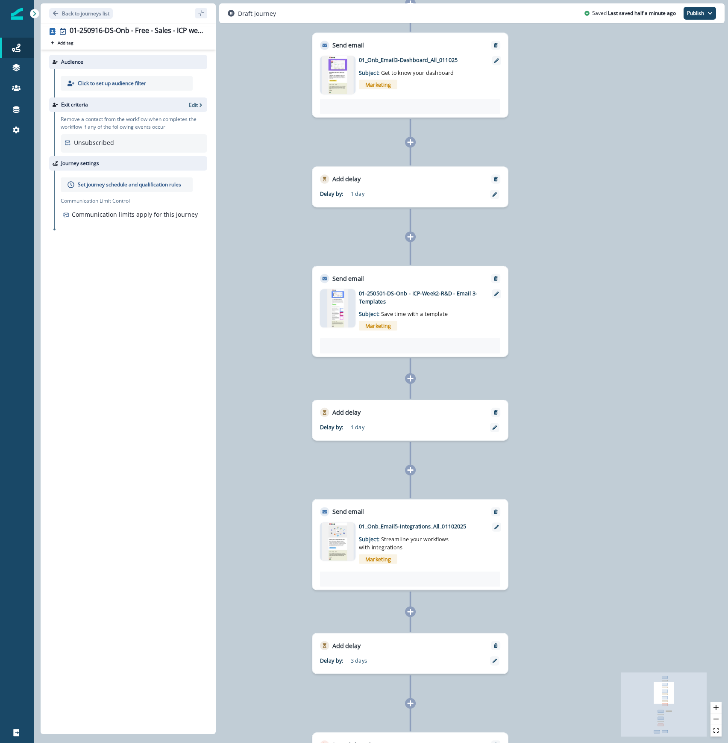
drag, startPoint x: 465, startPoint y: 382, endPoint x: 630, endPoint y: 266, distance: 201.5
click at [636, 274] on div "0 contact has entered the journey Send email Email asset changed, journey repor…" at bounding box center [381, 371] width 694 height 743
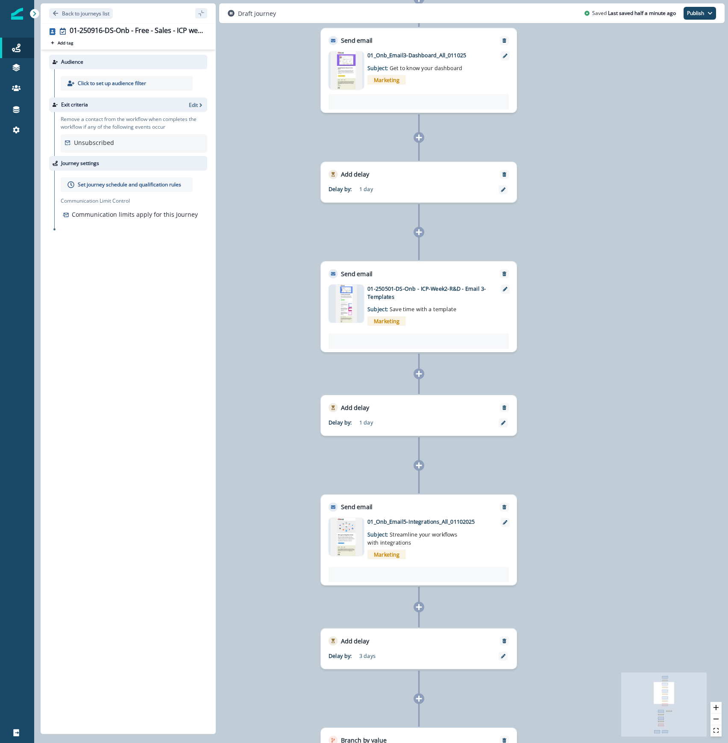
click at [419, 233] on icon at bounding box center [419, 232] width 6 height 6
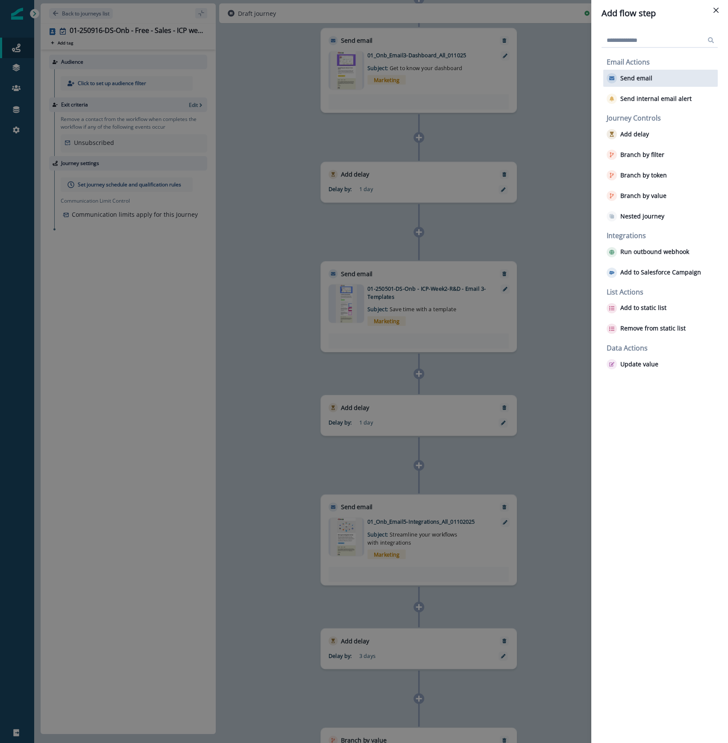
click at [630, 71] on div "Send email" at bounding box center [661, 78] width 115 height 17
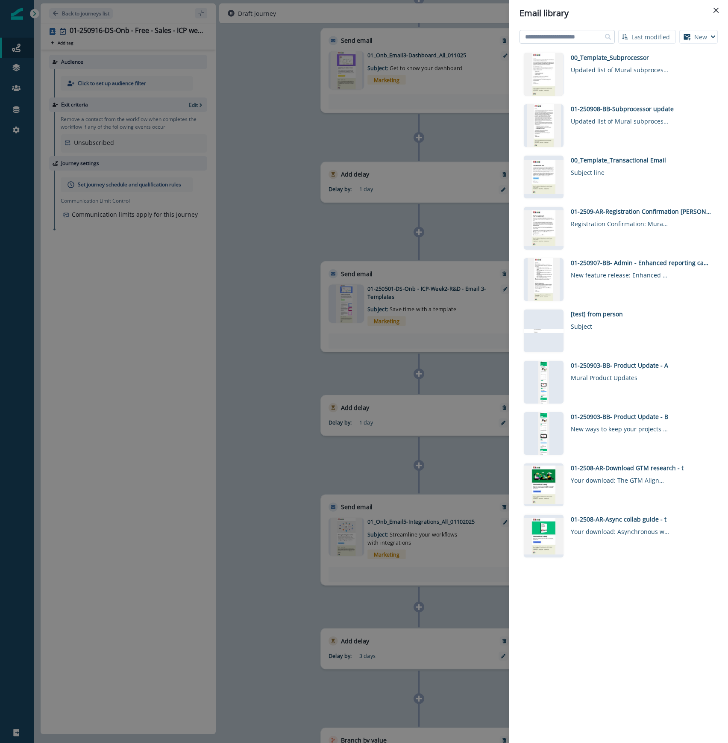
click at [585, 38] on input at bounding box center [567, 37] width 95 height 14
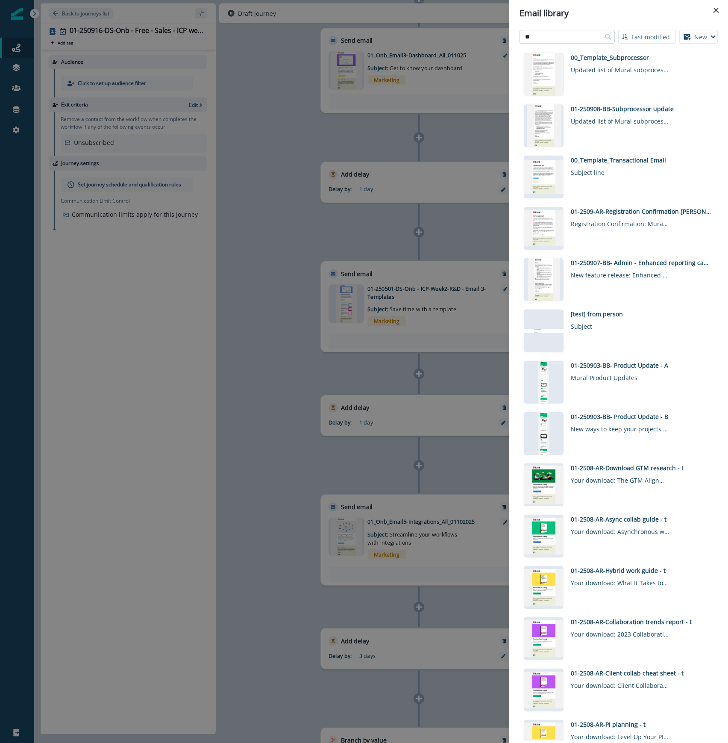
type input "*"
type input "*****"
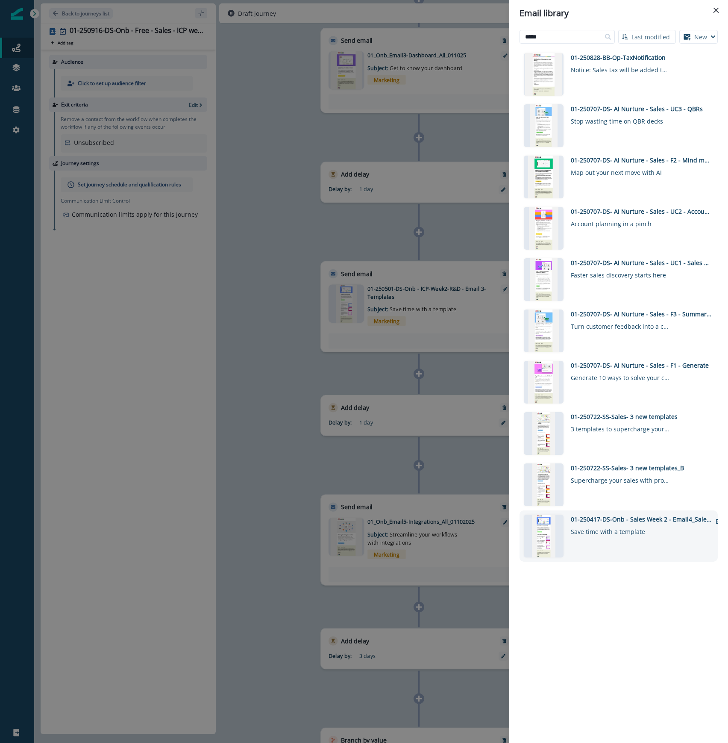
click at [650, 520] on div "01-250417-DS-Onb - Sales Week 2 - Email4_SalesTemplates" at bounding box center [641, 519] width 141 height 9
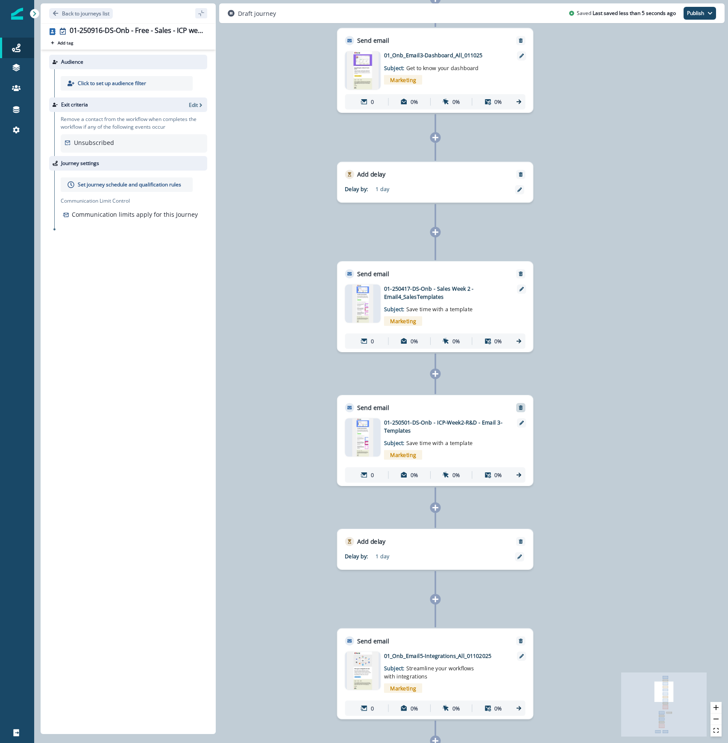
click at [523, 409] on icon "Remove" at bounding box center [521, 408] width 6 height 6
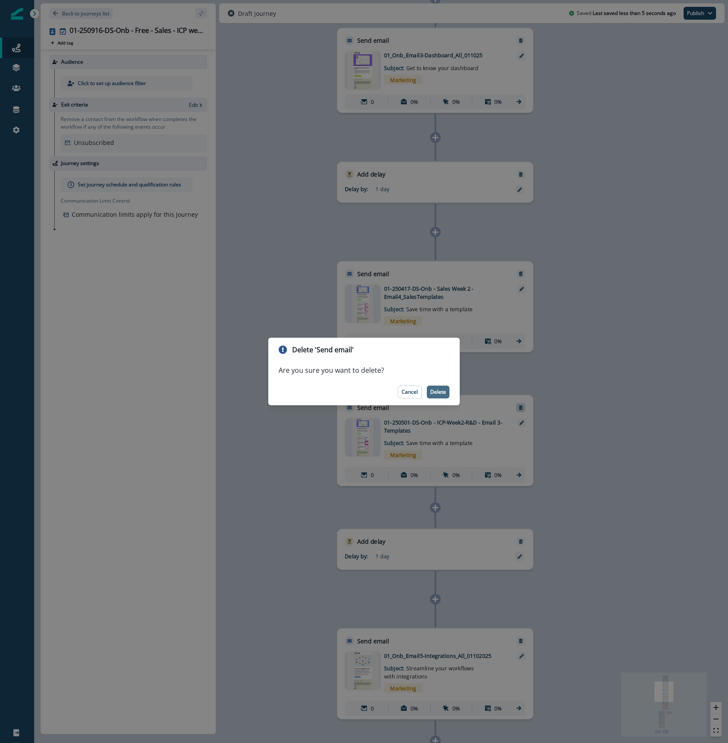
click at [437, 390] on p "Delete" at bounding box center [438, 392] width 16 height 6
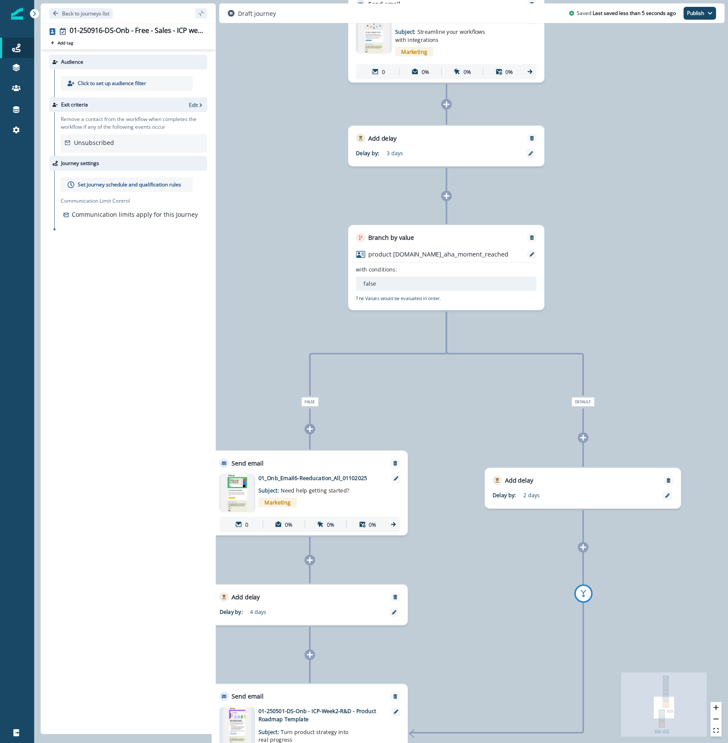
drag, startPoint x: 640, startPoint y: 560, endPoint x: 657, endPoint y: 44, distance: 515.3
click at [657, 44] on div "0 contact has entered the journey Send email Email asset changed, journey repor…" at bounding box center [381, 371] width 694 height 743
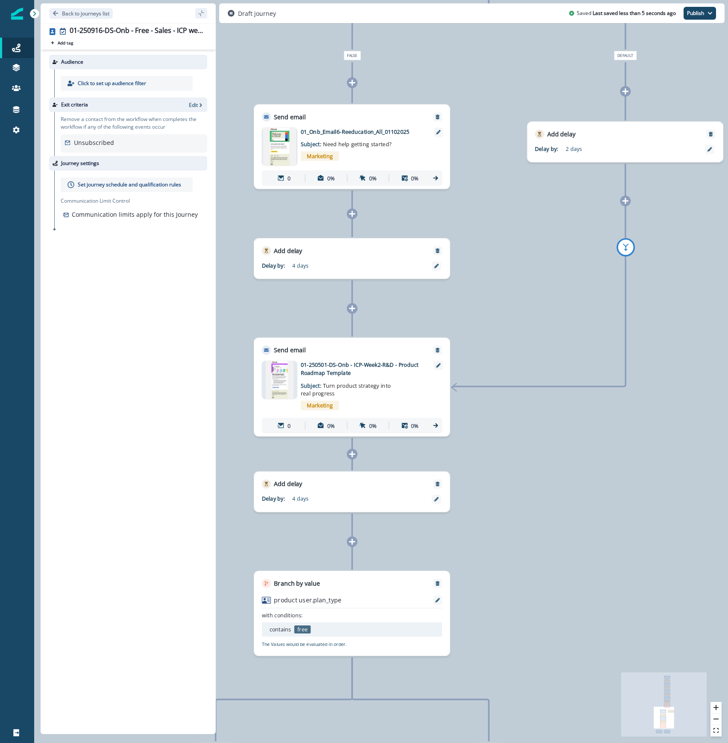
drag, startPoint x: 693, startPoint y: 260, endPoint x: 698, endPoint y: -27, distance: 287.3
click at [698, 0] on html "A newer version of [DOMAIN_NAME] is available. Refresh your page to load the la…" at bounding box center [364, 371] width 728 height 743
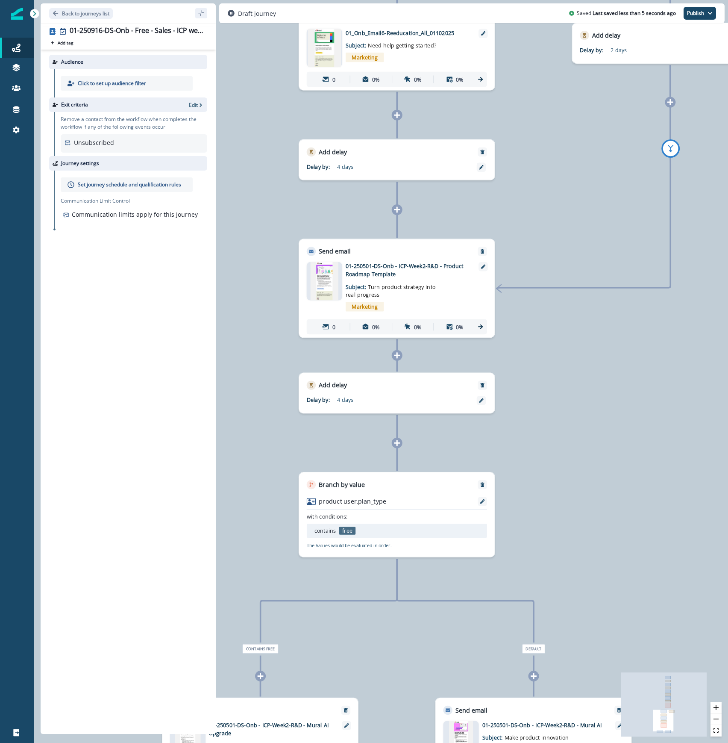
drag, startPoint x: 612, startPoint y: 539, endPoint x: 665, endPoint y: 386, distance: 161.5
click at [665, 386] on div "0 contact has entered the journey Send email Email asset changed, journey repor…" at bounding box center [381, 371] width 694 height 743
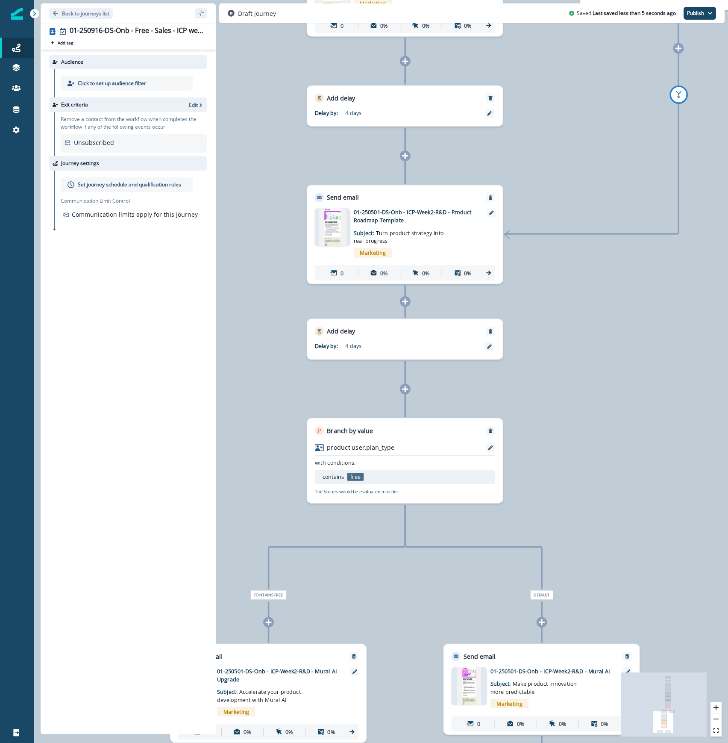
click at [404, 158] on icon at bounding box center [405, 156] width 7 height 7
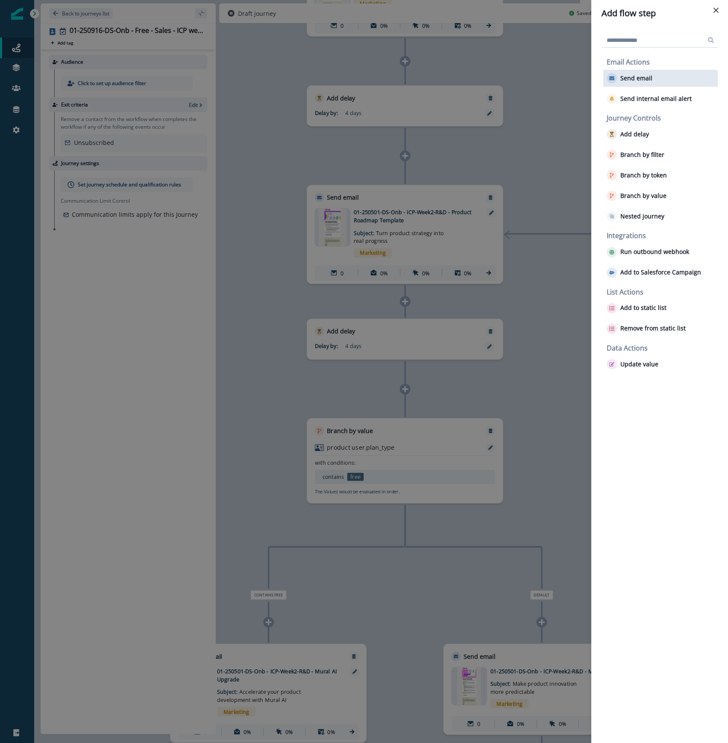
click at [648, 75] on p "Send email" at bounding box center [637, 78] width 32 height 7
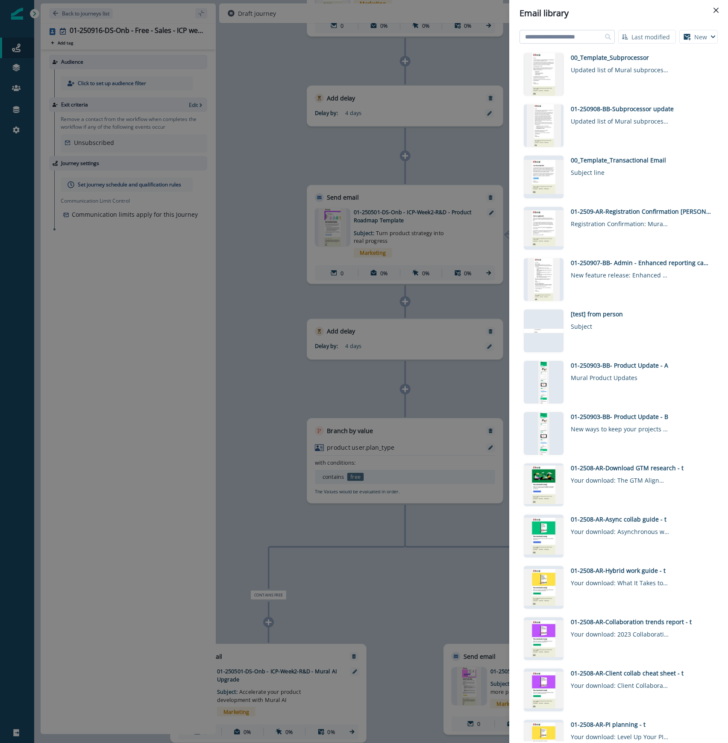
click at [571, 38] on input at bounding box center [567, 37] width 95 height 14
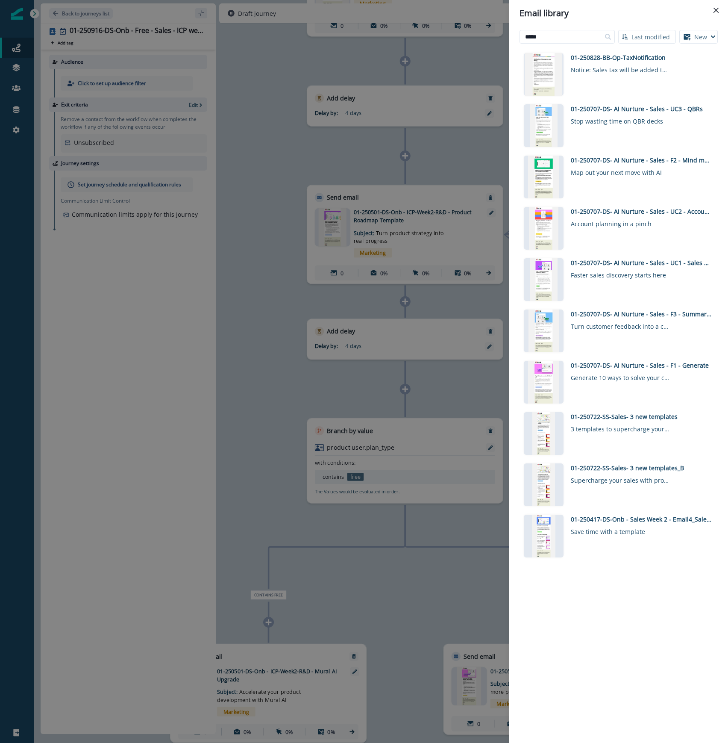
drag, startPoint x: 548, startPoint y: 35, endPoint x: 504, endPoint y: 34, distance: 44.5
click at [504, 34] on div "Email library ***** Last modified Name (A-Z) Last modified Last created New Vis…" at bounding box center [364, 371] width 728 height 743
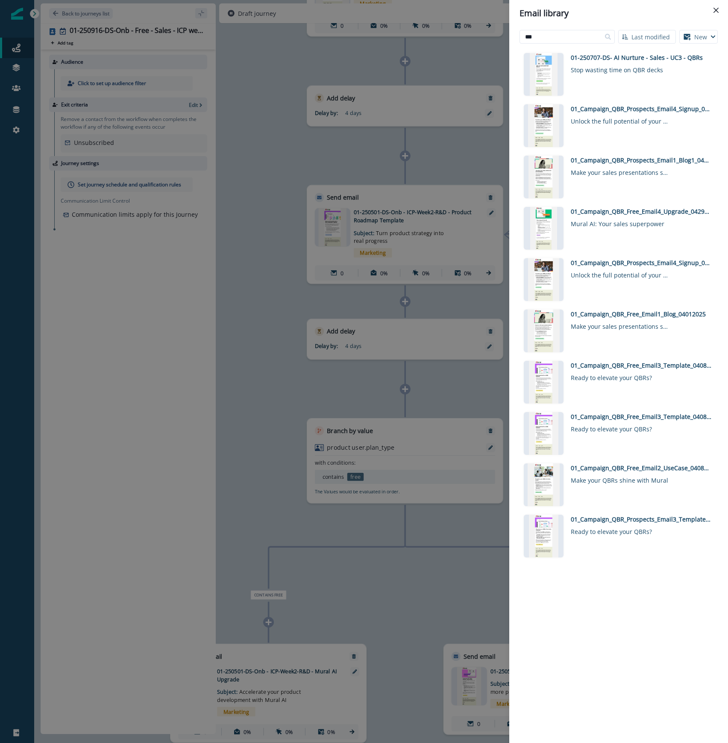
type input "***"
click at [664, 570] on div "Click to preview 01-250707-DS- AI Nurture - Sales - UC3 - QBRs Stop wasting tim…" at bounding box center [619, 395] width 198 height 692
click at [441, 585] on div "Email library *** Last modified Name (A-Z) Last modified Last created New Visua…" at bounding box center [364, 371] width 728 height 743
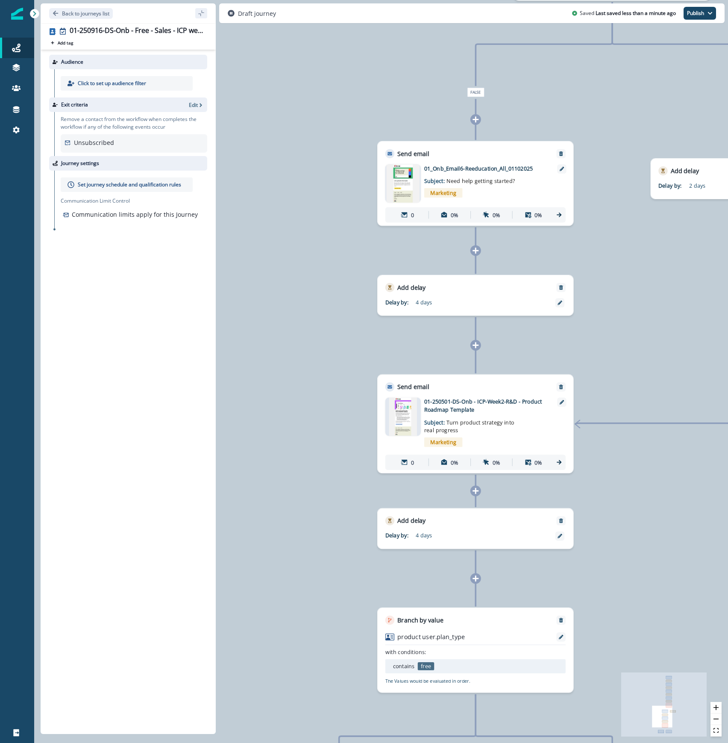
drag, startPoint x: 597, startPoint y: 495, endPoint x: 667, endPoint y: 678, distance: 196.5
click at [667, 680] on div "0 contact has entered the journey Send email Email asset changed, journey repor…" at bounding box center [381, 371] width 694 height 743
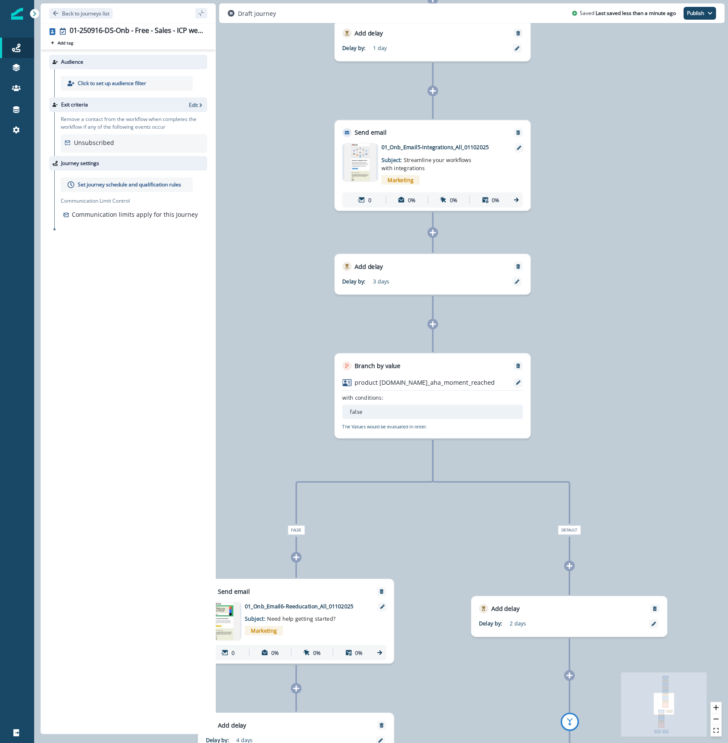
drag, startPoint x: 650, startPoint y: 330, endPoint x: 493, endPoint y: 719, distance: 419.4
click at [493, 719] on div "0 contact has entered the journey Send email Email asset changed, journey repor…" at bounding box center [381, 371] width 694 height 743
click at [430, 327] on icon at bounding box center [433, 324] width 7 height 7
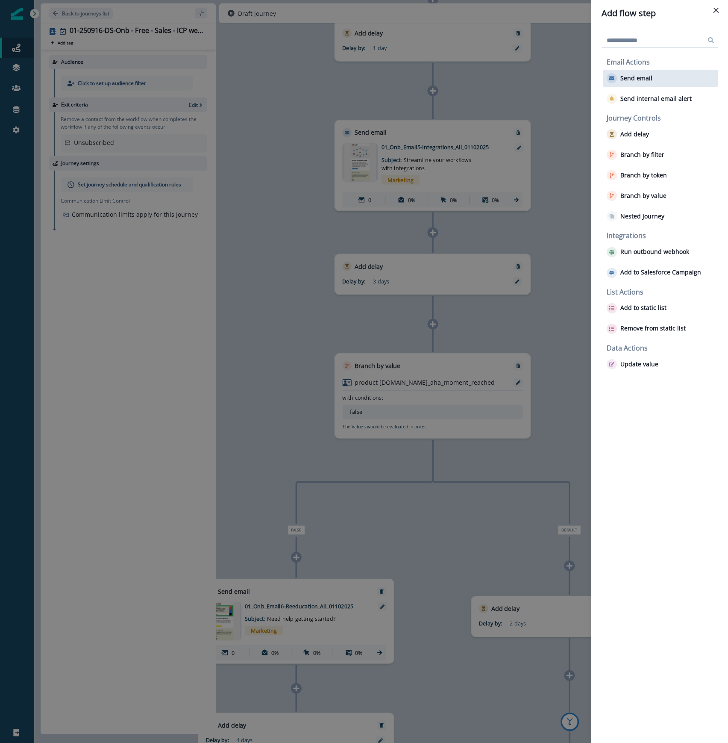
click at [632, 78] on p "Send email" at bounding box center [637, 78] width 32 height 7
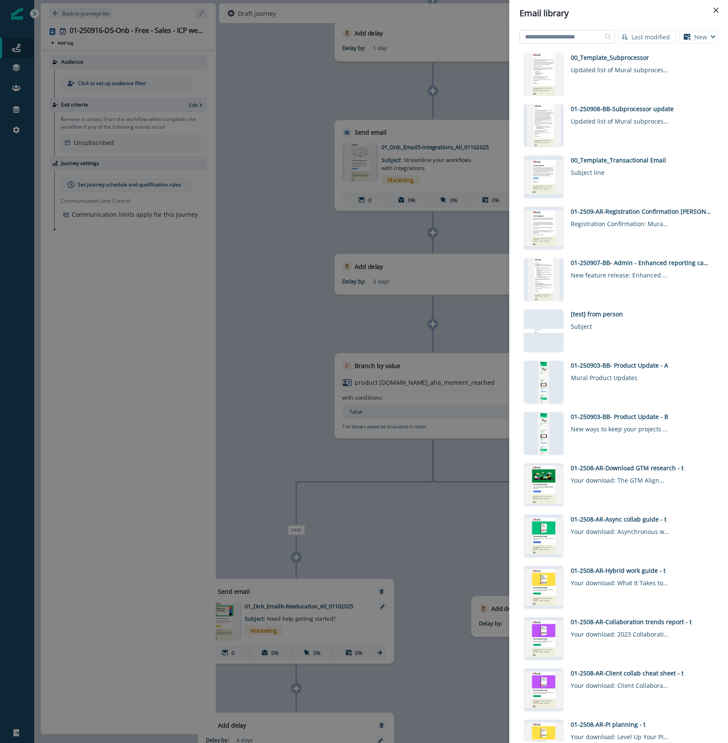
click at [578, 35] on input at bounding box center [567, 37] width 95 height 14
type input "****"
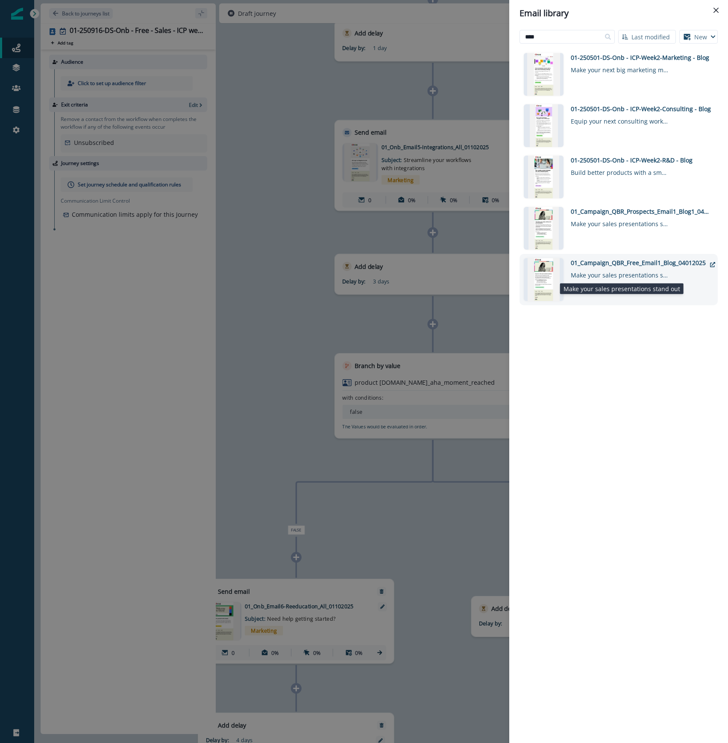
click at [664, 274] on div "Make your sales presentations stand out" at bounding box center [620, 273] width 98 height 12
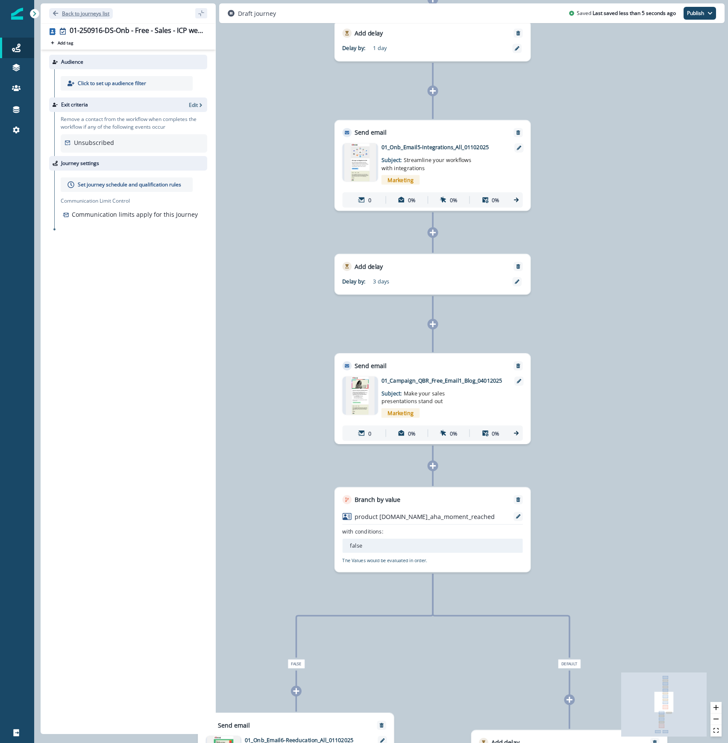
click at [109, 15] on p "Back to journeys list" at bounding box center [85, 13] width 47 height 7
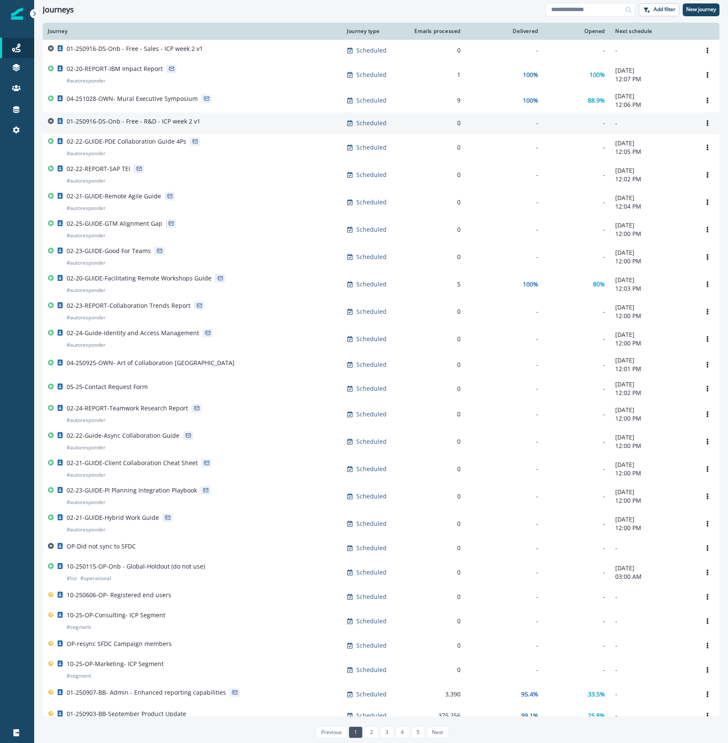
click at [269, 121] on div "01-250916-DS-Onb - Free - R&D - ICP week 2 v1" at bounding box center [192, 123] width 289 height 12
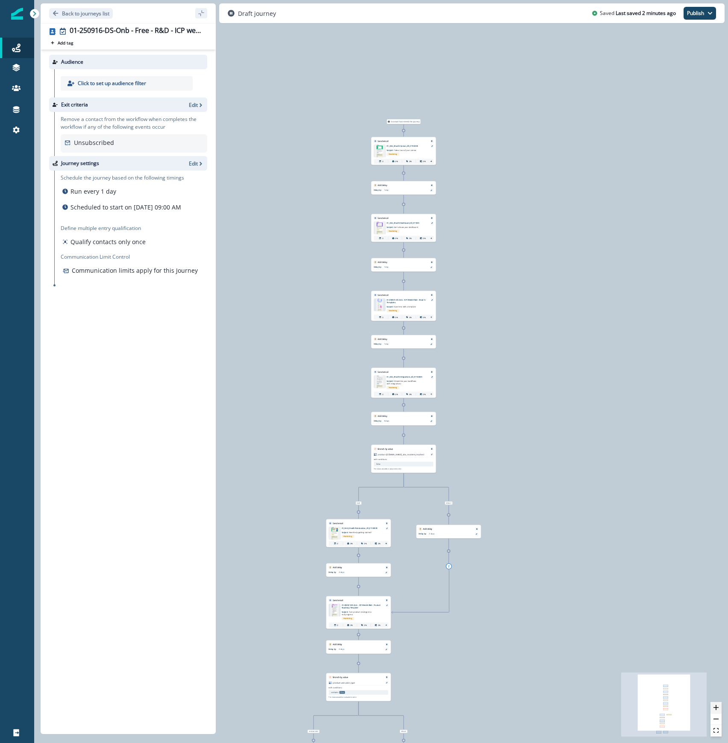
click at [718, 708] on icon "zoom in" at bounding box center [716, 707] width 5 height 5
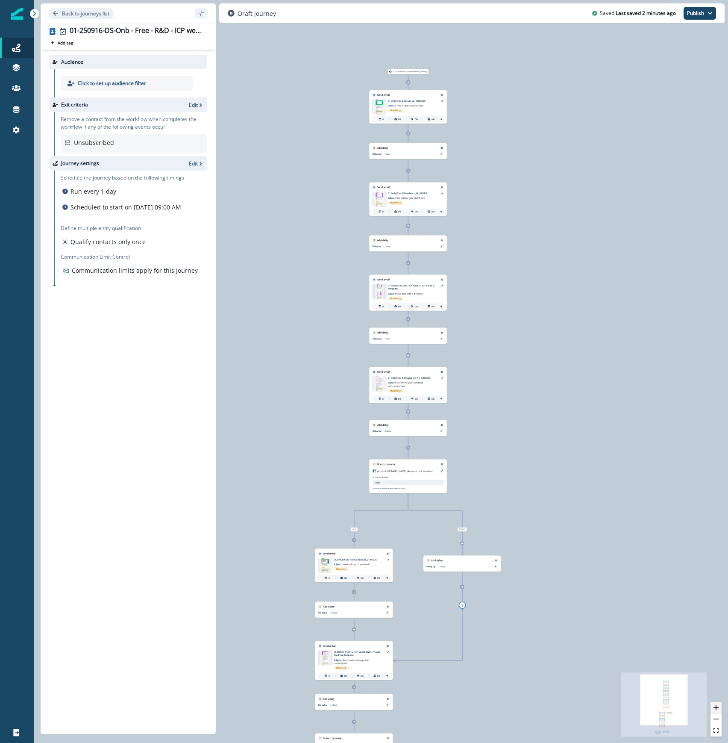
click at [718, 708] on icon "zoom in" at bounding box center [716, 707] width 5 height 5
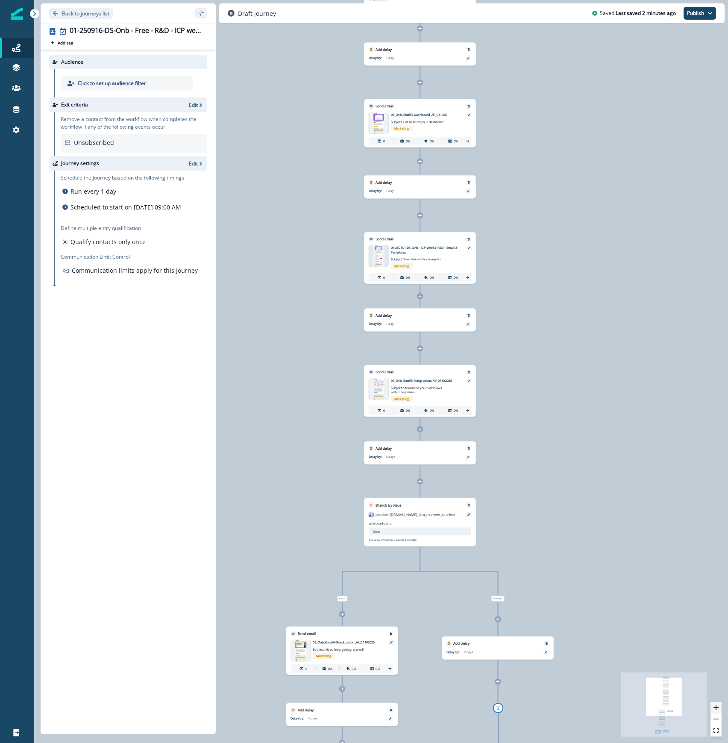
click at [718, 708] on icon "zoom in" at bounding box center [716, 707] width 5 height 5
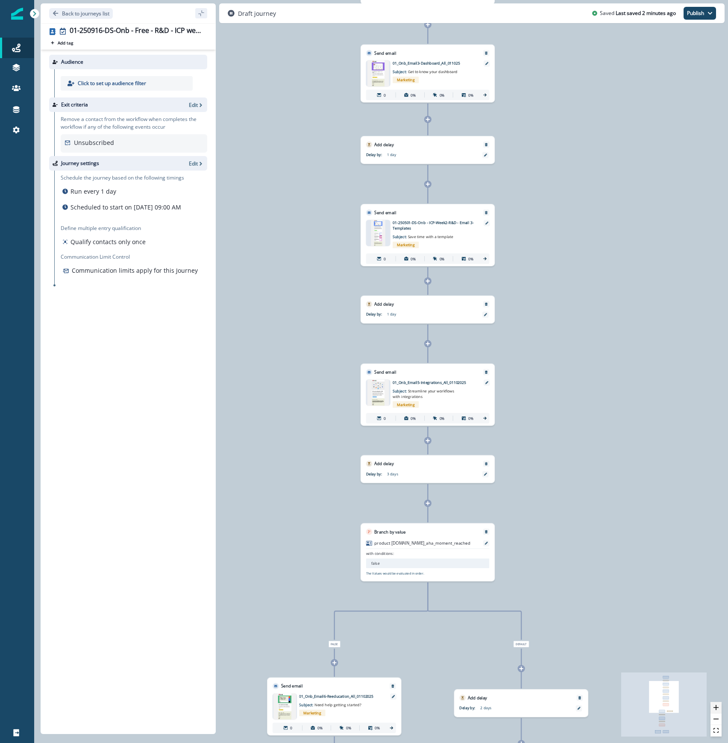
click at [718, 708] on icon "zoom in" at bounding box center [716, 707] width 5 height 5
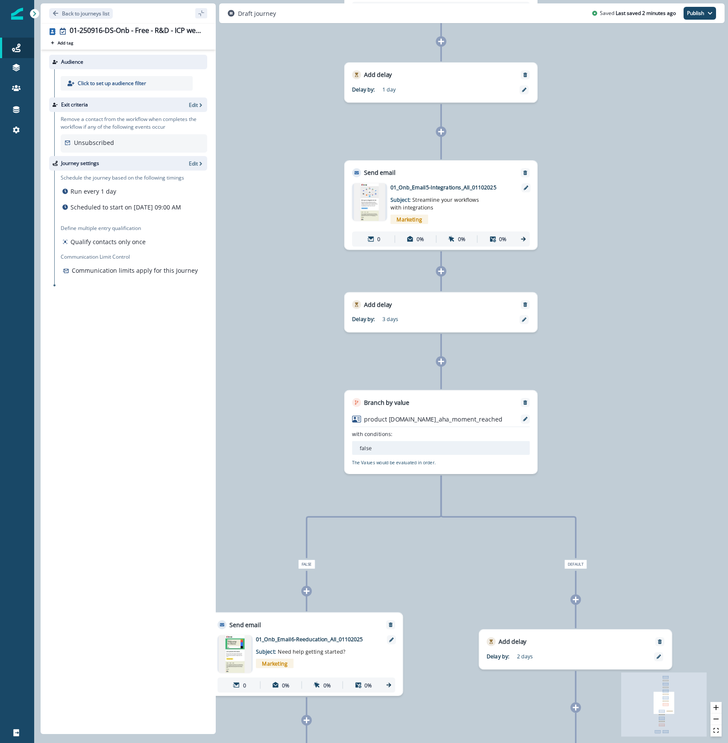
drag, startPoint x: 656, startPoint y: 640, endPoint x: 648, endPoint y: 436, distance: 203.6
click at [648, 436] on div "0 contact has entered the journey Send email Email asset changed, journey repor…" at bounding box center [381, 371] width 694 height 743
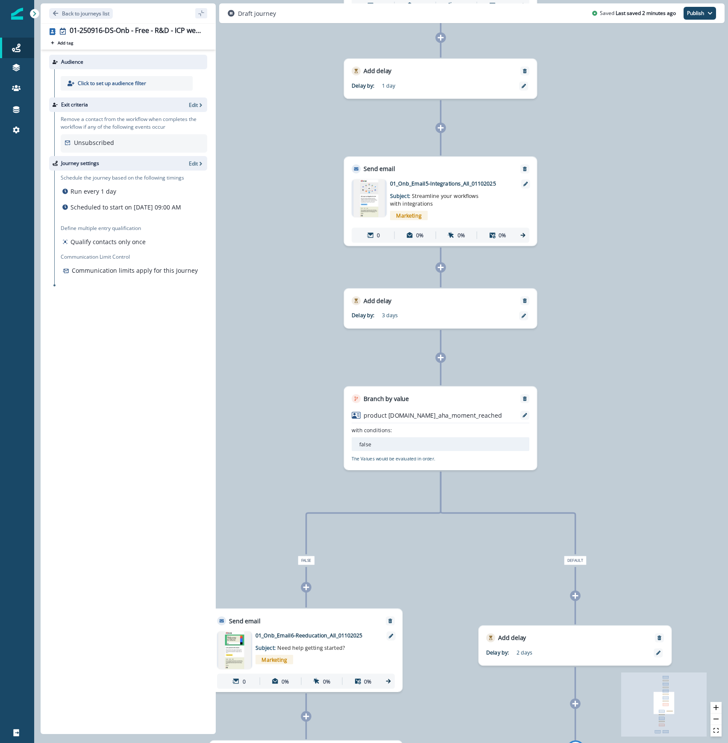
click at [440, 358] on icon at bounding box center [441, 358] width 6 height 6
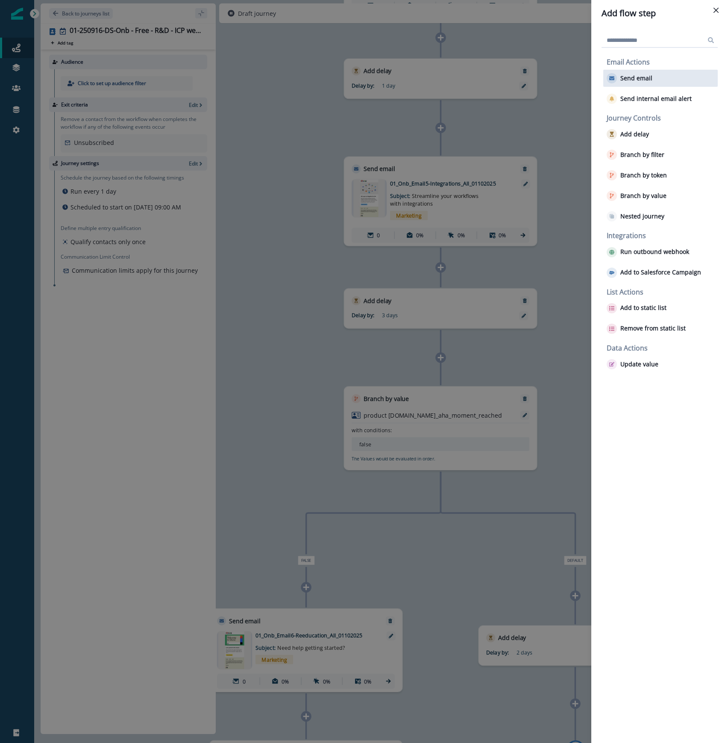
click at [631, 78] on p "Send email" at bounding box center [637, 78] width 32 height 7
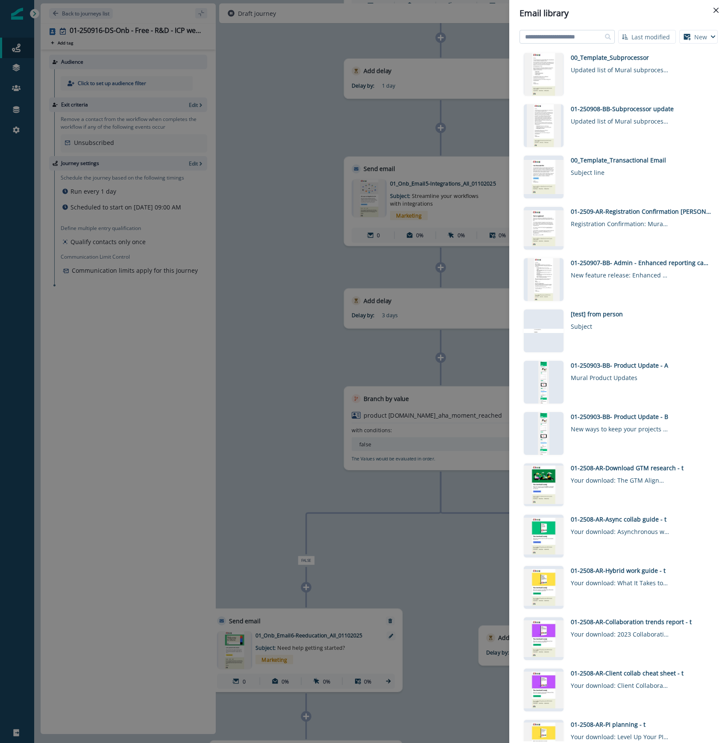
click at [566, 37] on input at bounding box center [567, 37] width 95 height 14
type input "****"
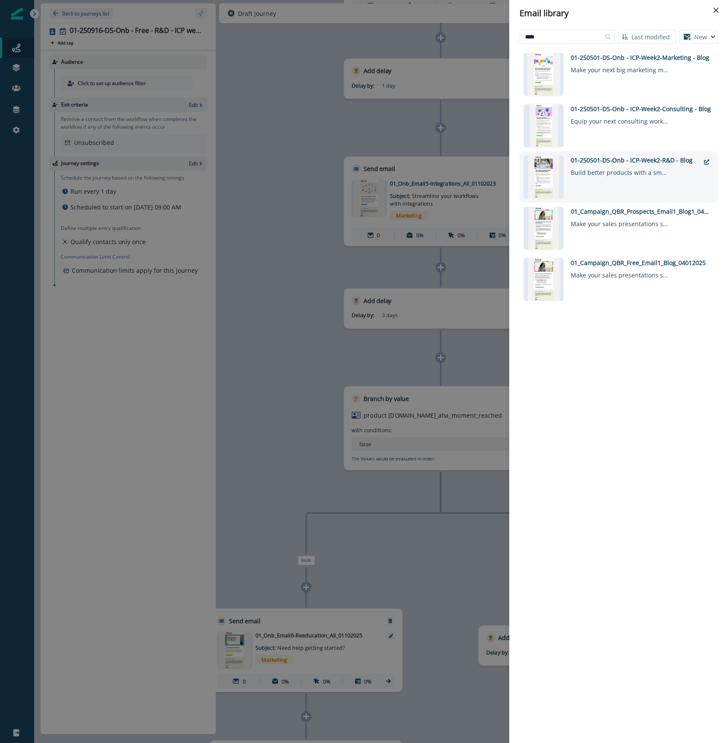
click at [665, 159] on div "01-250501-DS-Onb - ICP-Week2-R&D - Blog" at bounding box center [635, 160] width 129 height 9
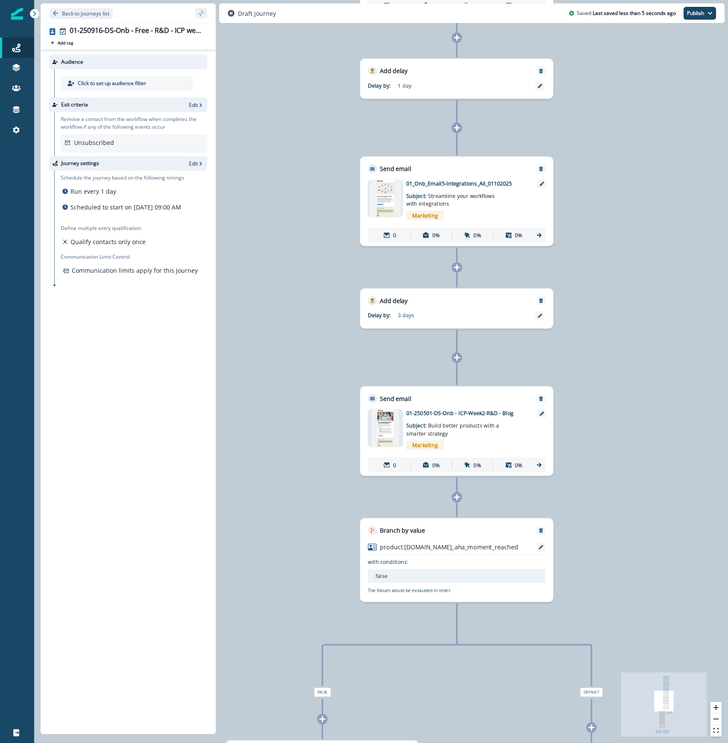
click at [460, 499] on div at bounding box center [457, 497] width 11 height 11
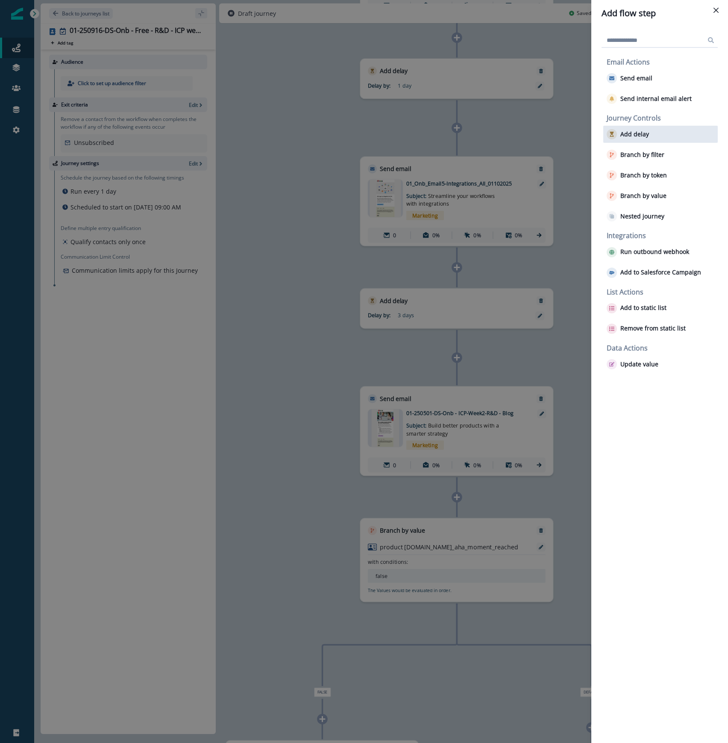
click at [644, 131] on p "Add delay" at bounding box center [635, 134] width 29 height 7
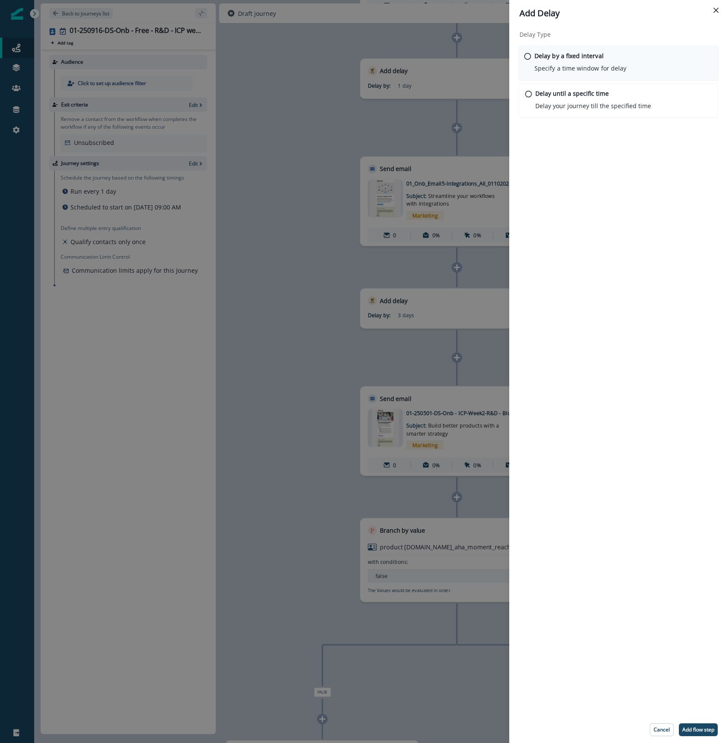
click at [553, 59] on p "Delay by a fixed interval" at bounding box center [569, 55] width 69 height 9
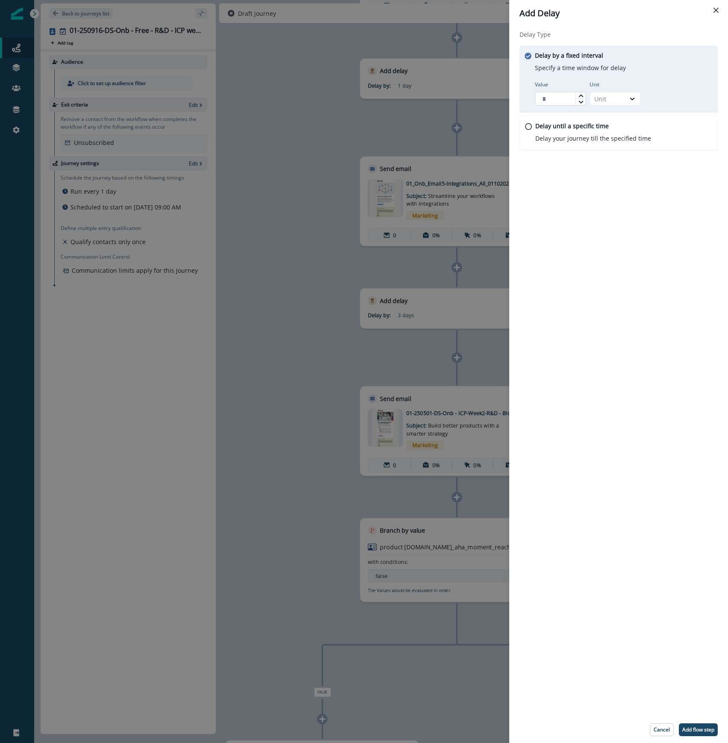
click at [549, 98] on input "Value" at bounding box center [560, 99] width 51 height 14
type input "*"
click at [626, 98] on div at bounding box center [632, 98] width 15 height 9
click at [609, 147] on div "Day" at bounding box center [615, 150] width 51 height 16
click at [698, 729] on p "Add flow step" at bounding box center [699, 730] width 32 height 6
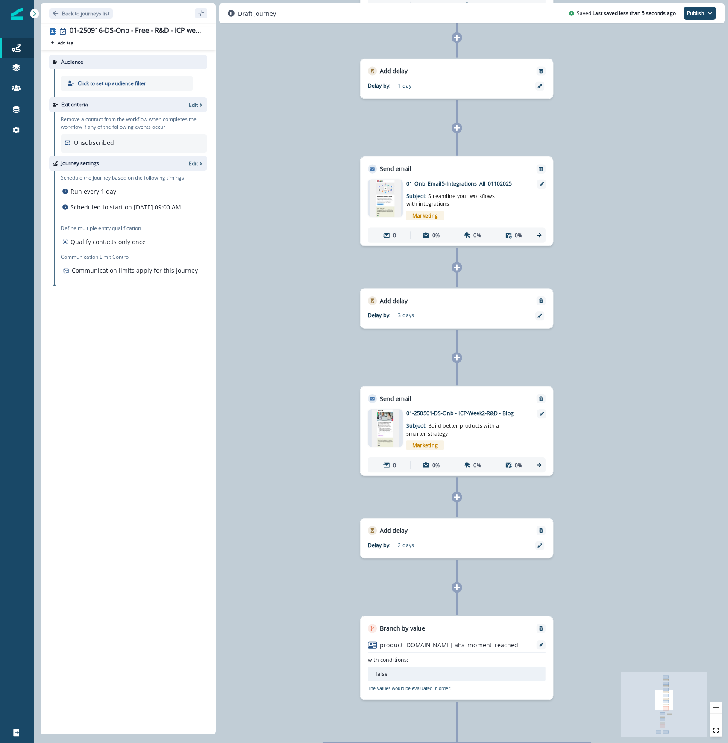
click at [109, 11] on p "Back to journeys list" at bounding box center [85, 13] width 47 height 7
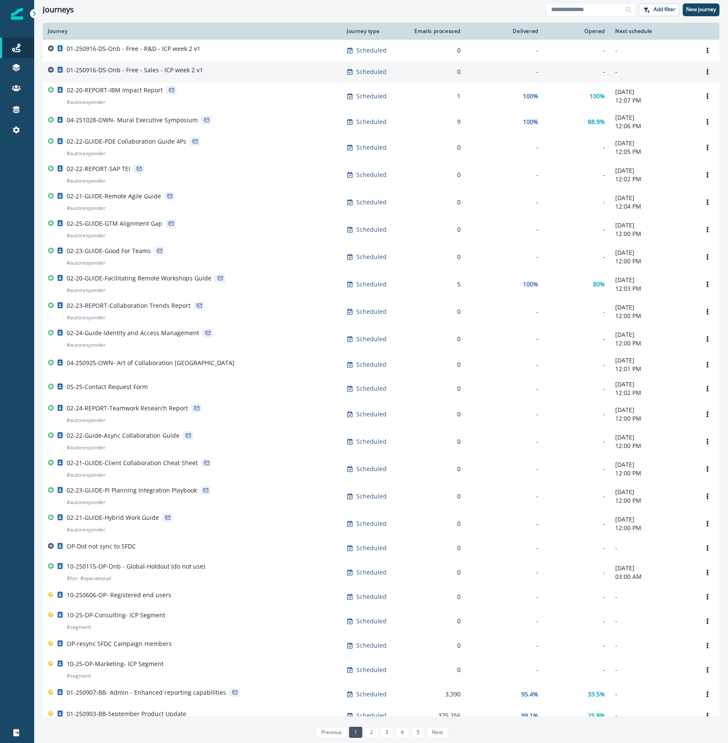
click at [216, 71] on div "01-250916-DS-Onb - Free - Sales - ICP week 2 v1" at bounding box center [192, 72] width 289 height 12
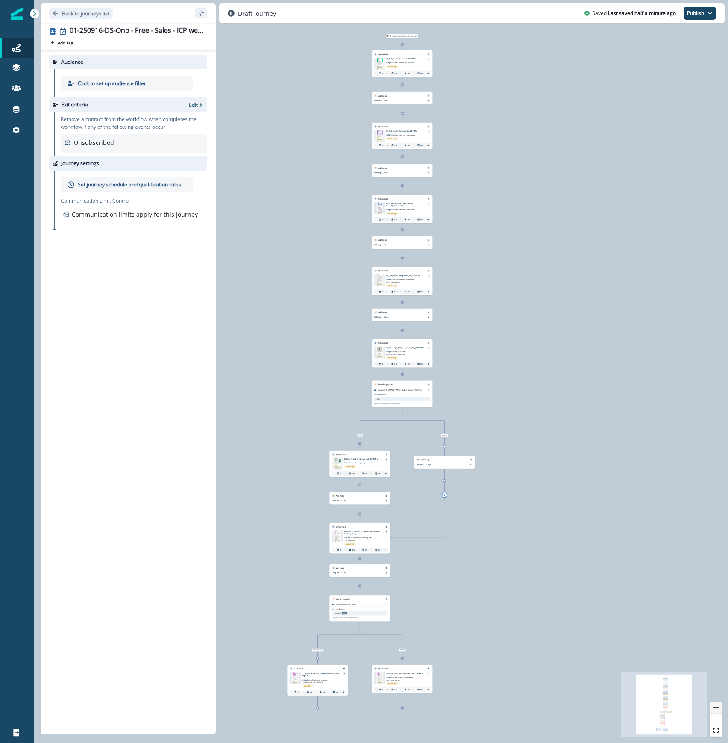
click at [717, 707] on icon "zoom in" at bounding box center [716, 707] width 5 height 5
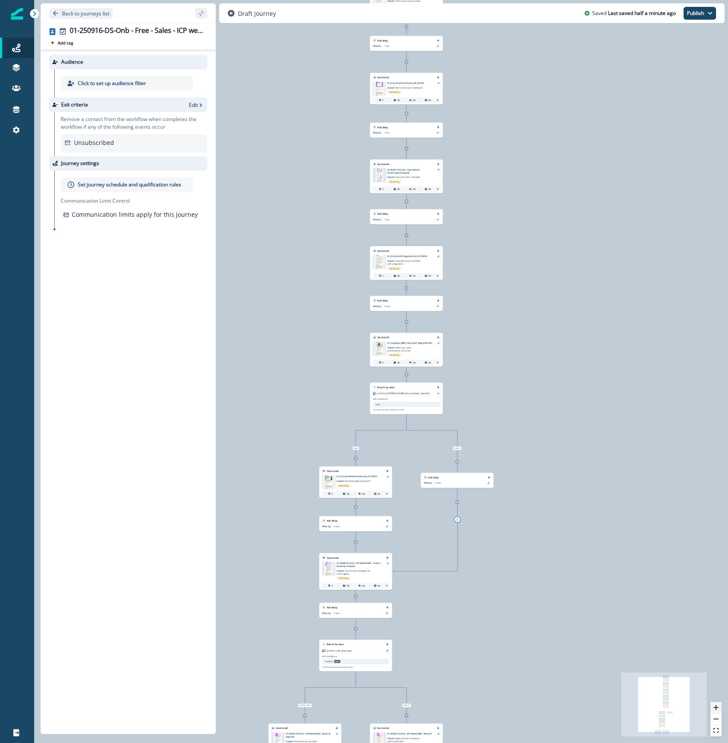
click at [717, 707] on icon "zoom in" at bounding box center [716, 707] width 5 height 5
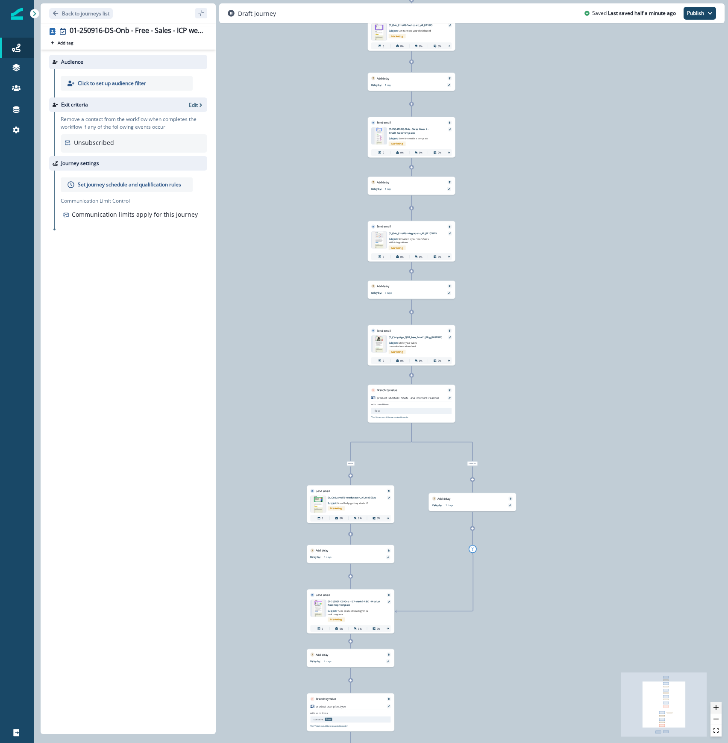
click at [717, 707] on icon "zoom in" at bounding box center [716, 707] width 5 height 5
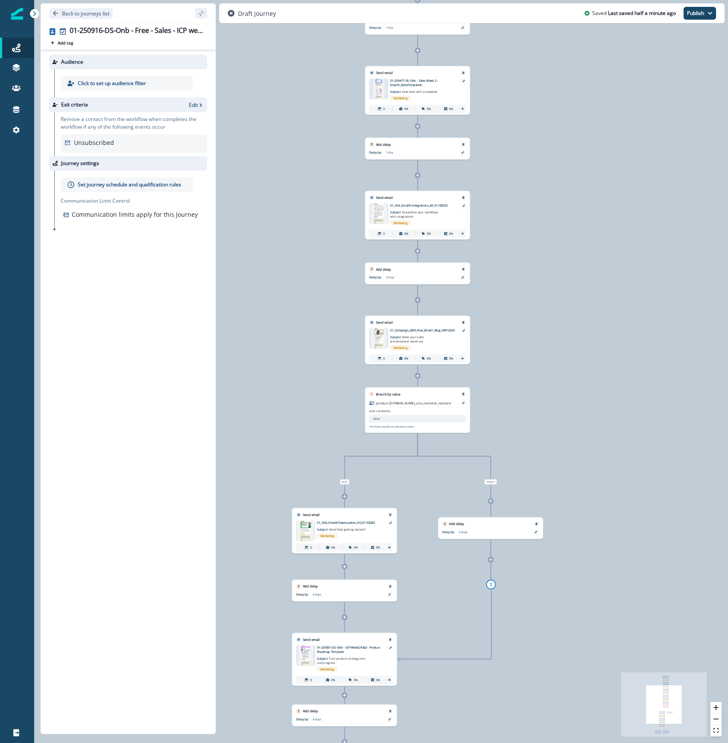
click at [418, 379] on icon "Edge from 25fcbfe4-4f34-4811-905c-51953fd25237 to d9de30c1-a1d7-4561-809f-4ea95…" at bounding box center [418, 376] width 0 height 22
click at [419, 377] on icon at bounding box center [418, 376] width 4 height 4
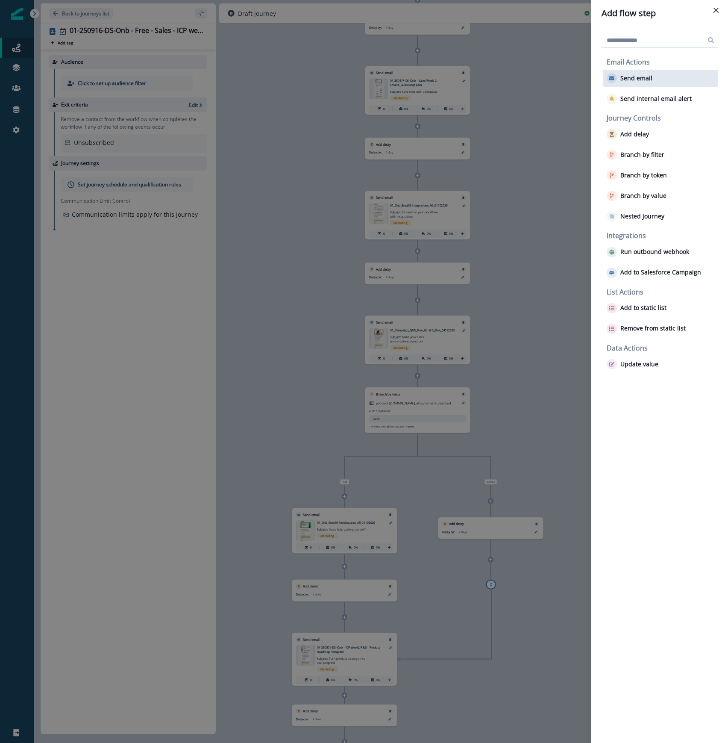
click at [637, 77] on p "Send email" at bounding box center [637, 78] width 32 height 7
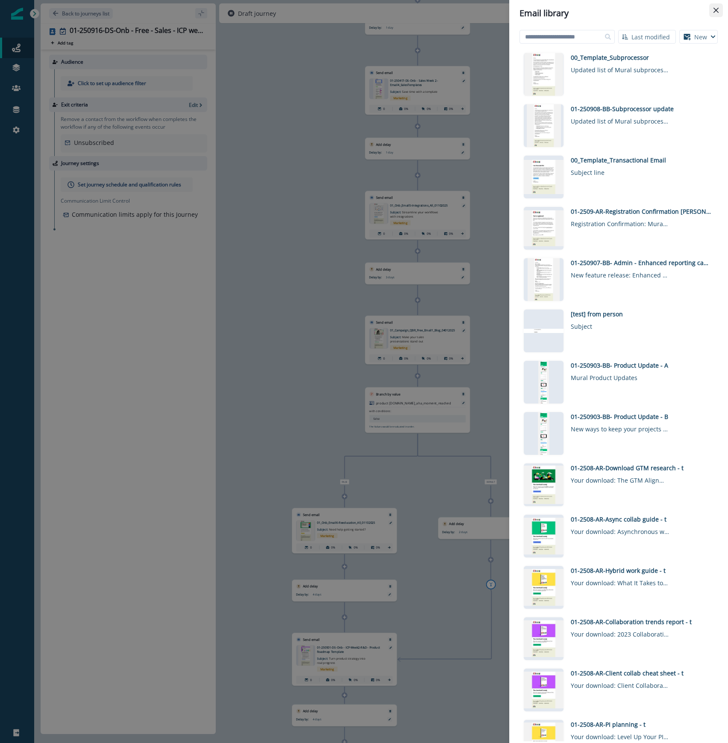
click at [717, 10] on icon "Close" at bounding box center [716, 10] width 5 height 5
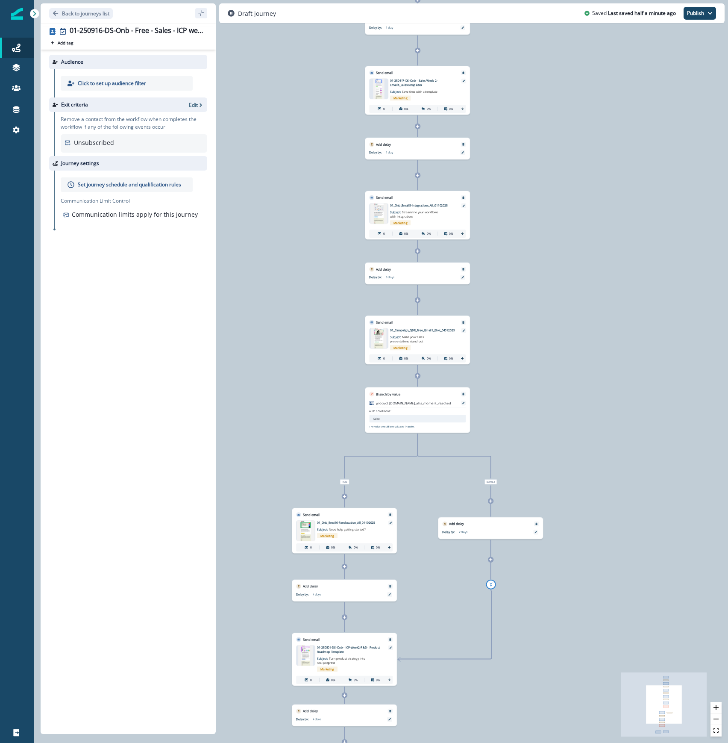
click at [418, 375] on icon at bounding box center [417, 375] width 3 height 3
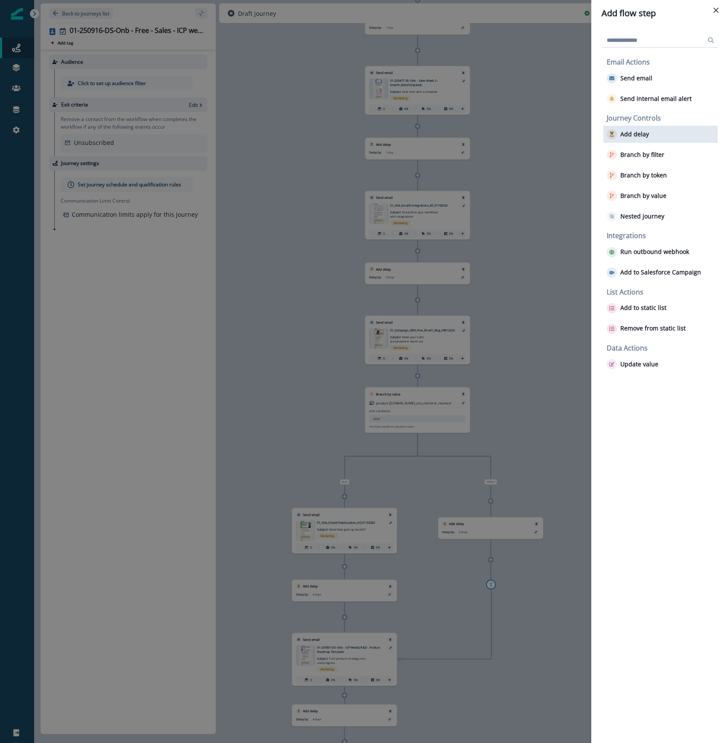
click at [621, 135] on p "Add delay" at bounding box center [635, 134] width 29 height 7
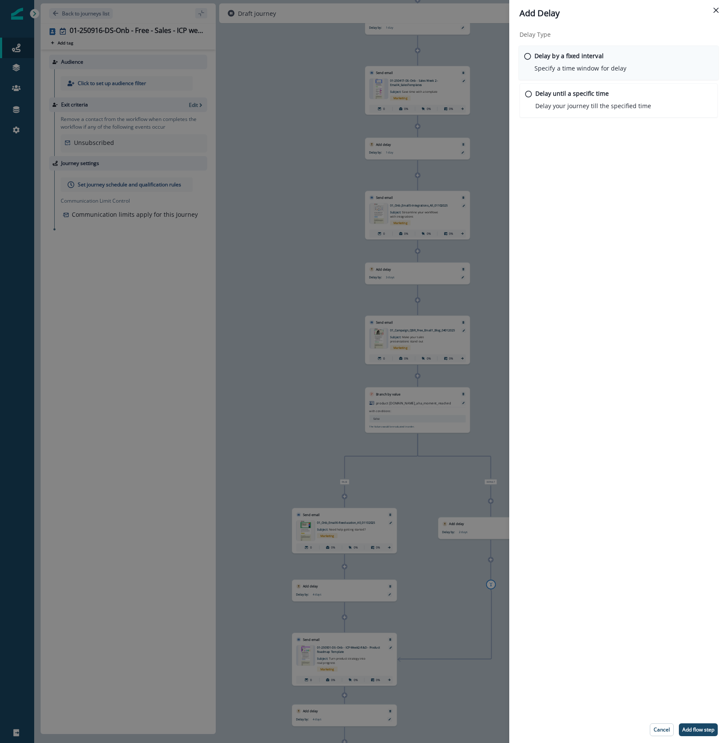
click at [549, 61] on div "Delay by a fixed interval Specify a time window for delay" at bounding box center [581, 62] width 92 height 22
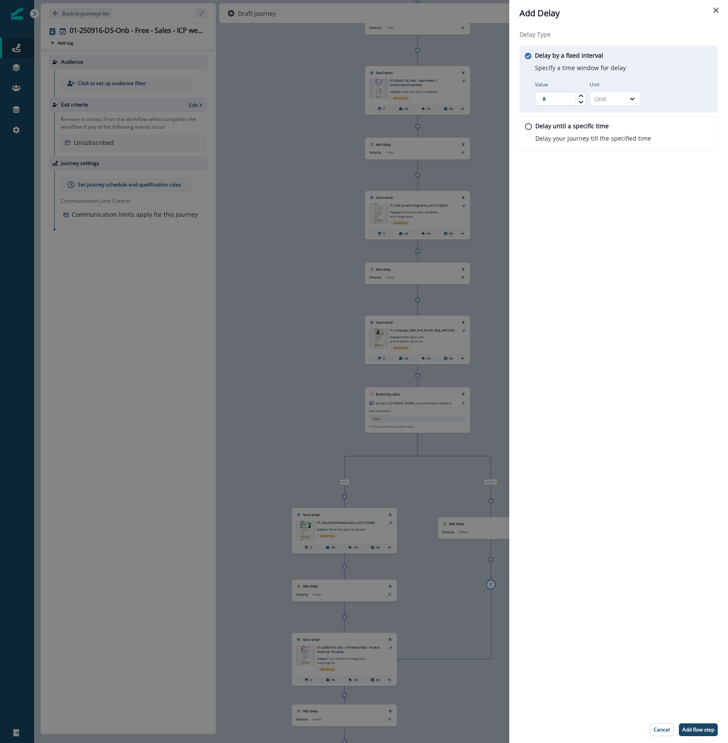
click at [553, 102] on input "Value" at bounding box center [560, 99] width 51 height 14
type input "*"
click at [618, 101] on div "Unit" at bounding box center [608, 98] width 27 height 9
click at [608, 144] on div "Day" at bounding box center [615, 150] width 51 height 16
click at [694, 729] on p "Add flow step" at bounding box center [699, 730] width 32 height 6
